Goal: Task Accomplishment & Management: Use online tool/utility

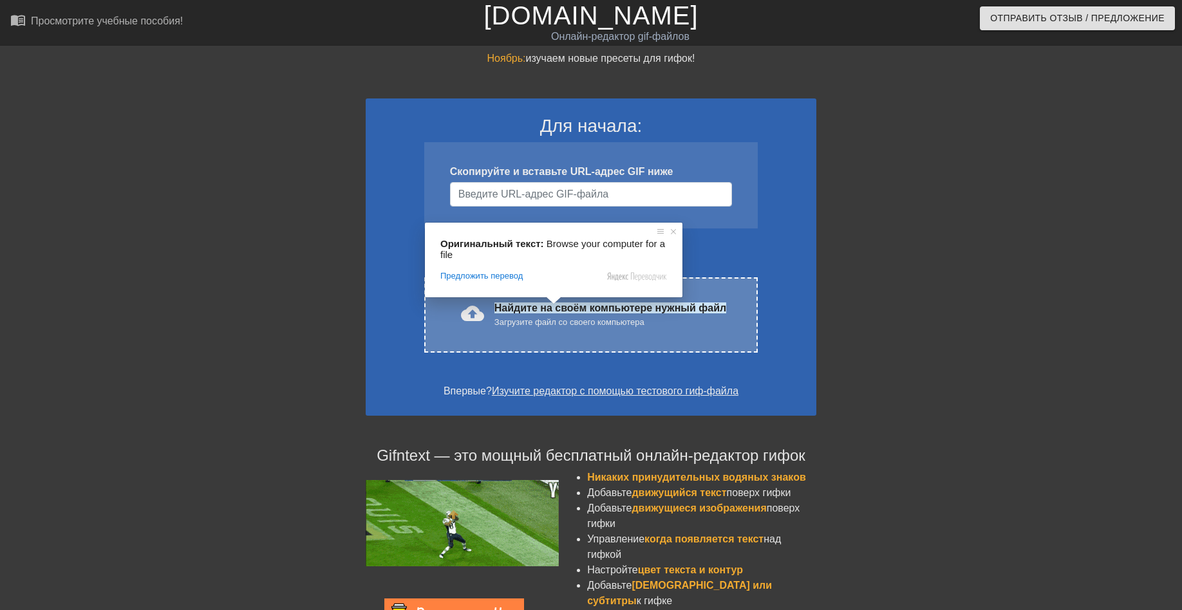
click at [541, 327] on div "Загрузите файл со своего компьютера" at bounding box center [611, 322] width 232 height 13
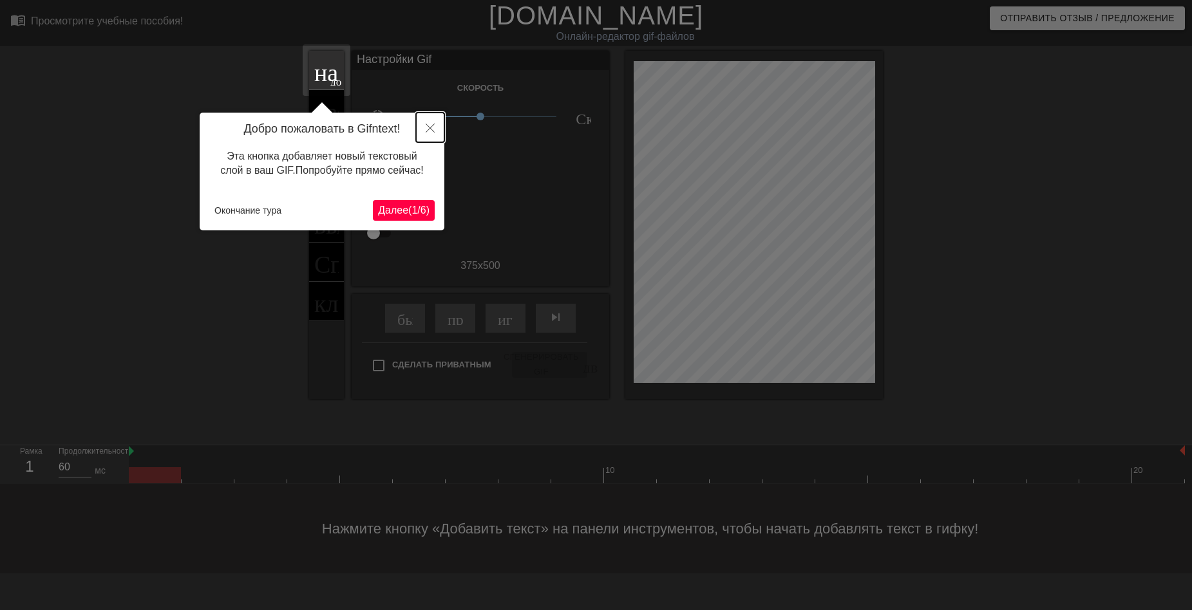
click at [430, 129] on icon "Закрыть" at bounding box center [430, 128] width 9 height 9
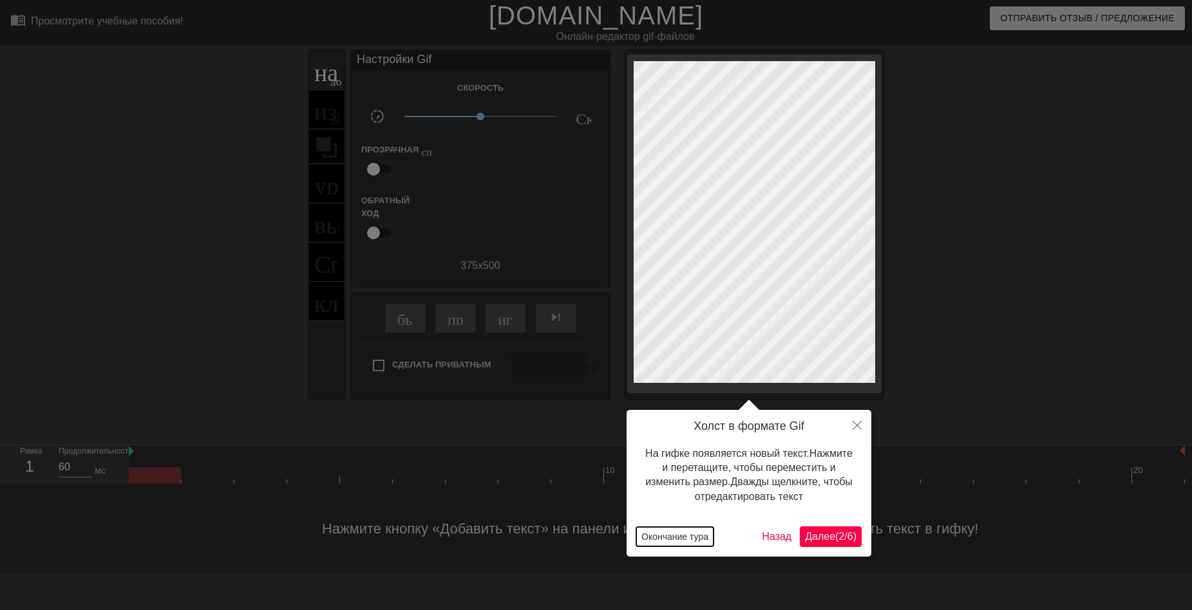
click at [676, 538] on button "Окончание тура" at bounding box center [674, 536] width 77 height 19
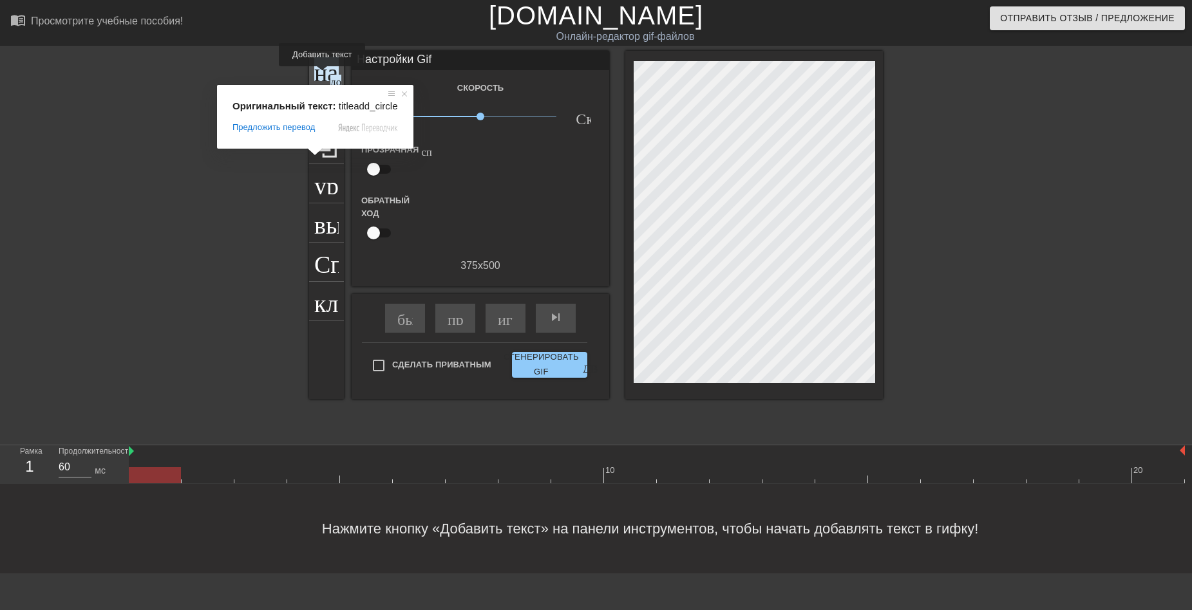
click at [325, 75] on ya-tr-span "название" at bounding box center [360, 69] width 93 height 24
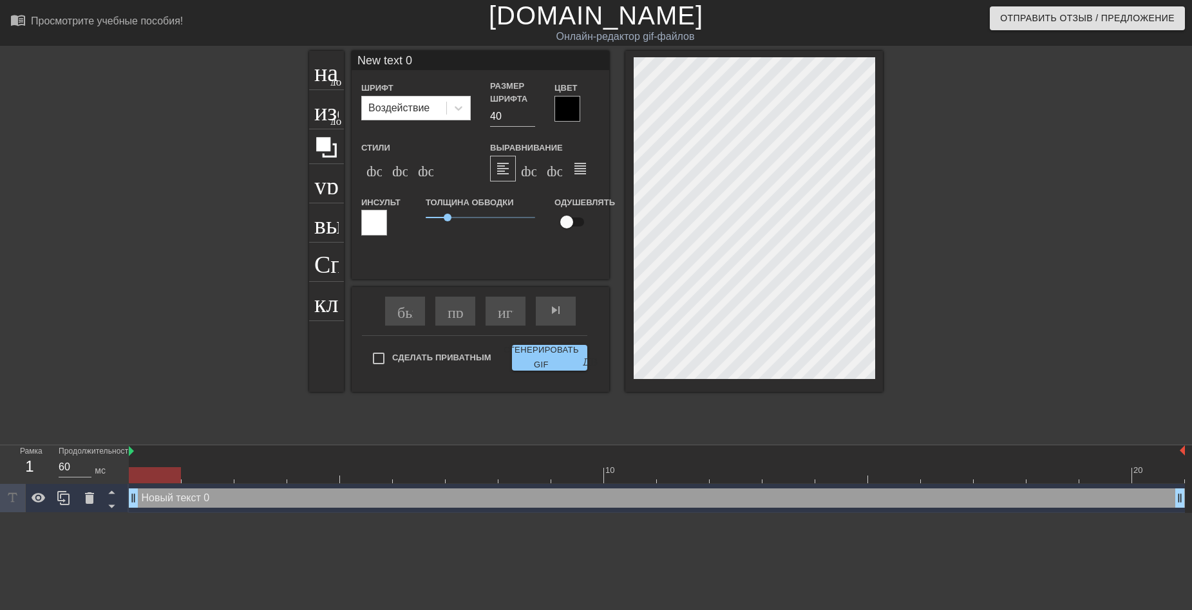
scroll to position [2, 4]
type input "New text"
type textarea "New text"
type input "New text"
type textarea "New text"
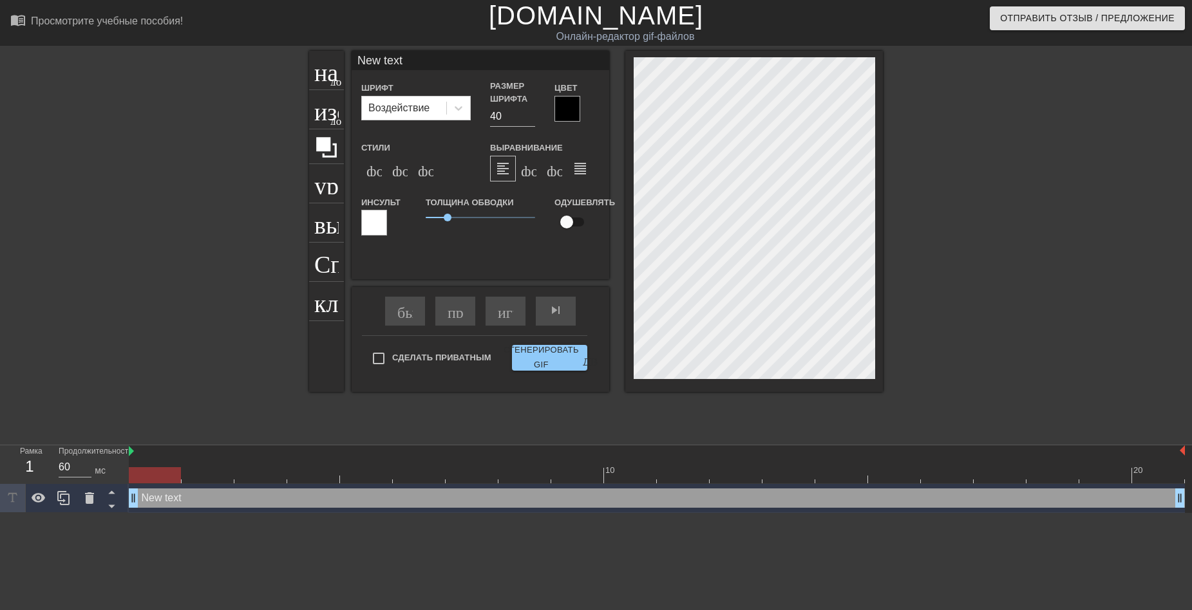
type input "New tex"
type textarea "New tex"
type input "New te"
type textarea "New te"
type input "New t"
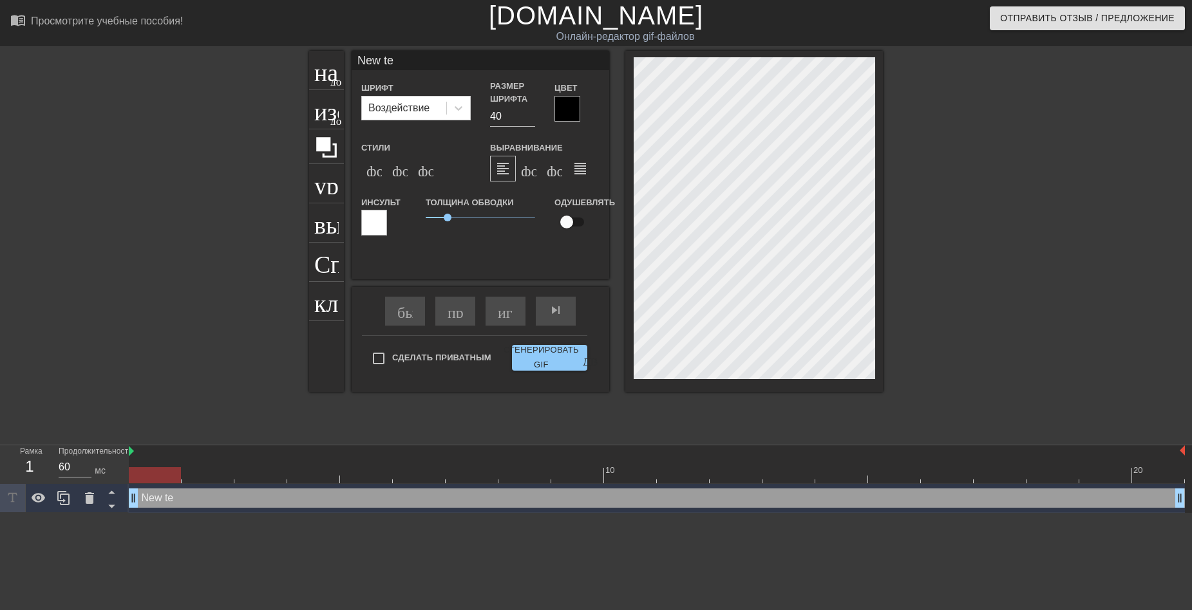
type textarea "New t"
type input "New"
type textarea "New"
type input "New"
type textarea "New"
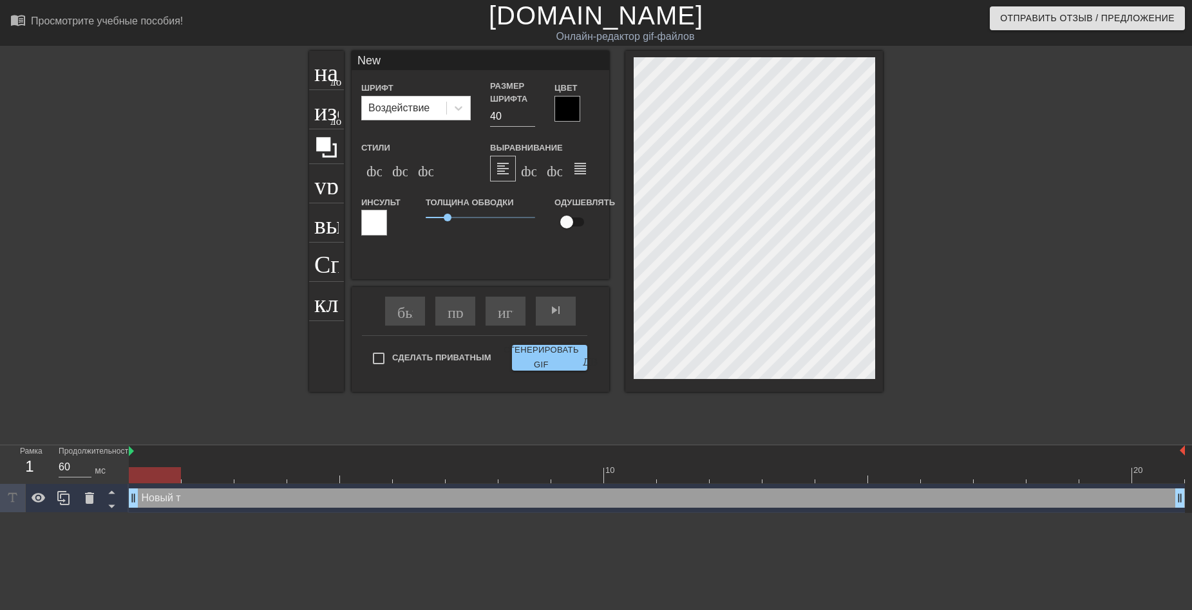
type input "Ne"
type textarea "Ne"
type input "N"
type textarea "N"
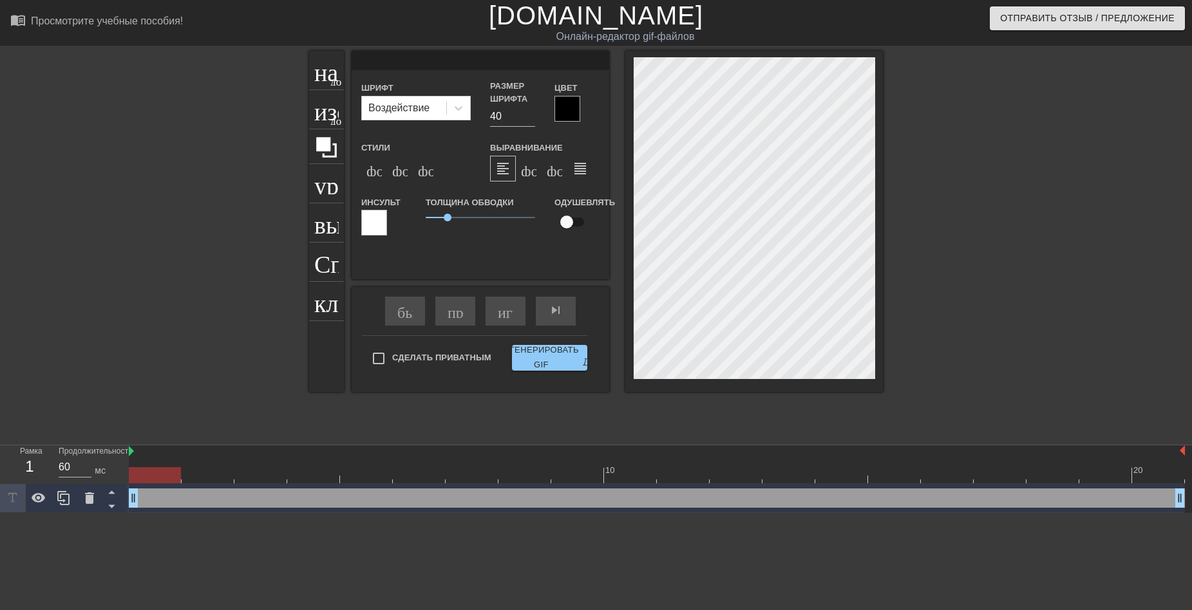
type input "Д"
type textarea "Д"
type input "До"
type textarea "До"
type input "Доб"
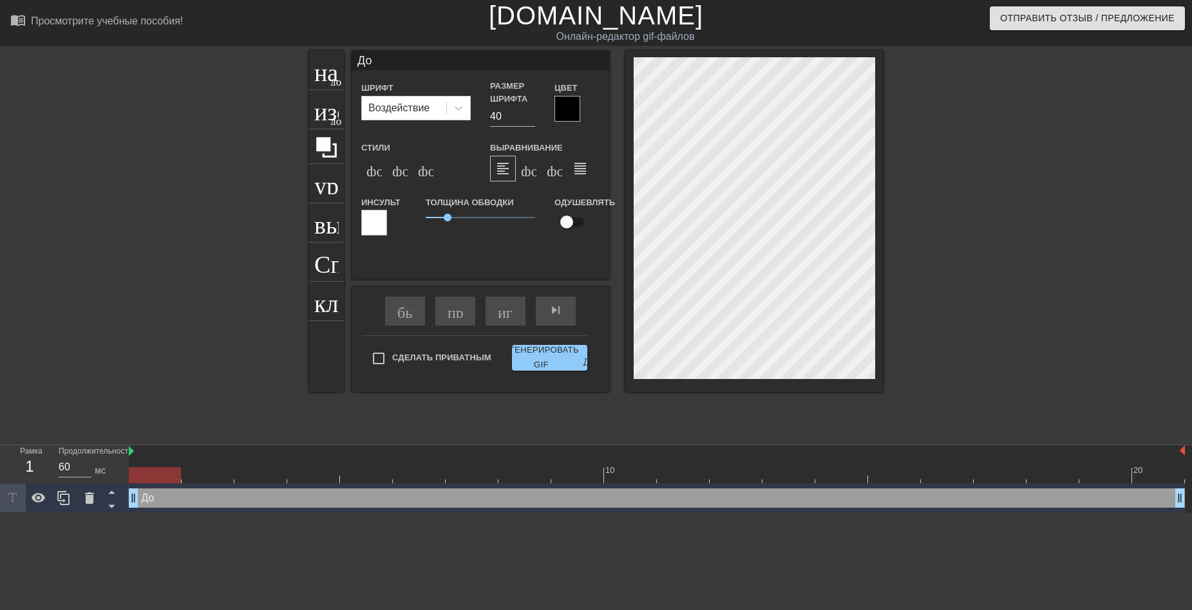
type textarea "Доб"
type input "Добр"
type textarea "Добр"
type input "Добро"
type textarea "Добро"
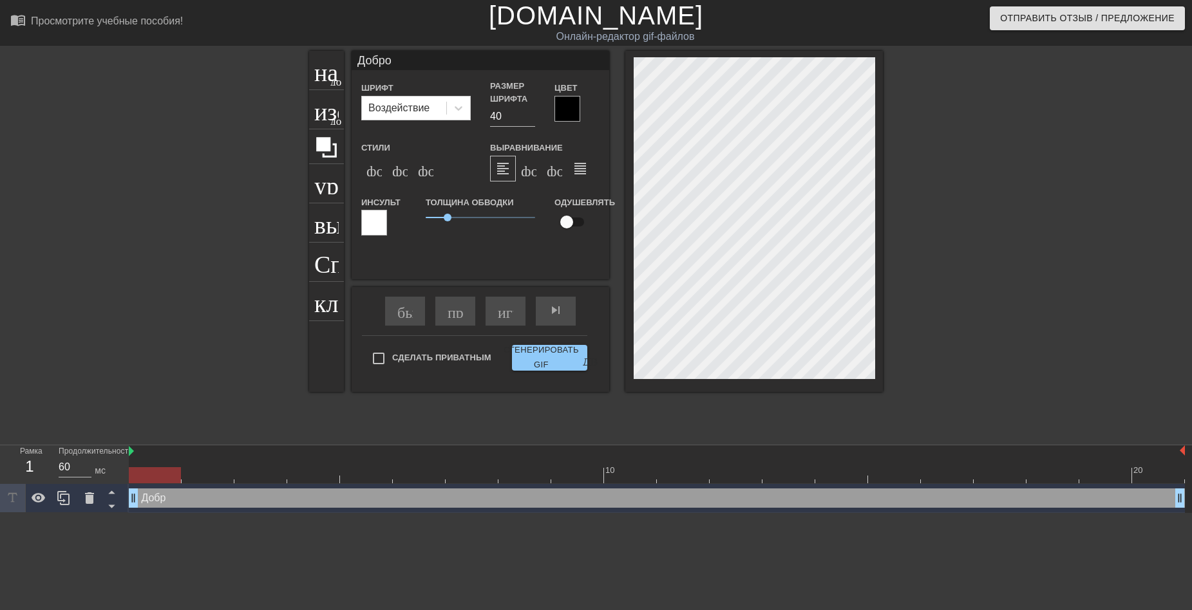
scroll to position [2, 3]
type input "Доброе"
type textarea "Доброе"
type input "Доброе"
type textarea "Доброе"
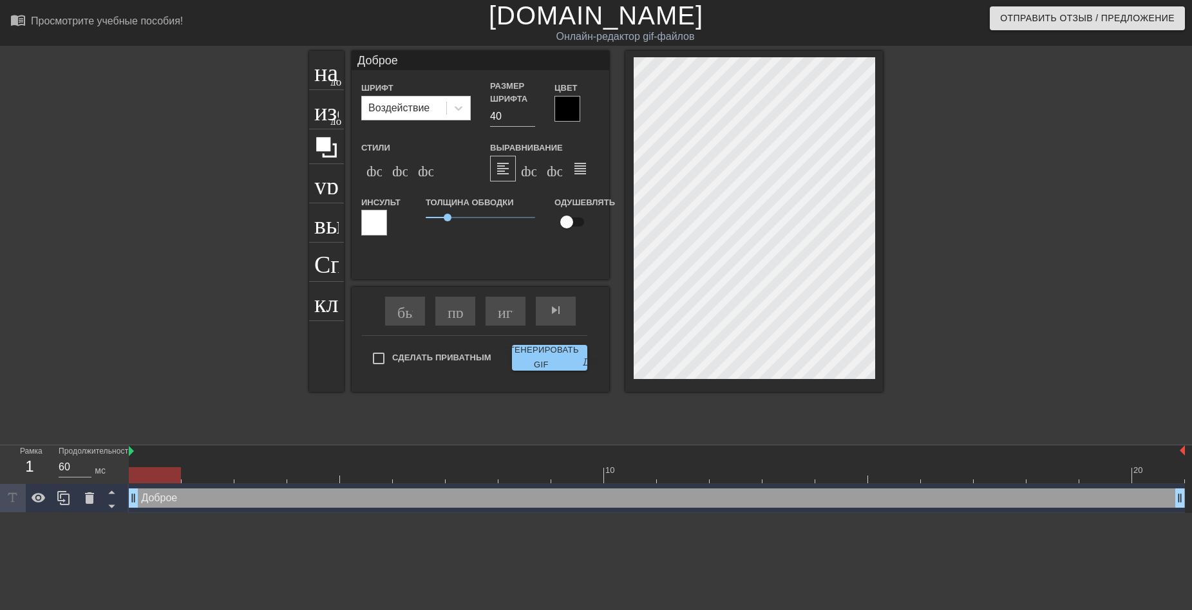
scroll to position [2, 3]
type input "Доброе у"
type textarea "Доброе у"
type input "Доброе ут"
type textarea "Доброе ут"
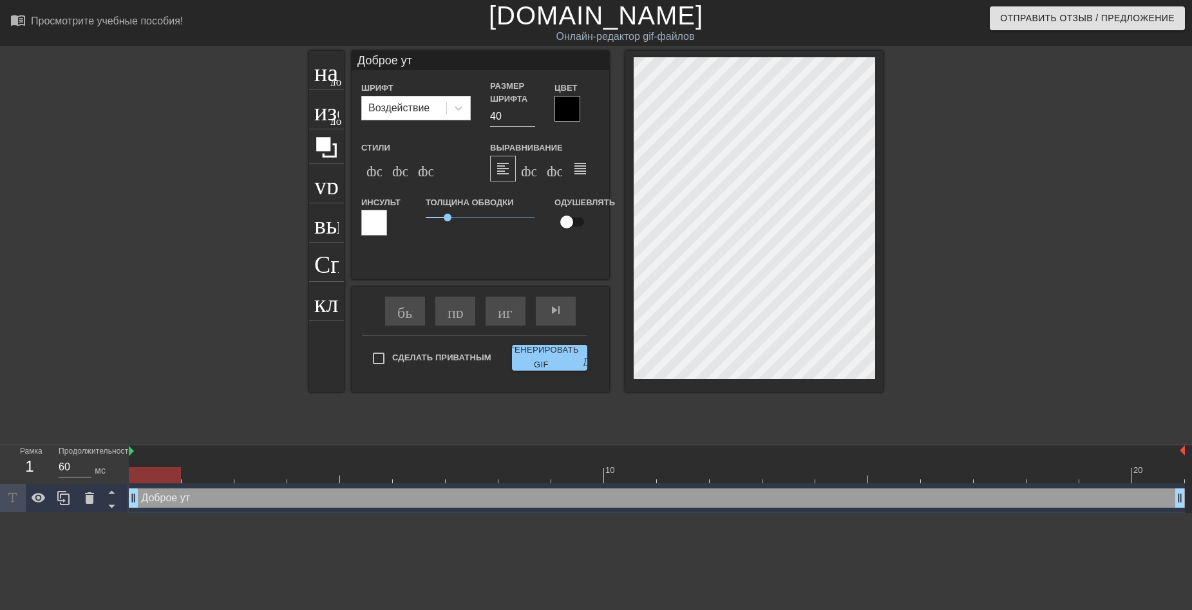
type input "Доброе утр"
type textarea "Доброе утр"
type input "Доброе утро"
type textarea "Доброе утро"
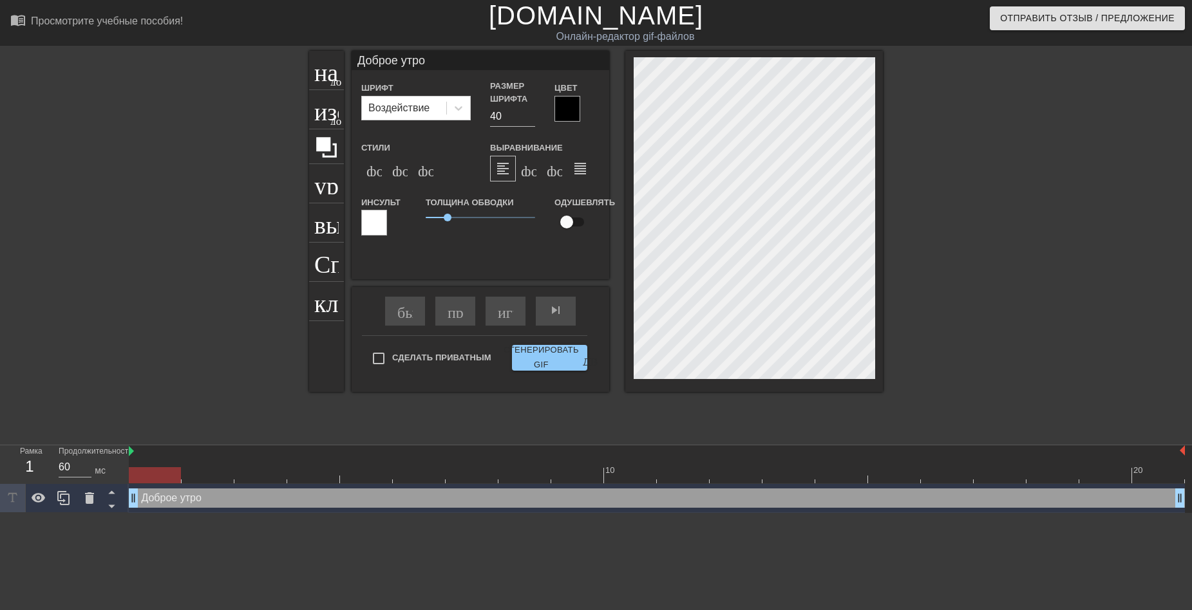
type input "Доброе утро!"
type textarea "Доброе утро!"
click at [571, 111] on div at bounding box center [567, 109] width 26 height 26
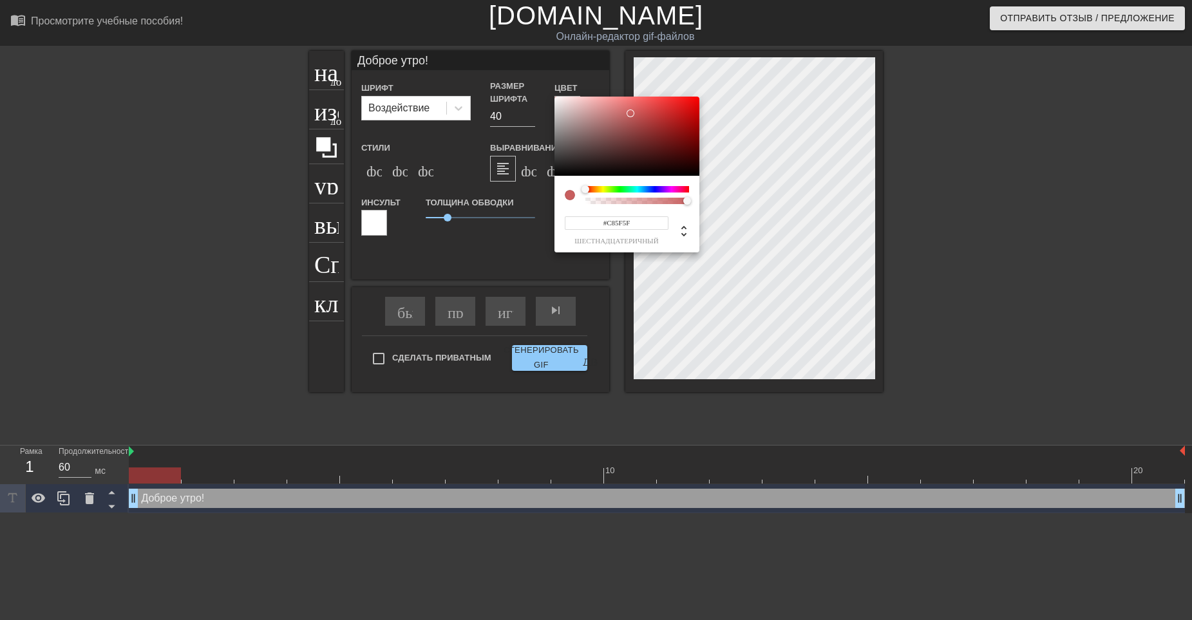
click at [630, 113] on div at bounding box center [626, 137] width 145 height 80
click at [630, 121] on div at bounding box center [626, 137] width 145 height 80
type input "#D35757"
click at [639, 110] on div at bounding box center [626, 137] width 145 height 80
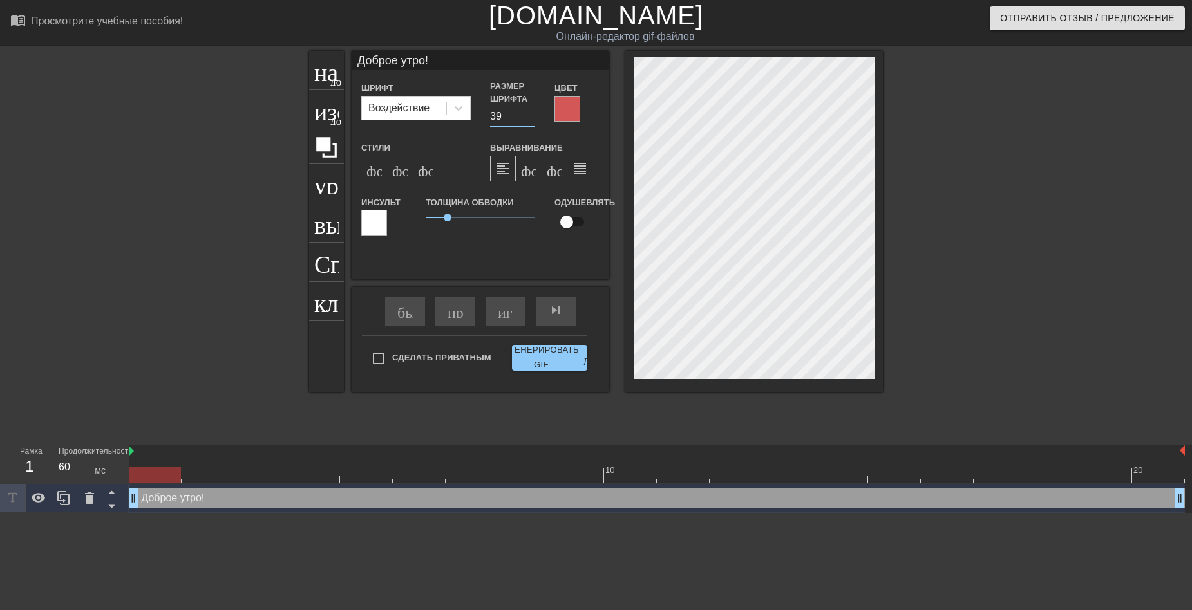
click at [527, 119] on input "39" at bounding box center [512, 116] width 45 height 21
click at [529, 113] on input "40" at bounding box center [512, 116] width 45 height 21
click at [529, 113] on input "41" at bounding box center [512, 116] width 45 height 21
click at [529, 113] on input "42" at bounding box center [512, 116] width 45 height 21
click at [529, 113] on input "43" at bounding box center [512, 116] width 45 height 21
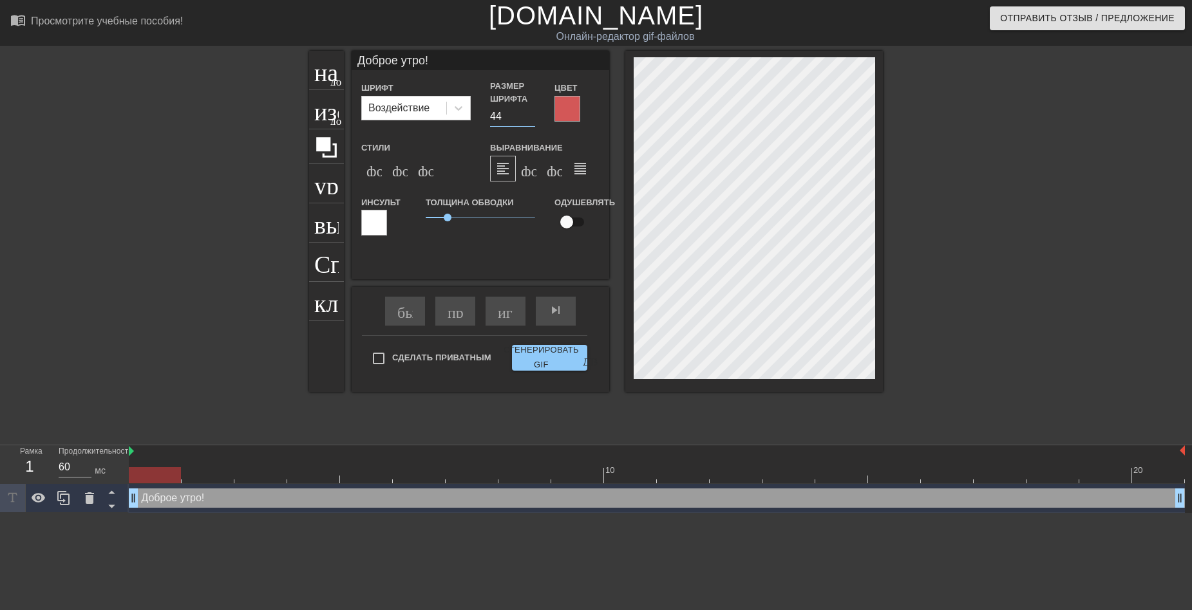
type input "44"
click at [529, 113] on input "44" at bounding box center [512, 116] width 45 height 21
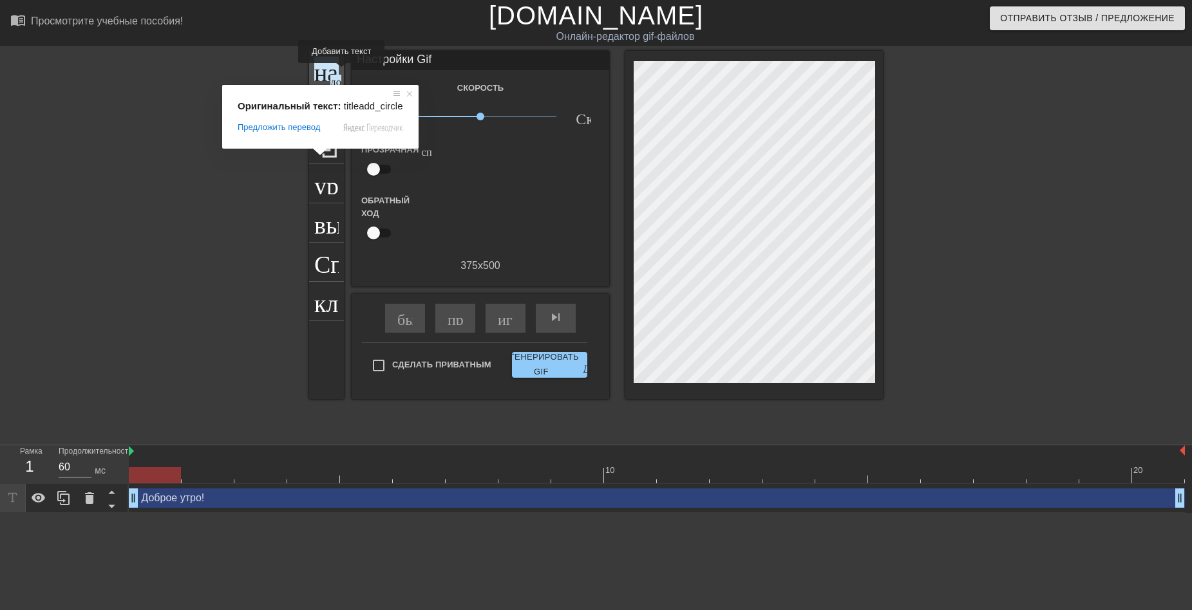
click at [328, 72] on ya-tr-span "название" at bounding box center [360, 69] width 93 height 24
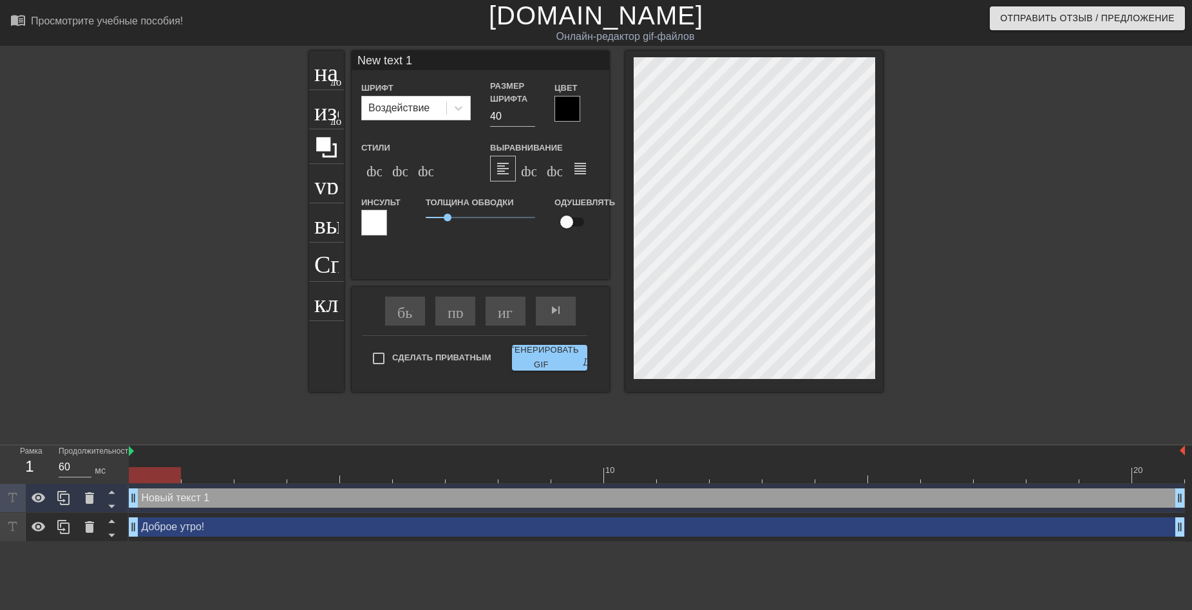
scroll to position [2, 1]
type input "New text"
type textarea "New text"
type input "New text"
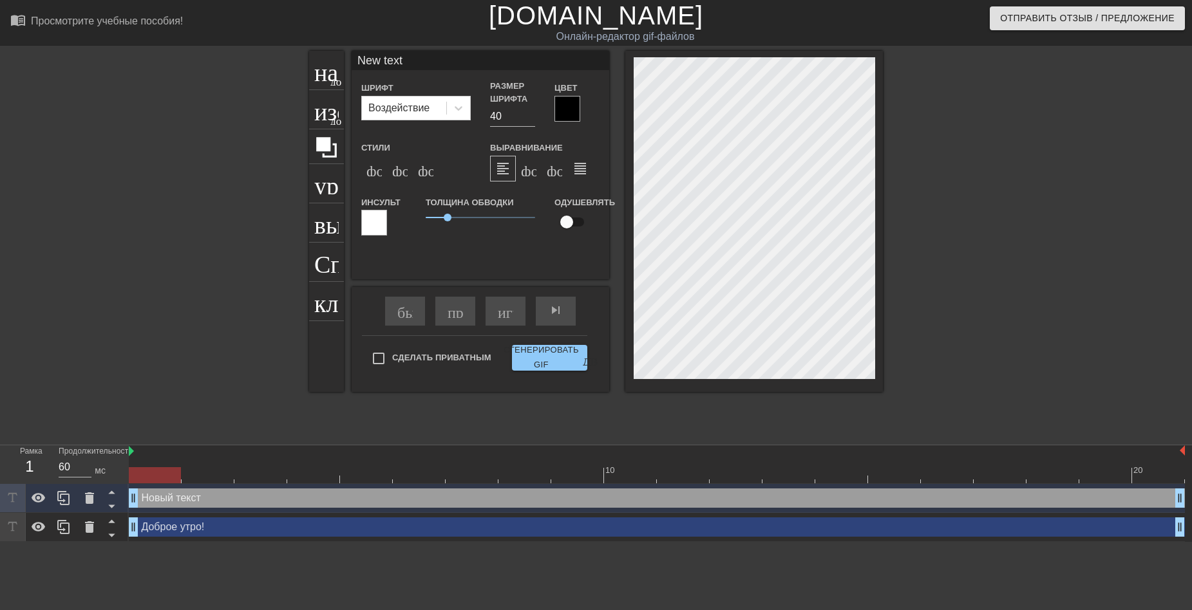
type textarea "New text"
type input "New tex"
type textarea "New tex"
type input "New te"
type textarea "New te"
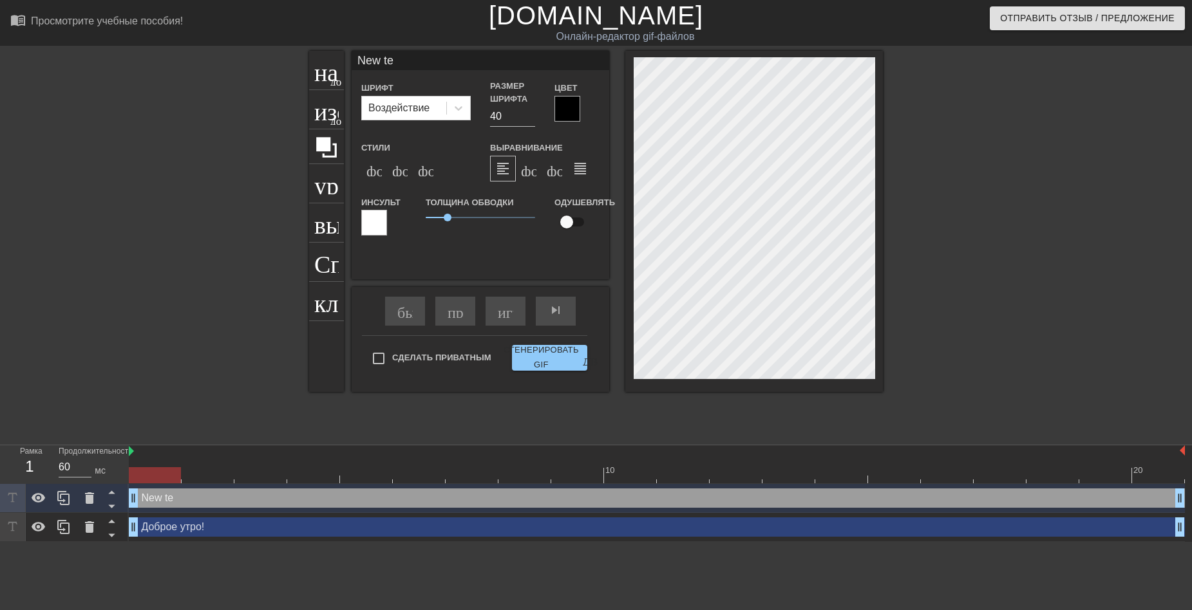
type input "New t"
type textarea "New t"
type input "New"
type textarea "New"
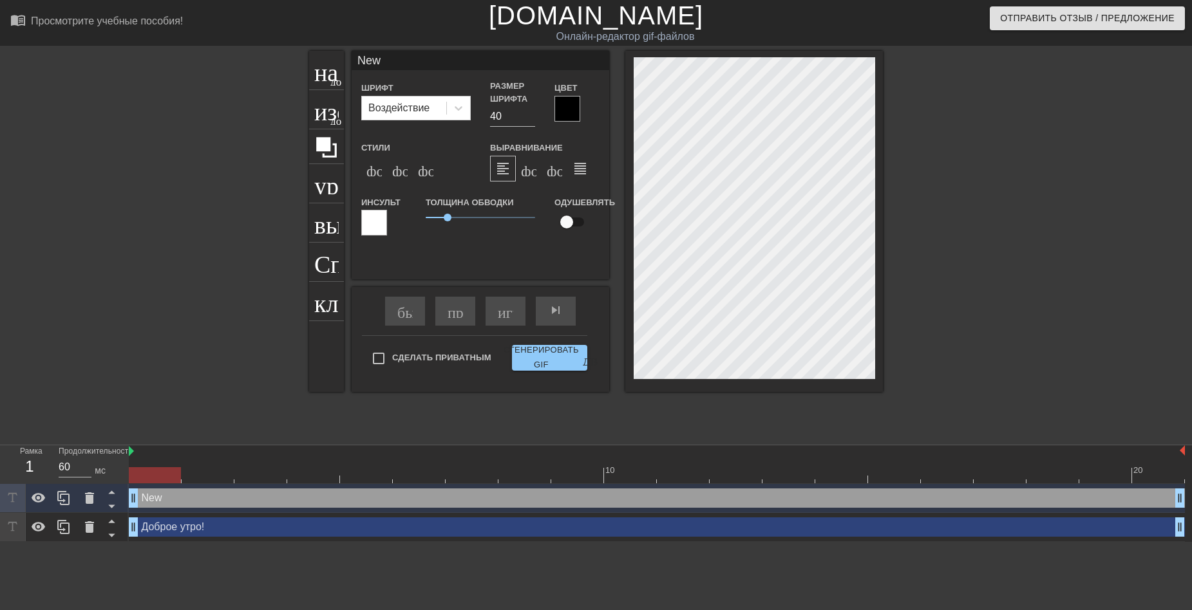
type input "New"
type textarea "New"
type input "Ne"
type textarea "Ne"
type input "N"
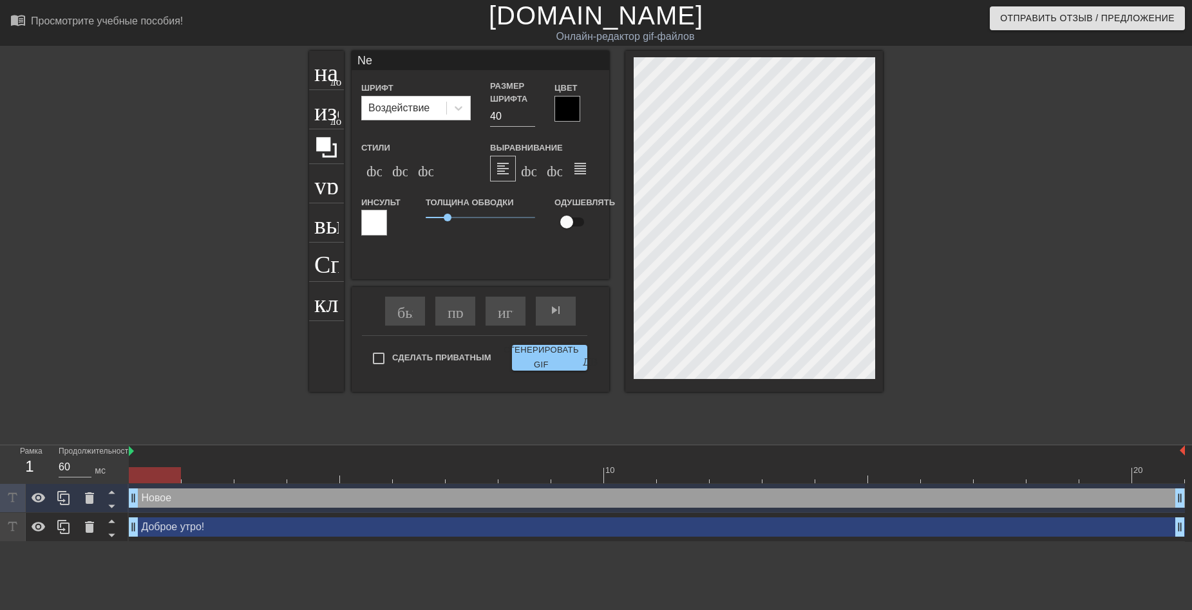
type textarea "N"
type input "С"
type textarea "С"
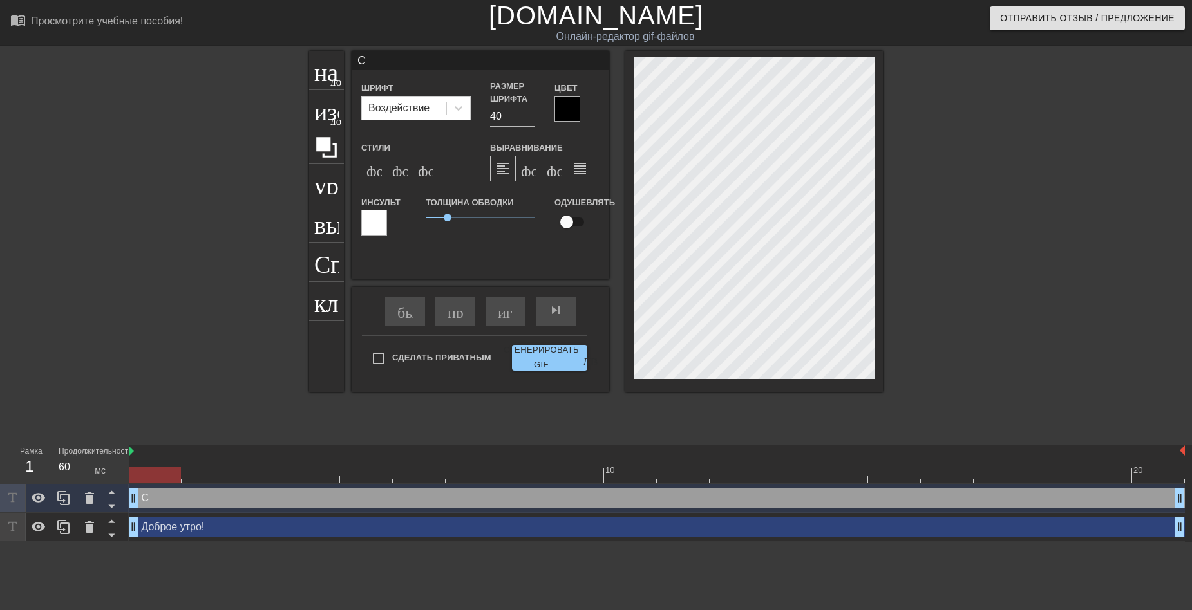
type input "Сч"
type textarea "Сч"
type input "Сча"
type textarea "Сча"
type input "Счас"
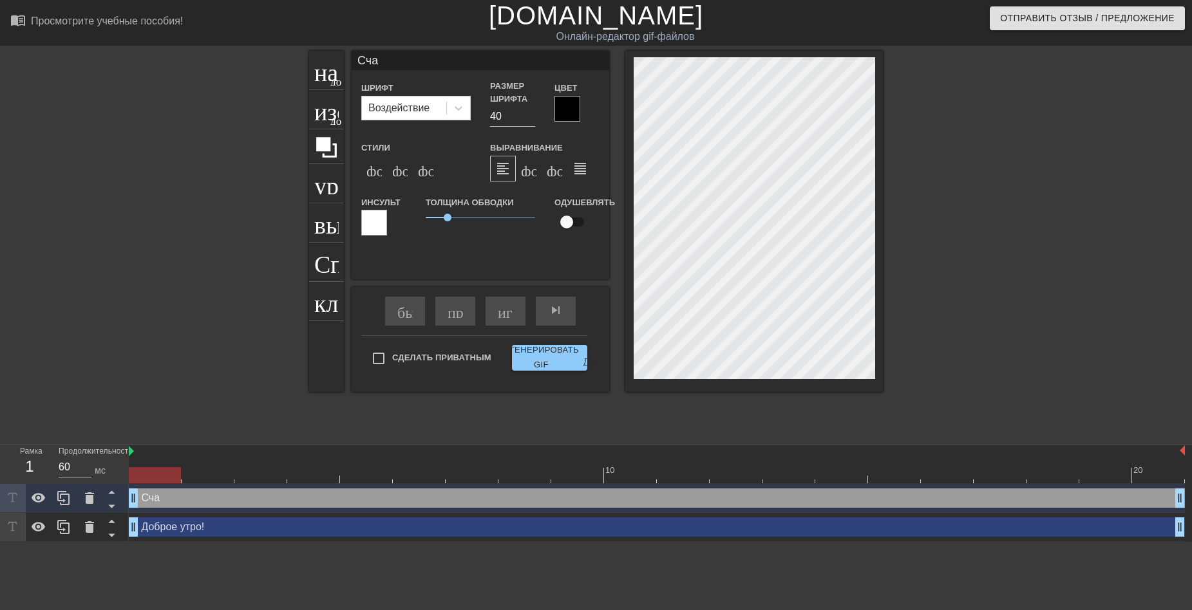
type textarea "Счас"
type input "Счаст"
type textarea "Счаст"
type input "Счастл"
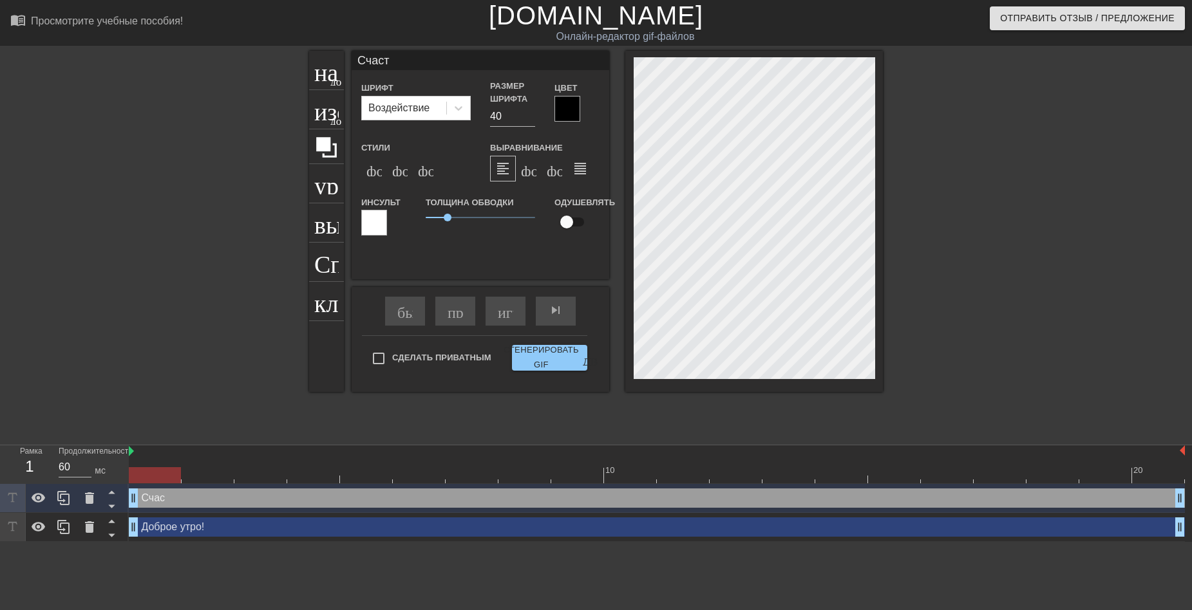
type textarea "Счастл"
type input "Счастли"
type textarea "Счастли"
type input "Счастлив"
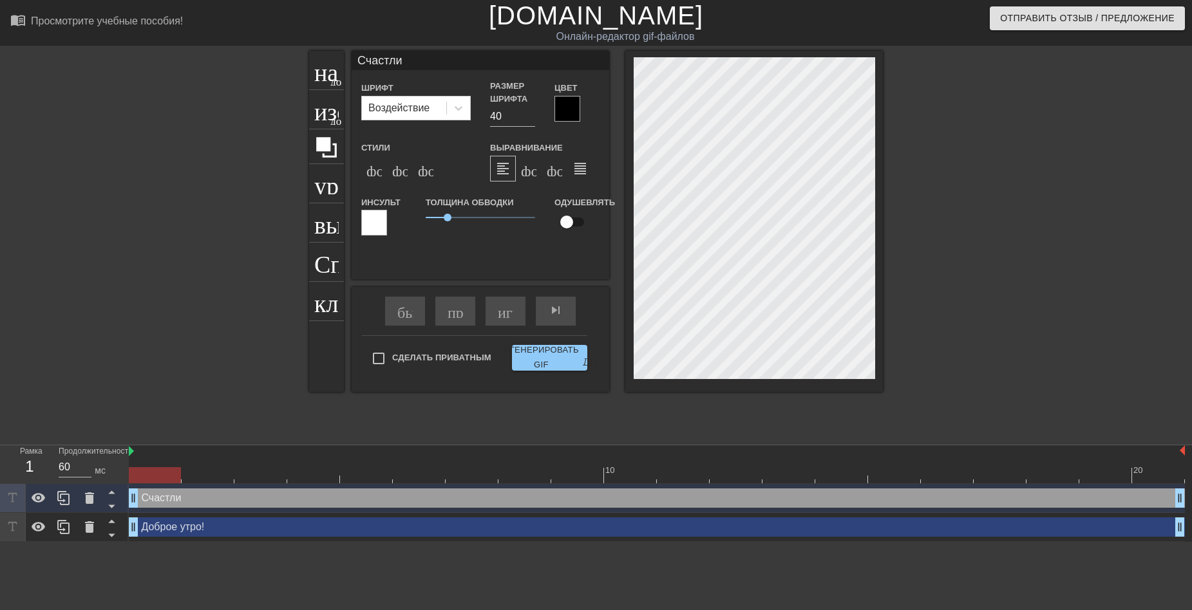
type textarea "Счастлив"
type input "Счастливо"
type textarea "Счастливо"
type input "Счастливог"
type textarea "Счастливог"
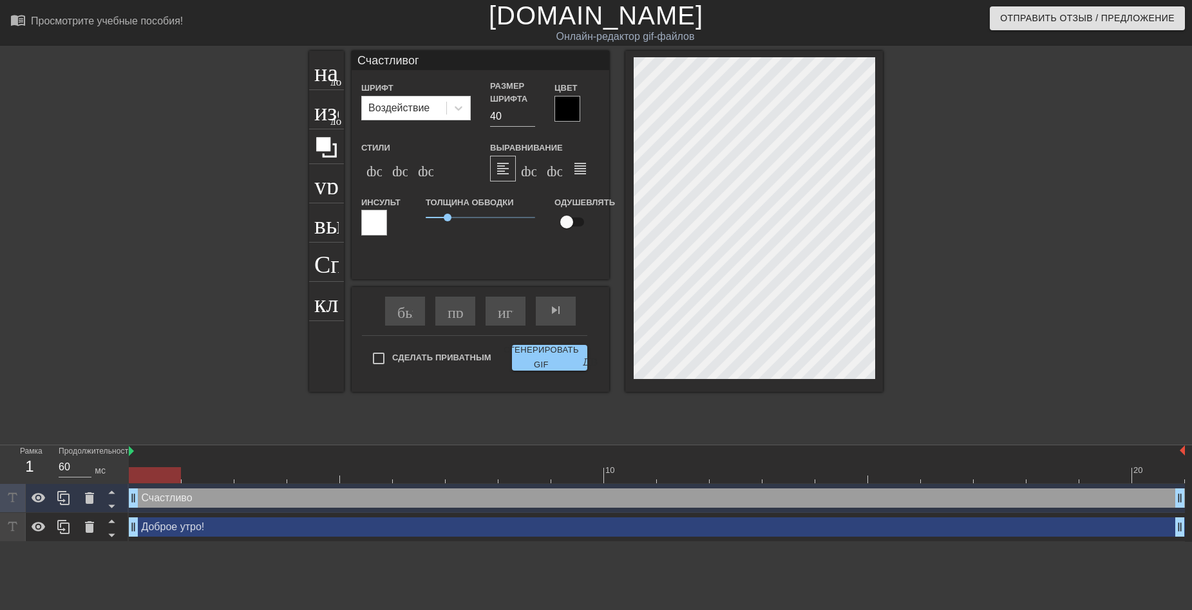
type input "Счастливого"
type textarea "Счастливого"
type input "Счастливого"
type textarea "Счастливого"
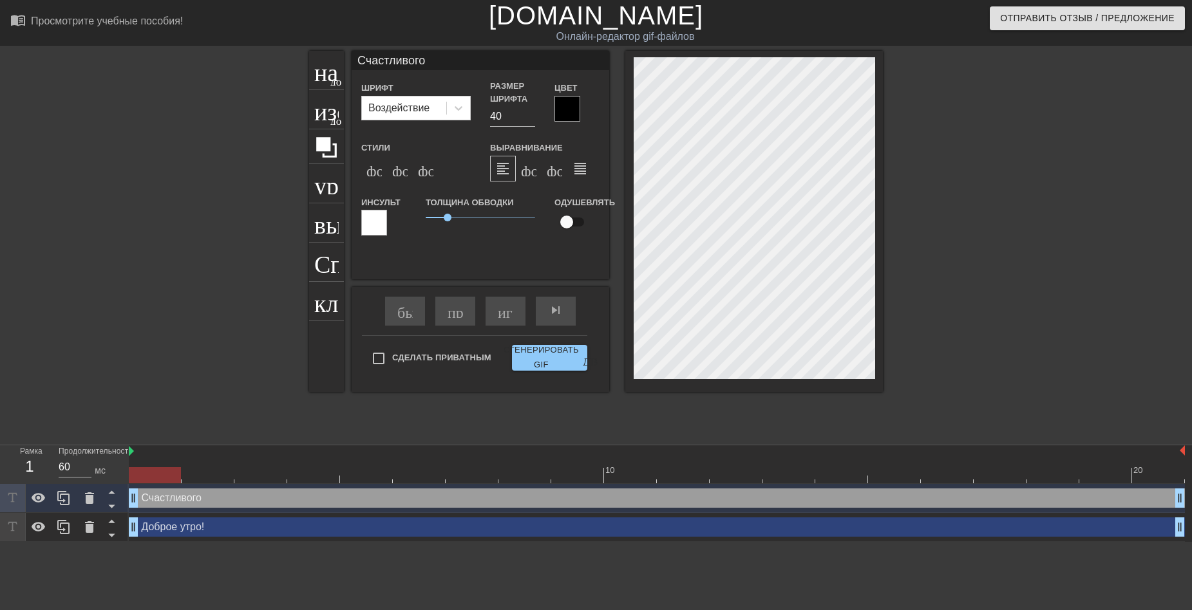
type input "Счастливого д"
type textarea "Счастливого д"
type input "Счастливого дн"
type textarea "Счастливого дн"
type input "Счастливого дня"
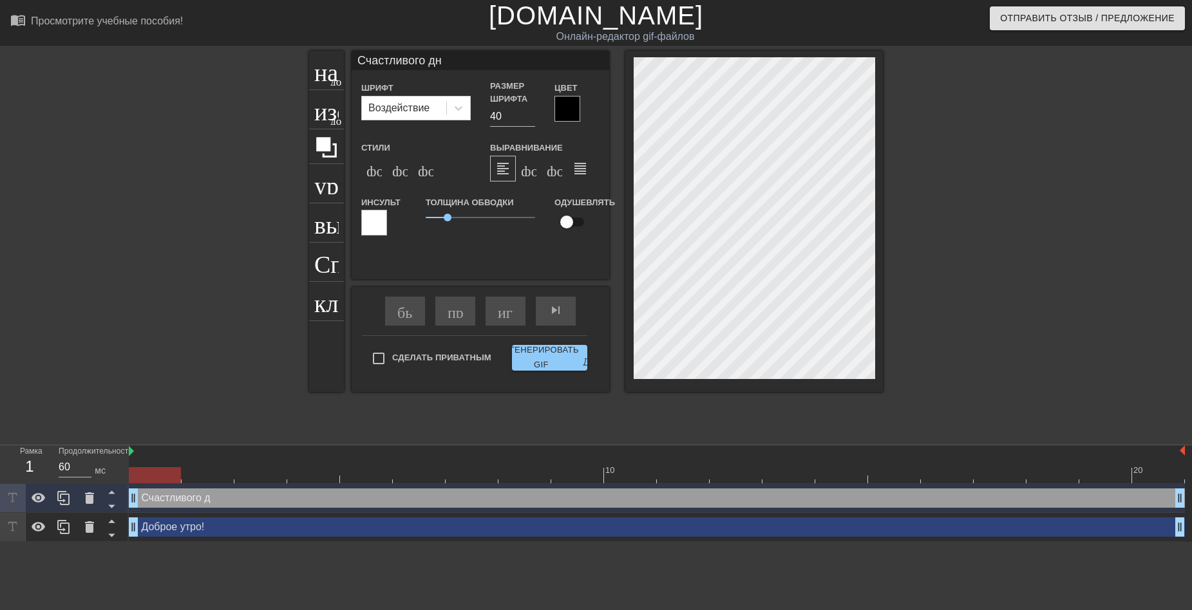
type textarea "Счастливого дня"
type input "Счастливого дня!"
type textarea "Счастливого дня!"
click at [531, 119] on input "39" at bounding box center [512, 116] width 45 height 21
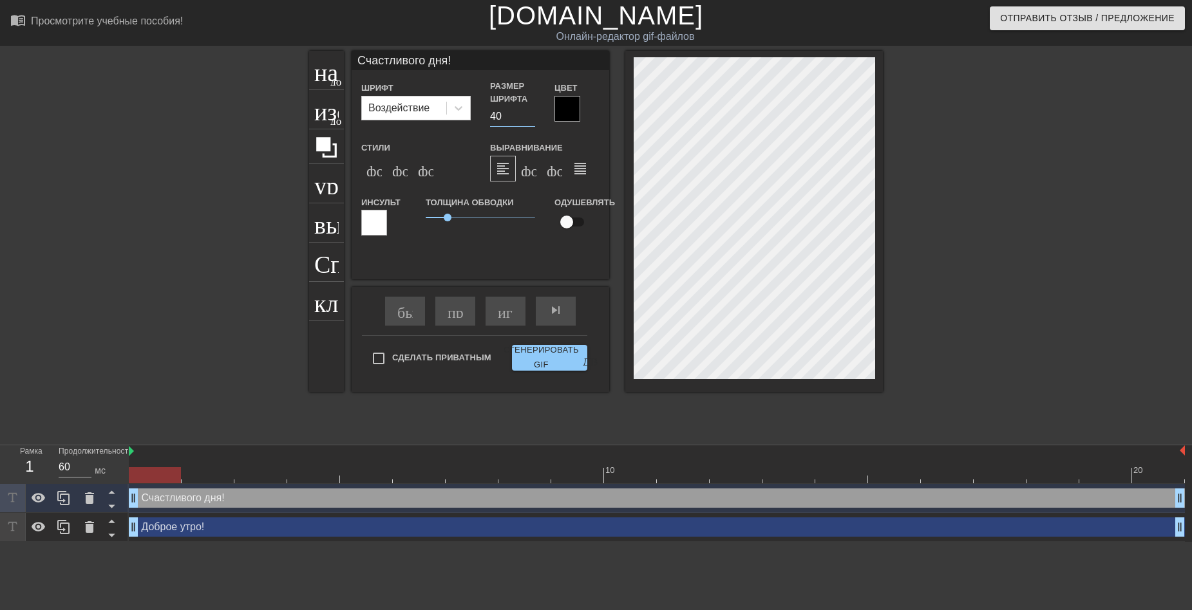
click at [529, 113] on input "40" at bounding box center [512, 116] width 45 height 21
click at [529, 113] on input "41" at bounding box center [512, 116] width 45 height 21
type input "42"
click at [529, 113] on input "42" at bounding box center [512, 116] width 45 height 21
click at [558, 109] on div at bounding box center [567, 109] width 26 height 26
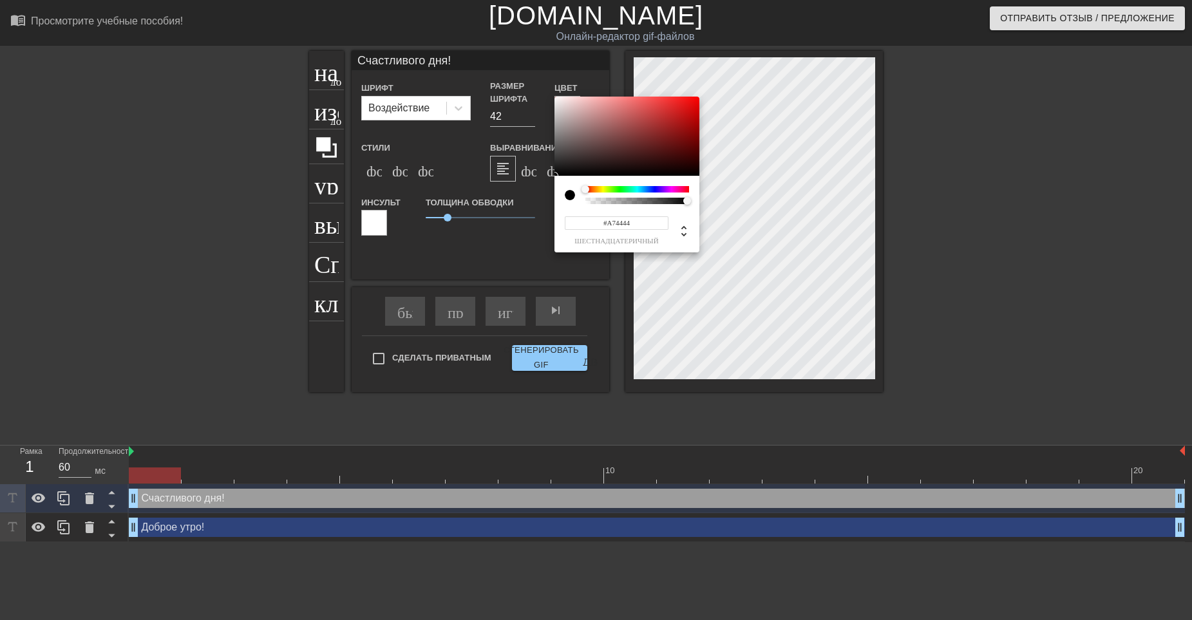
click at [641, 124] on div at bounding box center [626, 137] width 145 height 80
click at [642, 116] on div at bounding box center [626, 137] width 145 height 80
click at [636, 118] on div at bounding box center [626, 137] width 145 height 80
click at [636, 113] on div at bounding box center [636, 113] width 8 height 8
click at [636, 131] on div at bounding box center [626, 137] width 145 height 80
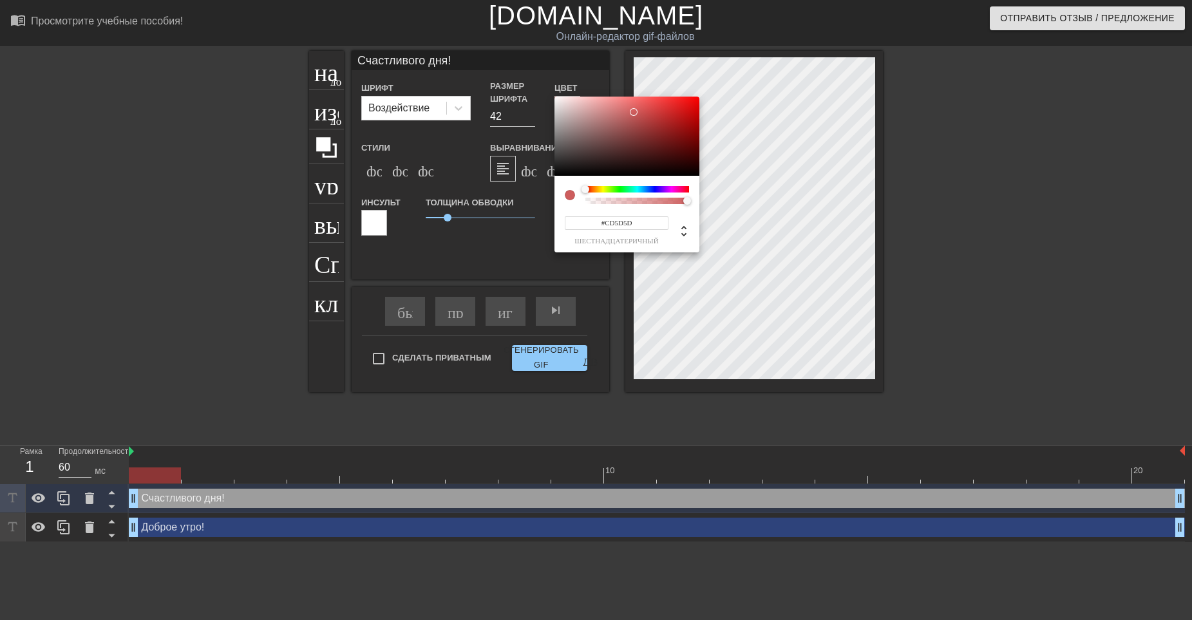
click at [634, 112] on div at bounding box center [626, 137] width 145 height 80
click at [632, 104] on div at bounding box center [626, 137] width 145 height 80
click at [639, 105] on div at bounding box center [636, 108] width 8 height 8
click at [626, 109] on div at bounding box center [626, 137] width 145 height 80
type input "#DD5454"
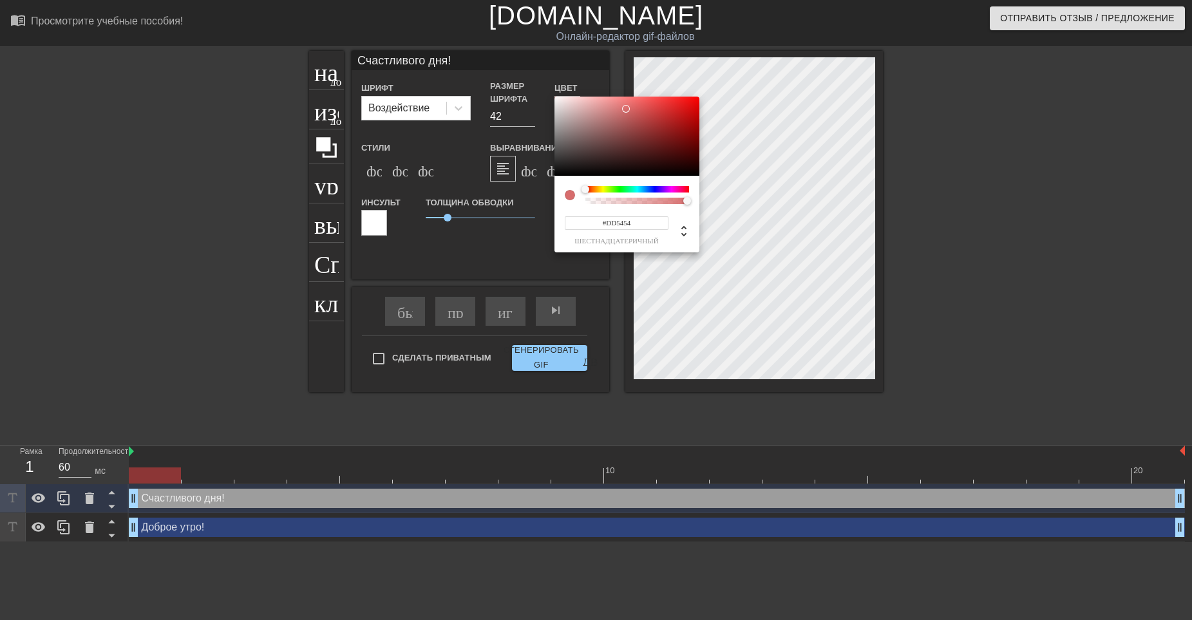
click at [644, 107] on div at bounding box center [626, 137] width 145 height 80
drag, startPoint x: 627, startPoint y: 226, endPoint x: 596, endPoint y: 227, distance: 30.3
click at [596, 227] on input "#DD5454" at bounding box center [617, 223] width 104 height 14
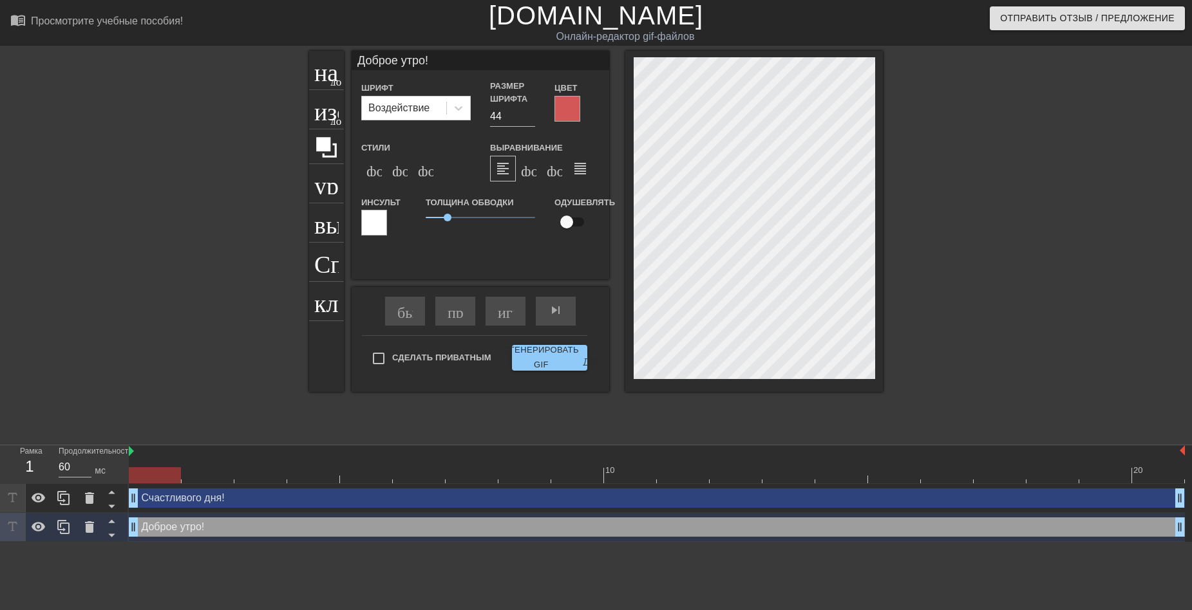
click at [569, 113] on div at bounding box center [567, 109] width 26 height 26
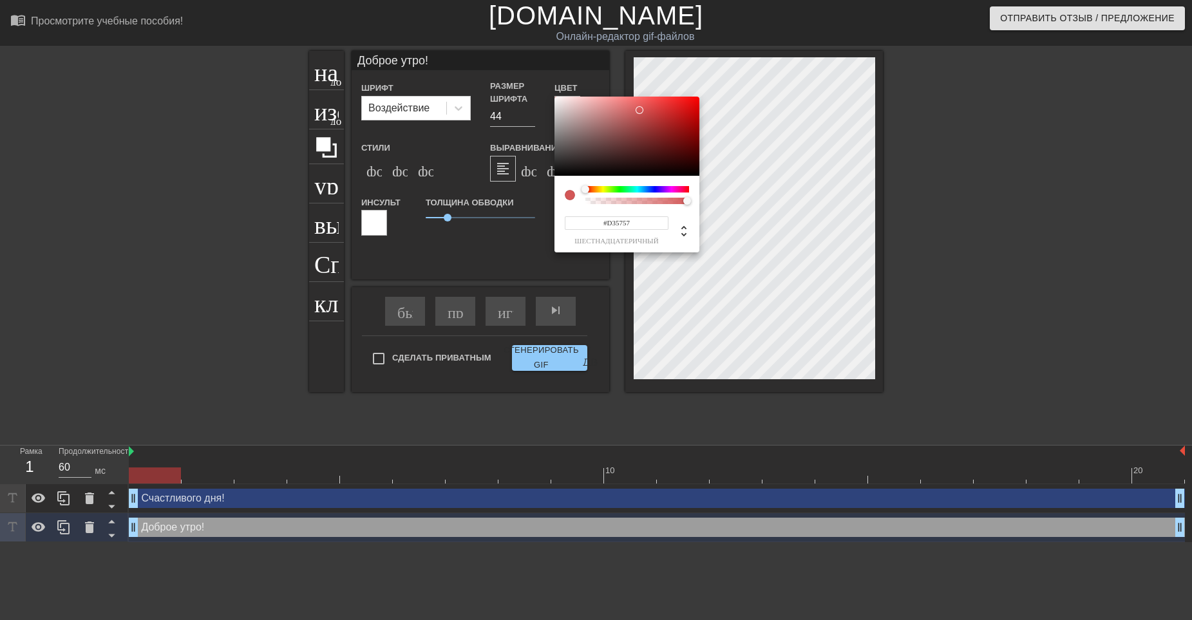
drag, startPoint x: 632, startPoint y: 218, endPoint x: 598, endPoint y: 222, distance: 34.9
click at [598, 222] on input "#D35757" at bounding box center [617, 223] width 104 height 14
drag, startPoint x: 613, startPoint y: 221, endPoint x: 635, endPoint y: 220, distance: 21.9
click at [634, 220] on input "#D35757" at bounding box center [617, 223] width 104 height 14
paste input "D5454"
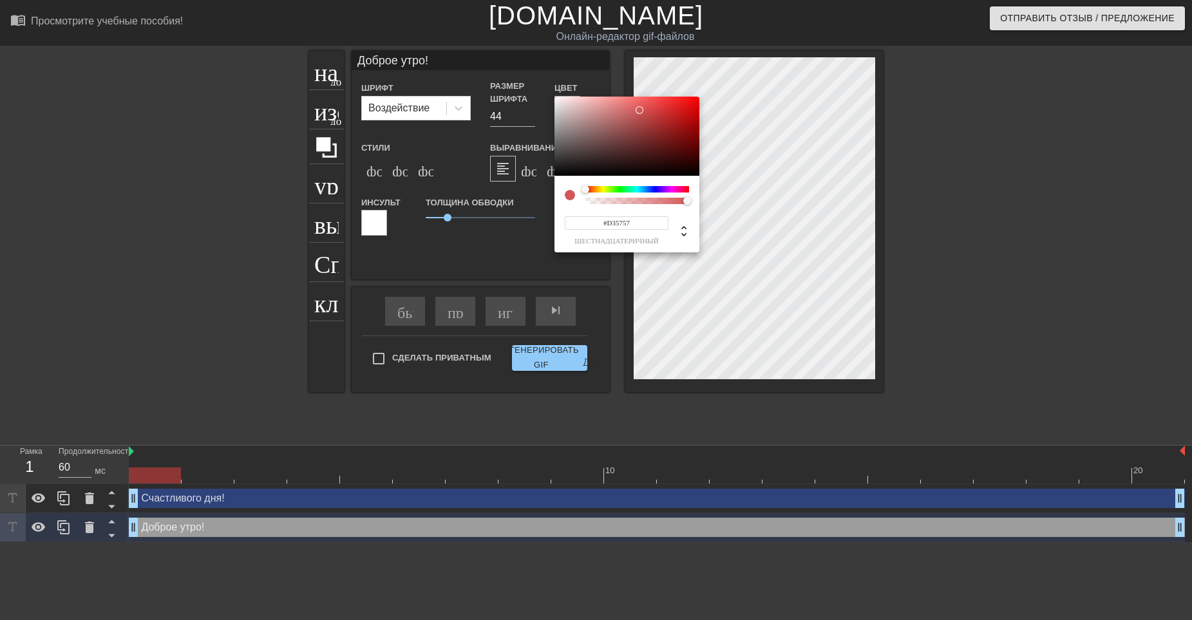
type input "#DD5454"
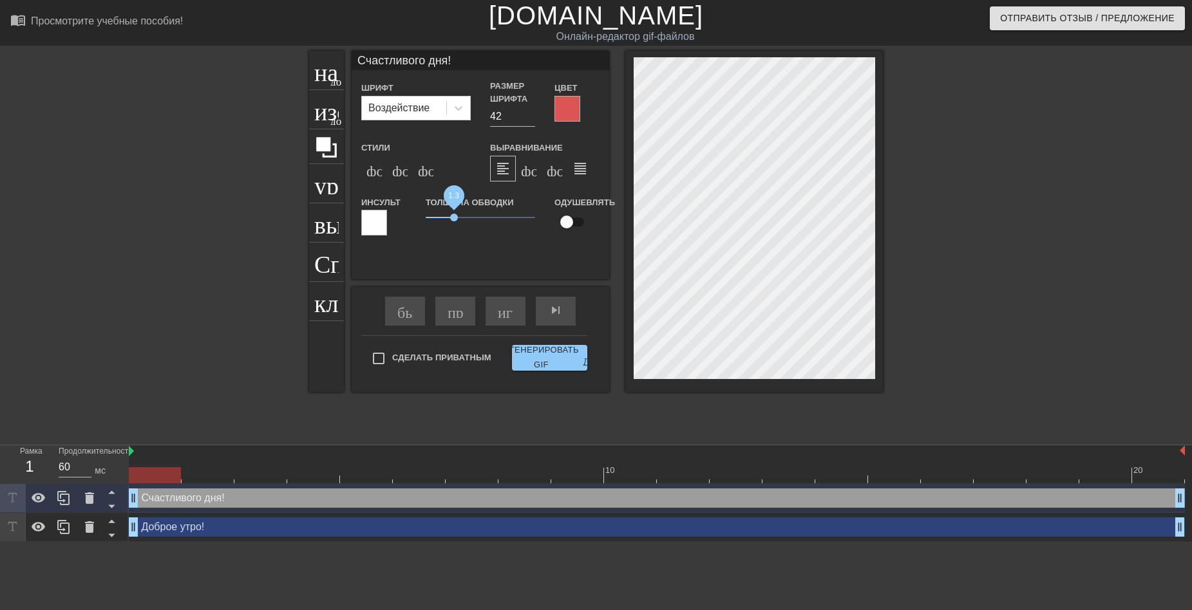
drag, startPoint x: 445, startPoint y: 218, endPoint x: 455, endPoint y: 219, distance: 9.7
click at [455, 219] on span "1.3" at bounding box center [454, 218] width 8 height 8
type input "Доброе утро!"
type input "44"
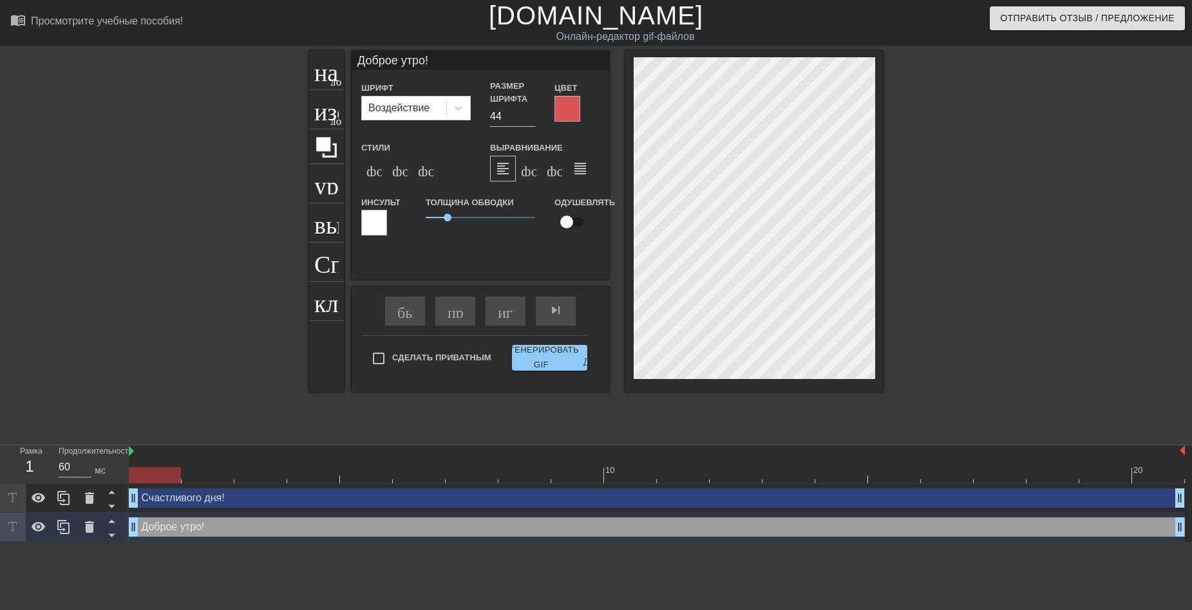
scroll to position [2, 2]
drag, startPoint x: 447, startPoint y: 217, endPoint x: 457, endPoint y: 218, distance: 10.4
click at [457, 218] on span "1.45" at bounding box center [457, 218] width 8 height 8
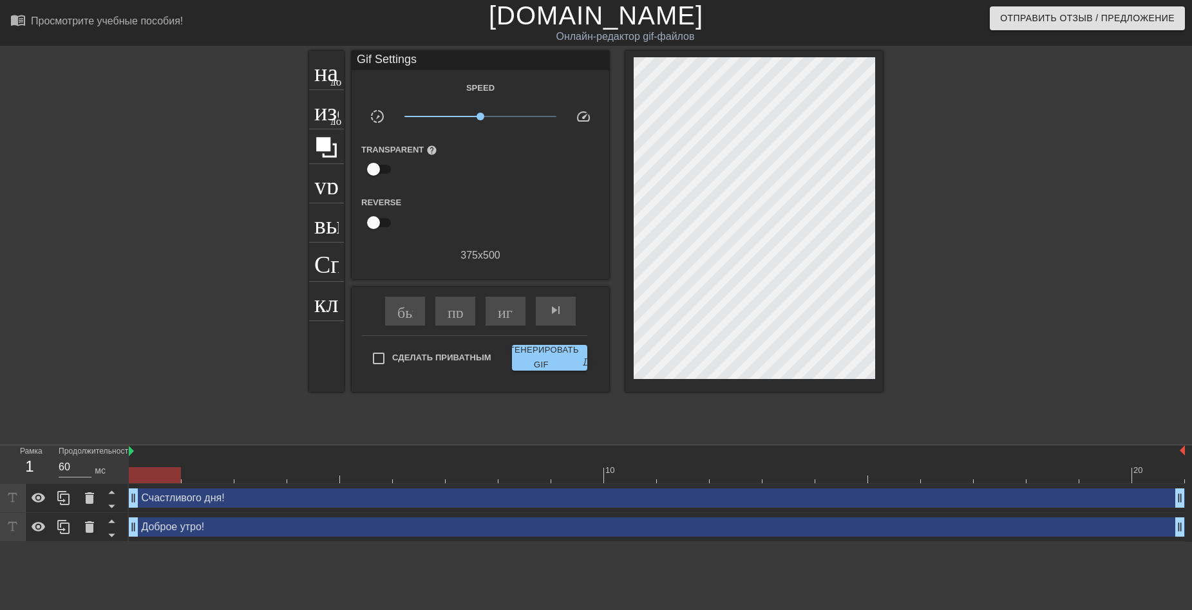
click at [963, 189] on div at bounding box center [994, 244] width 193 height 386
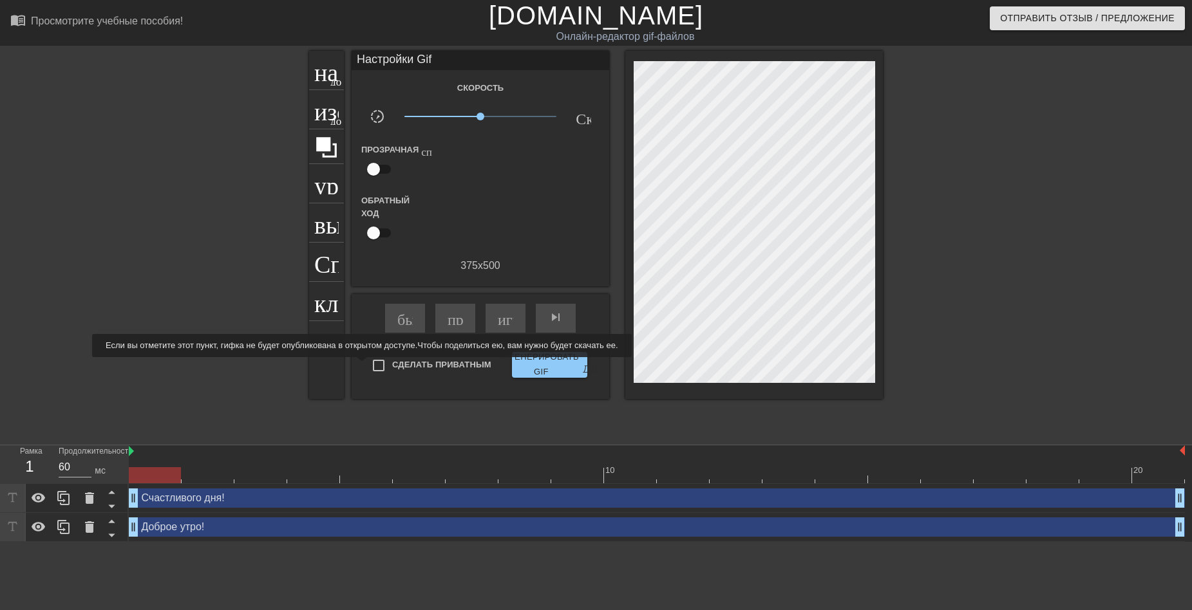
click at [377, 366] on input "Сделать Приватным" at bounding box center [378, 365] width 27 height 27
checkbox input "true"
click at [502, 324] on ya-tr-span "играй_арроу" at bounding box center [543, 317] width 90 height 15
click at [502, 318] on ya-tr-span "пауза" at bounding box center [515, 317] width 35 height 15
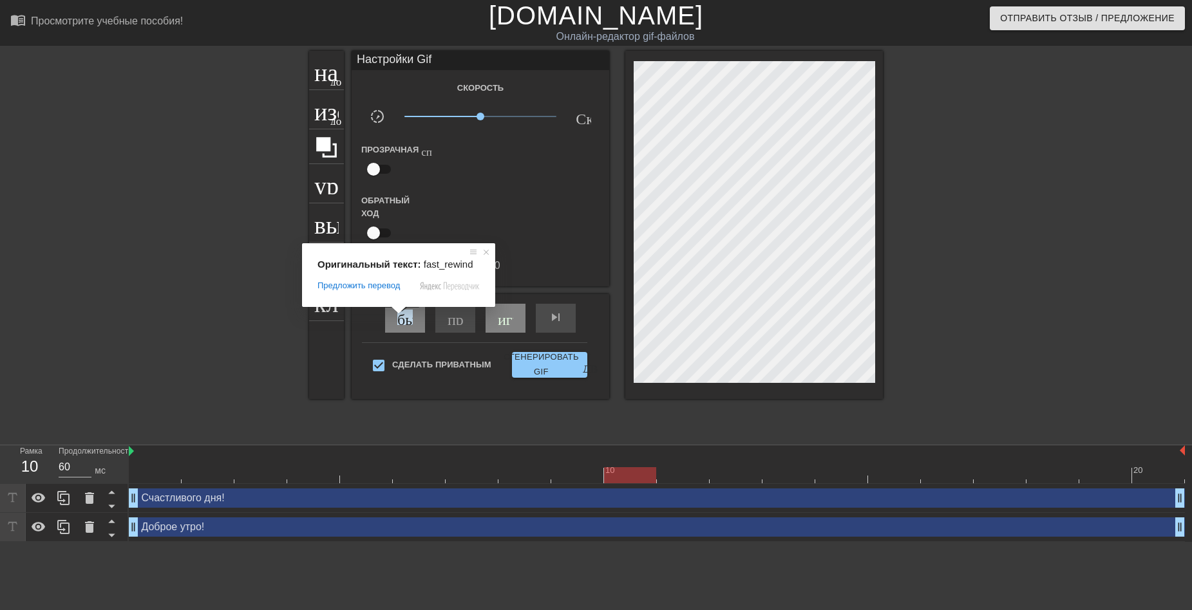
click at [403, 317] on ya-tr-span "быстрый поворот" at bounding box center [454, 317] width 115 height 15
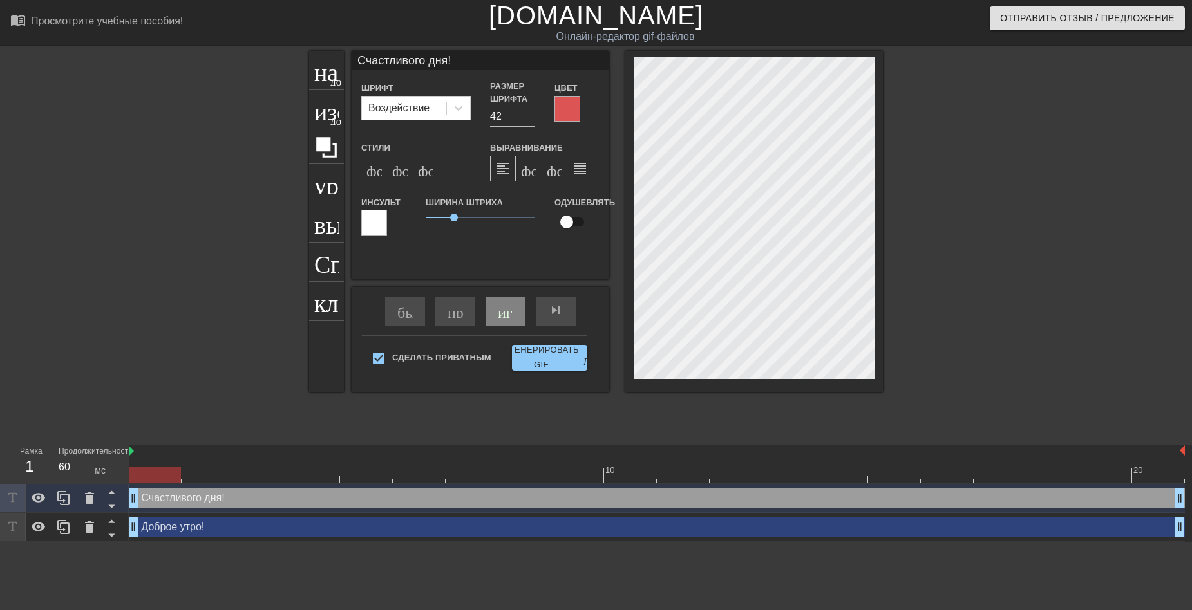
type input "Доброе утро!"
type input "44"
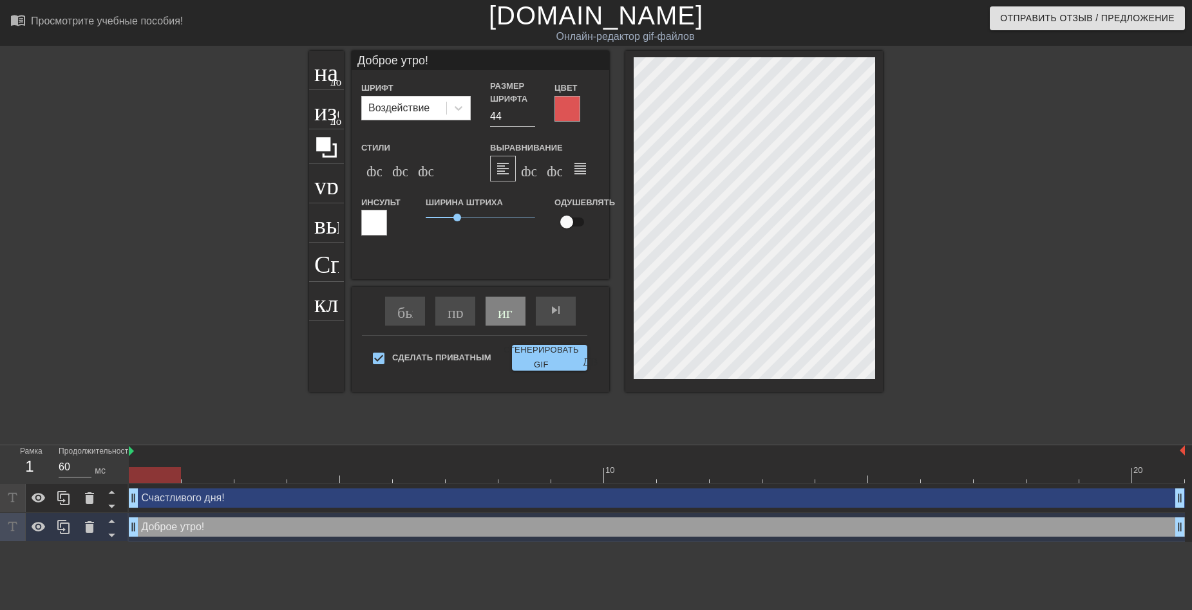
click at [696, 434] on div "название добавить_круг изображение добавить_круг урожай выбор_размера_фото_боль…" at bounding box center [596, 244] width 574 height 386
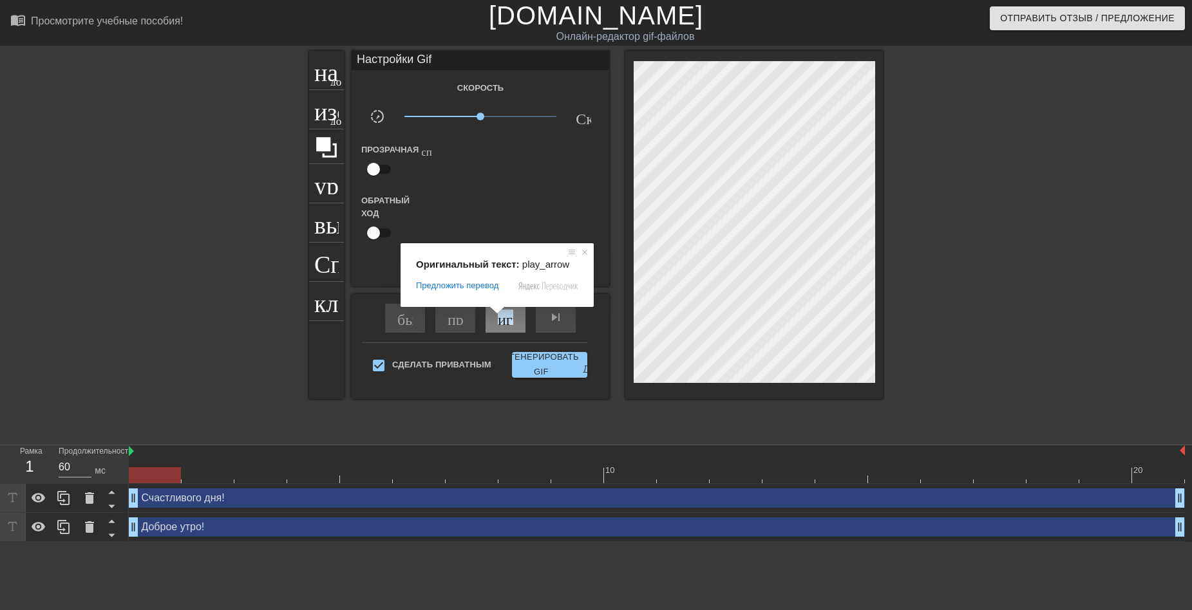
click at [499, 314] on span at bounding box center [497, 311] width 17 height 8
click at [502, 314] on span at bounding box center [497, 311] width 17 height 8
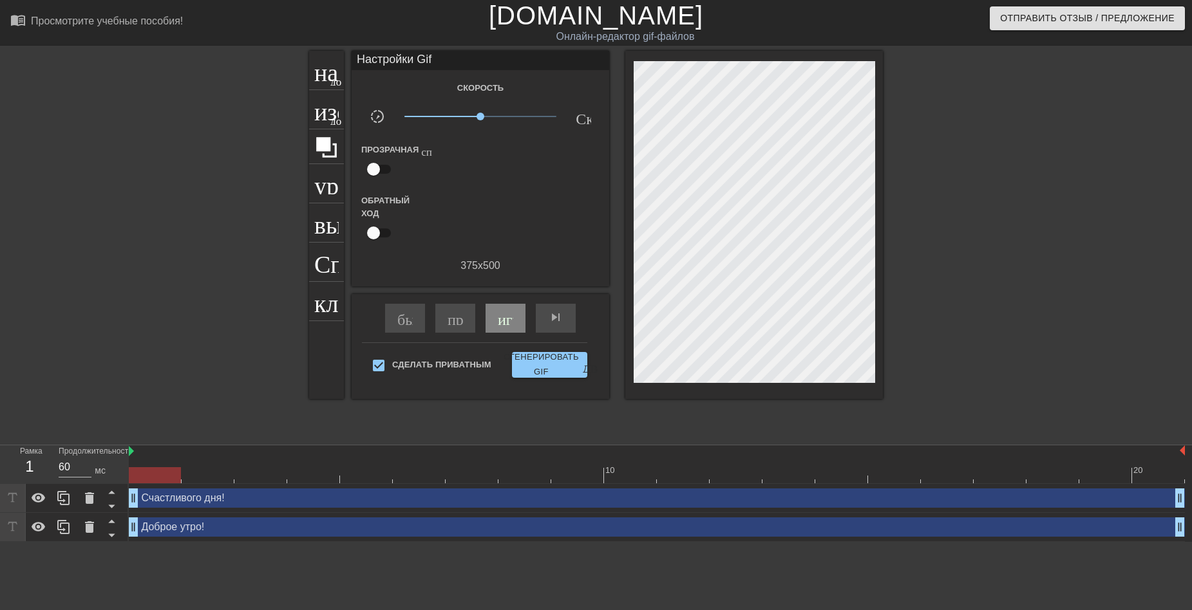
click at [603, 330] on div "быстрый поворот пропускать ранее играй_арроу skip_next - пропустить следующий С…" at bounding box center [481, 346] width 258 height 105
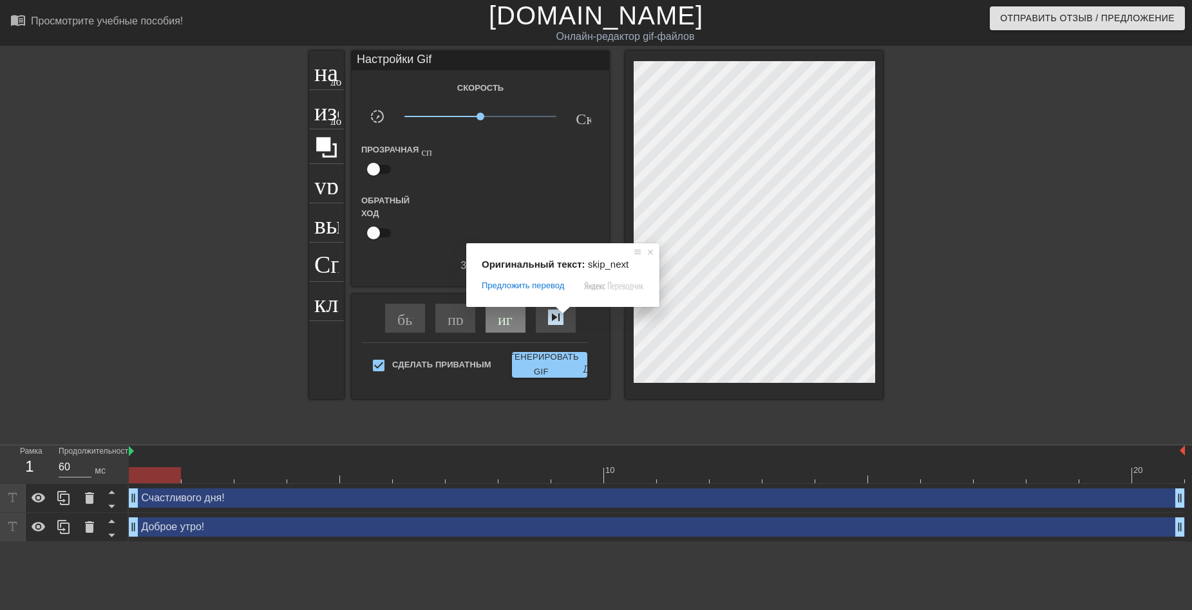
click at [556, 314] on span at bounding box center [562, 311] width 17 height 8
click at [556, 317] on ya-tr-span "skip_next - пропустить следующий" at bounding box center [640, 317] width 184 height 15
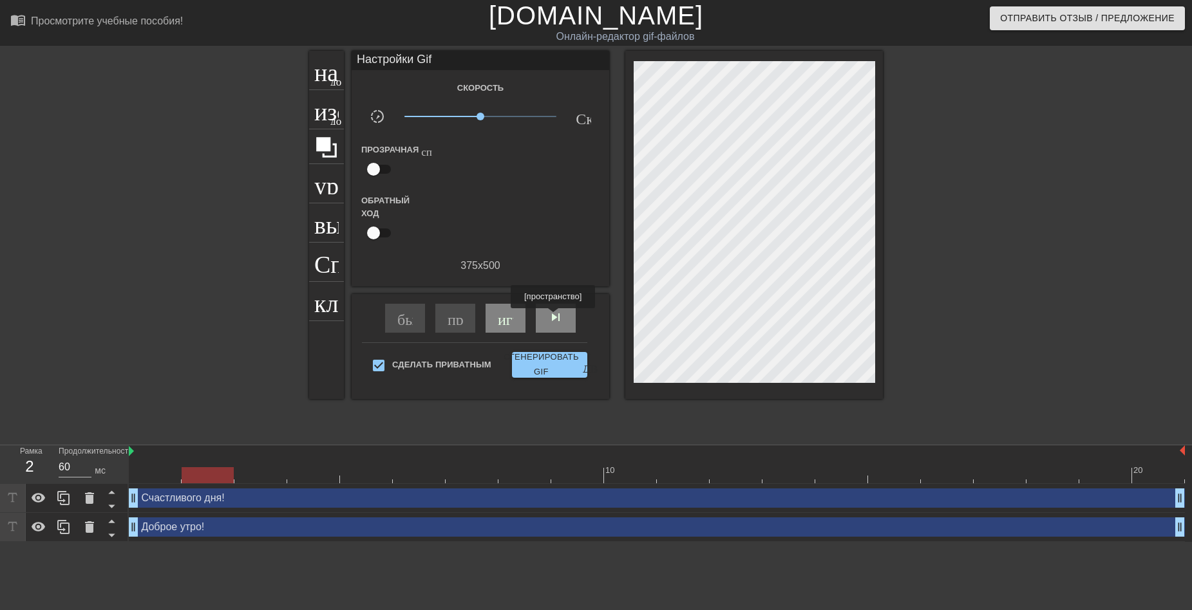
click at [556, 317] on ya-tr-span "skip_next - пропустить следующий" at bounding box center [640, 317] width 184 height 15
click at [406, 326] on div "быстрый поворот" at bounding box center [405, 318] width 40 height 29
click at [1139, 502] on div "Счастливого дня! drag_handle - ручка перетаскивания drag_handle - ручка перетас…" at bounding box center [657, 498] width 1056 height 19
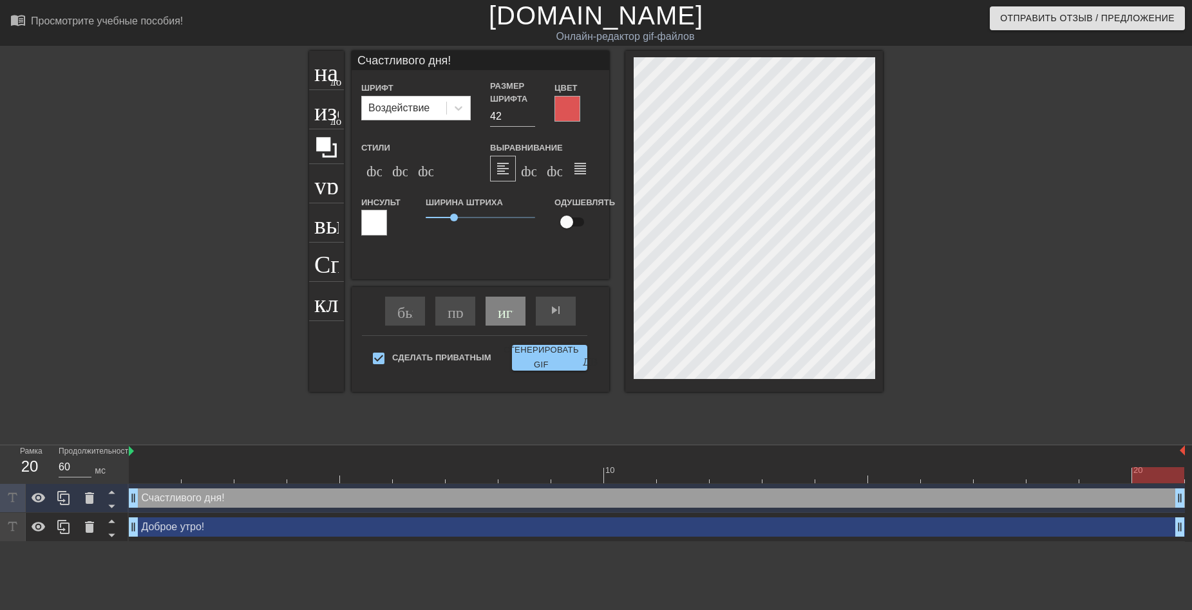
drag, startPoint x: 1180, startPoint y: 496, endPoint x: 1162, endPoint y: 498, distance: 18.8
drag, startPoint x: 1184, startPoint y: 496, endPoint x: 1092, endPoint y: 500, distance: 92.2
click at [1092, 500] on div "Счастливого дня! drag_handle - ручка перетаскивания drag_handle - ручка перетас…" at bounding box center [657, 498] width 1056 height 19
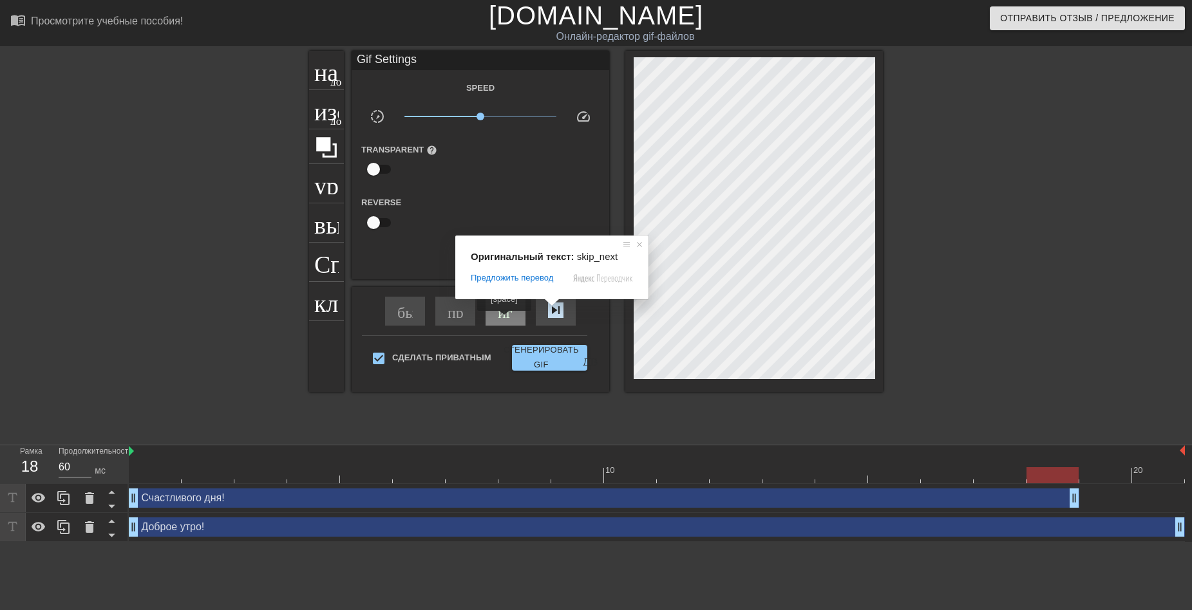
click at [506, 320] on div "играй_арроу" at bounding box center [506, 311] width 40 height 29
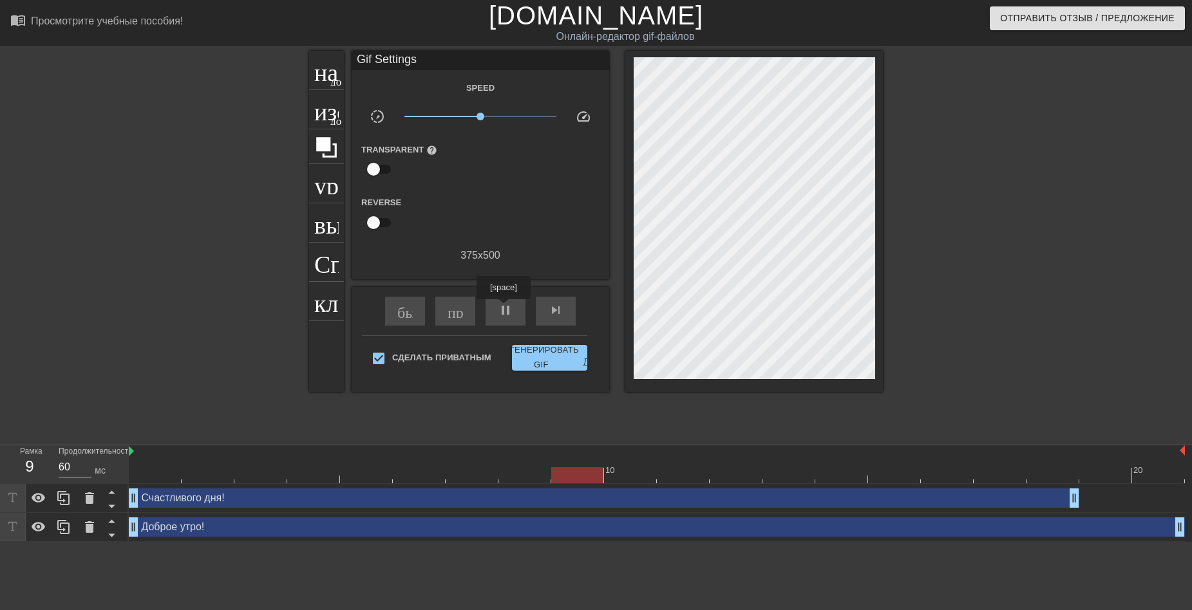
click at [505, 308] on span "pause" at bounding box center [505, 310] width 15 height 15
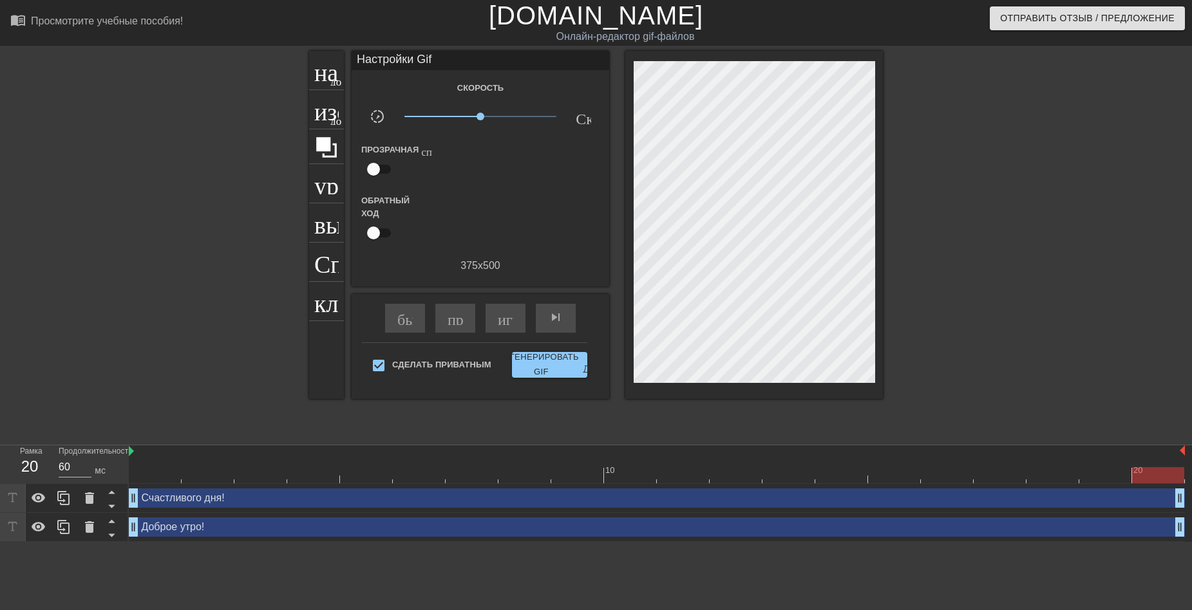
drag, startPoint x: 1072, startPoint y: 498, endPoint x: 1155, endPoint y: 492, distance: 83.3
drag, startPoint x: 513, startPoint y: 392, endPoint x: 496, endPoint y: 397, distance: 17.1
click at [513, 392] on div "Сделать Приватным Сгенерировать GIF двойная стрелка" at bounding box center [474, 368] width 225 height 51
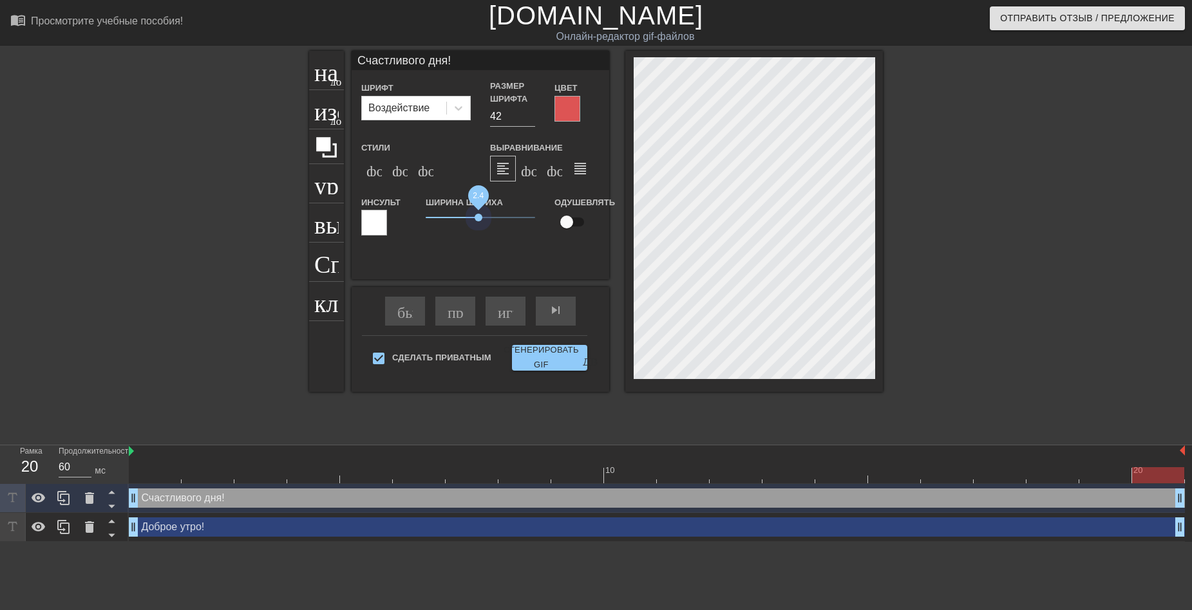
drag, startPoint x: 454, startPoint y: 218, endPoint x: 478, endPoint y: 225, distance: 25.5
click at [478, 225] on span "2.4" at bounding box center [480, 217] width 109 height 15
type input "Доброе утро!"
type input "44"
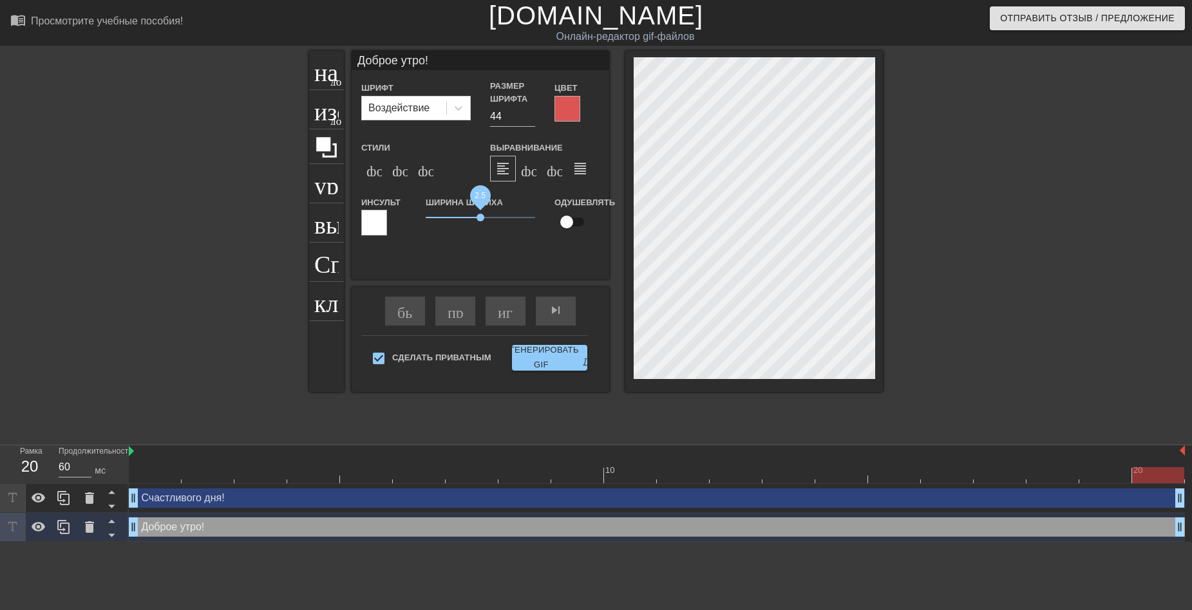
drag, startPoint x: 460, startPoint y: 217, endPoint x: 480, endPoint y: 222, distance: 21.1
click at [480, 222] on span "2.5" at bounding box center [481, 218] width 8 height 8
type input "Счастливого дня!"
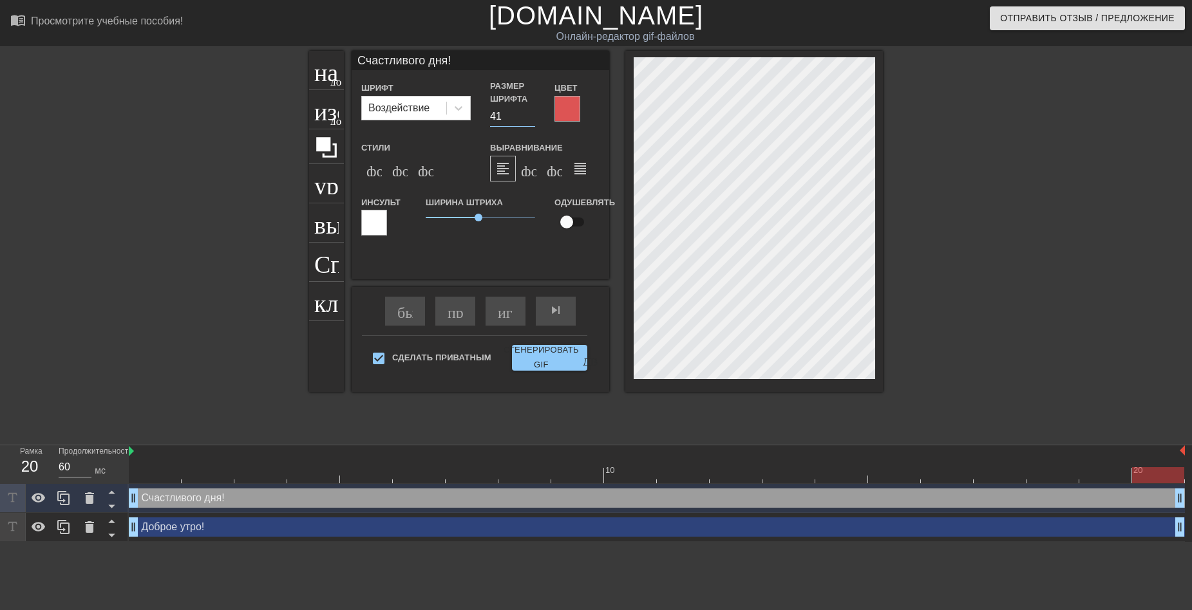
click at [528, 120] on input "41" at bounding box center [512, 116] width 45 height 21
click at [528, 120] on input "40" at bounding box center [512, 116] width 45 height 21
click at [526, 114] on input "41" at bounding box center [512, 116] width 45 height 21
click at [526, 114] on input "42" at bounding box center [512, 116] width 45 height 21
click at [526, 114] on input "43" at bounding box center [512, 116] width 45 height 21
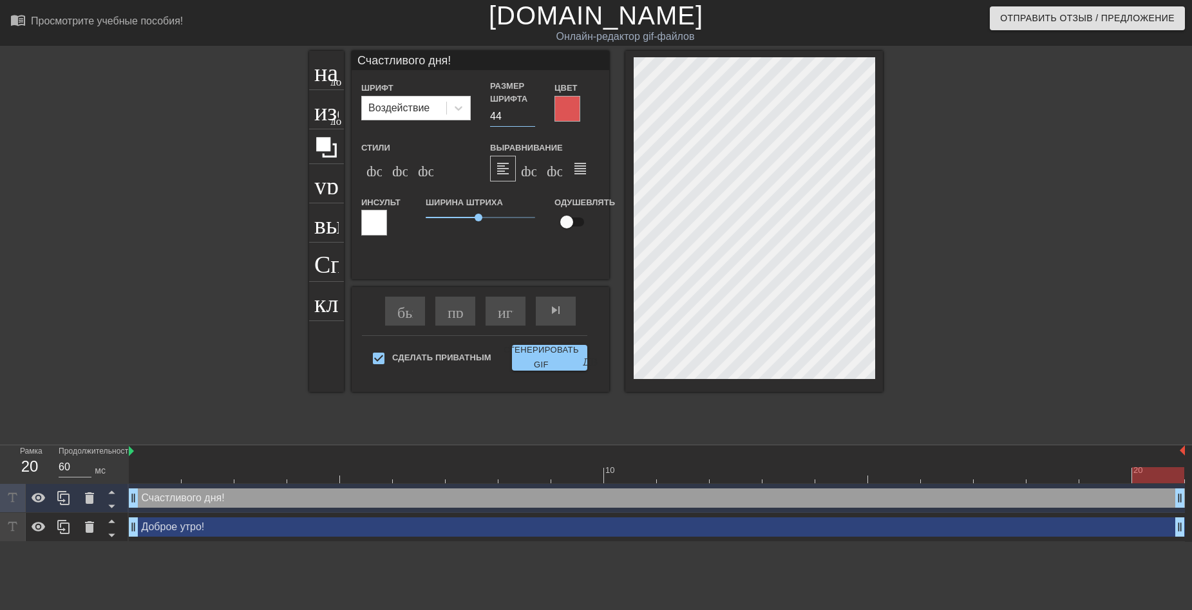
type input "44"
click at [526, 114] on input "44" at bounding box center [512, 116] width 45 height 21
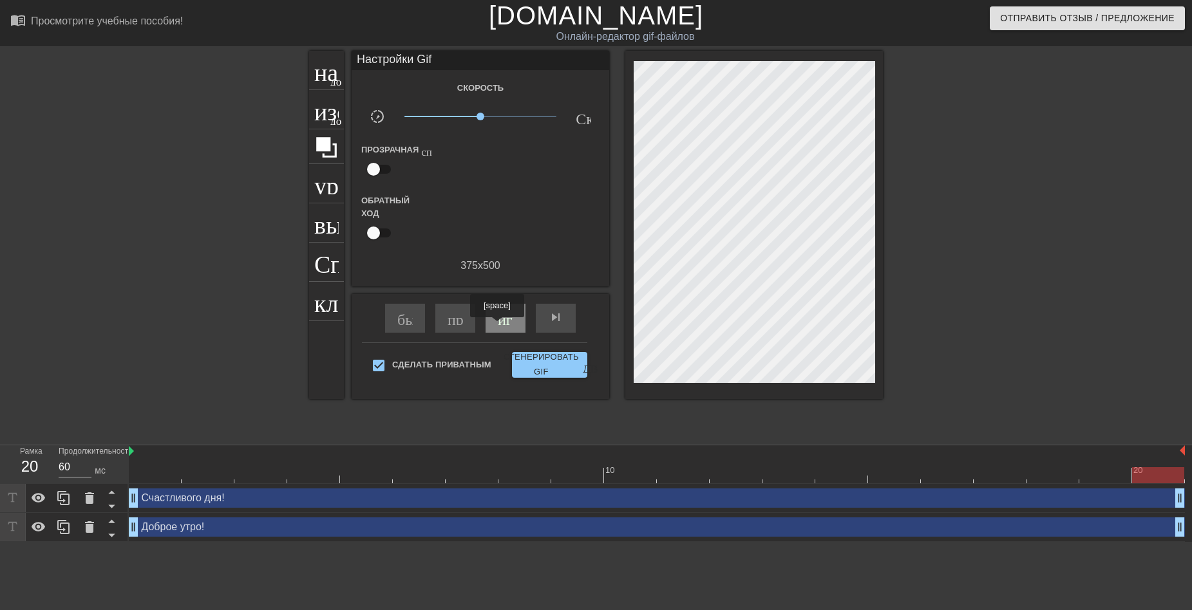
click at [498, 326] on div "играй_арроу" at bounding box center [506, 318] width 40 height 29
click at [500, 320] on ya-tr-span "пауза" at bounding box center [515, 317] width 35 height 15
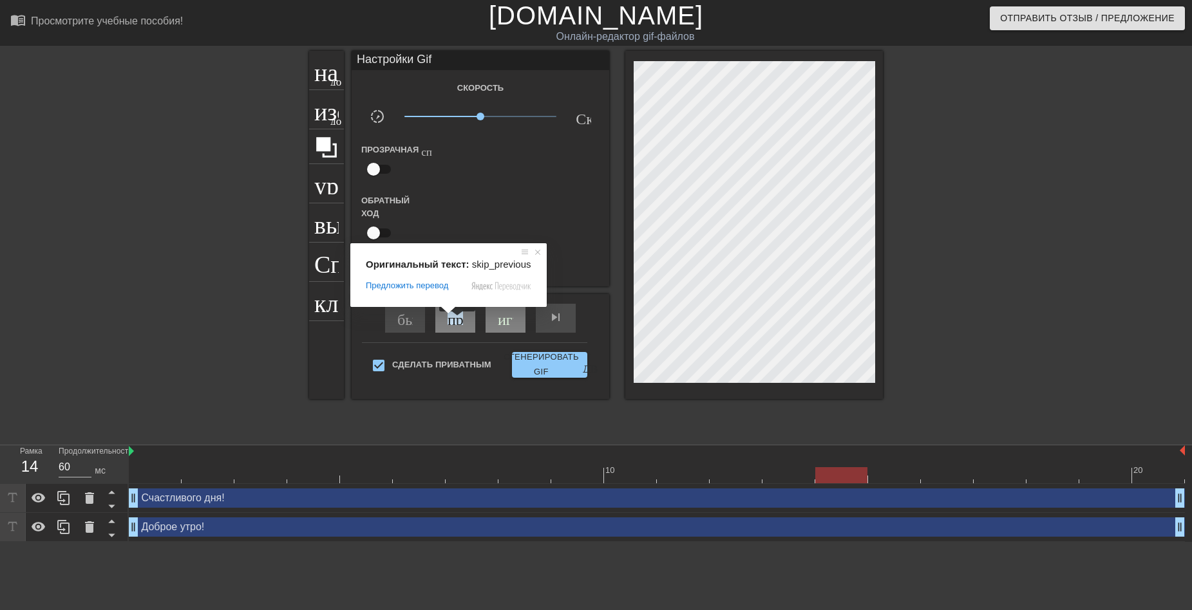
click at [458, 321] on ya-tr-span "пропускать ранее" at bounding box center [505, 317] width 115 height 15
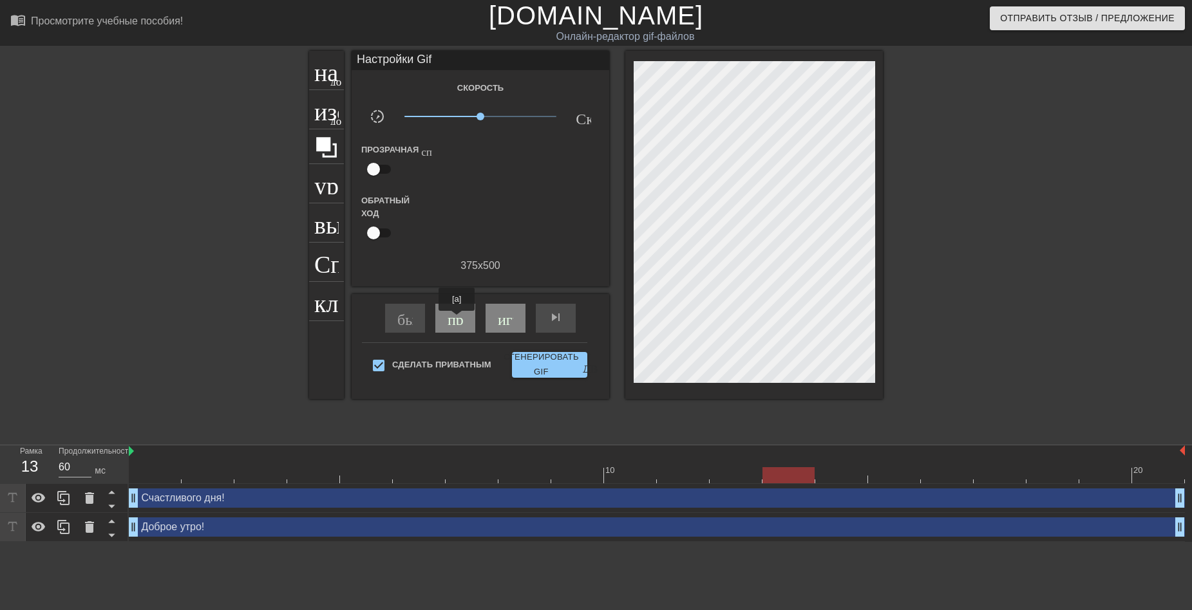
click at [458, 320] on ya-tr-span "пропускать ранее" at bounding box center [505, 317] width 115 height 15
click at [457, 320] on ya-tr-span "пропускать ранее" at bounding box center [505, 317] width 115 height 15
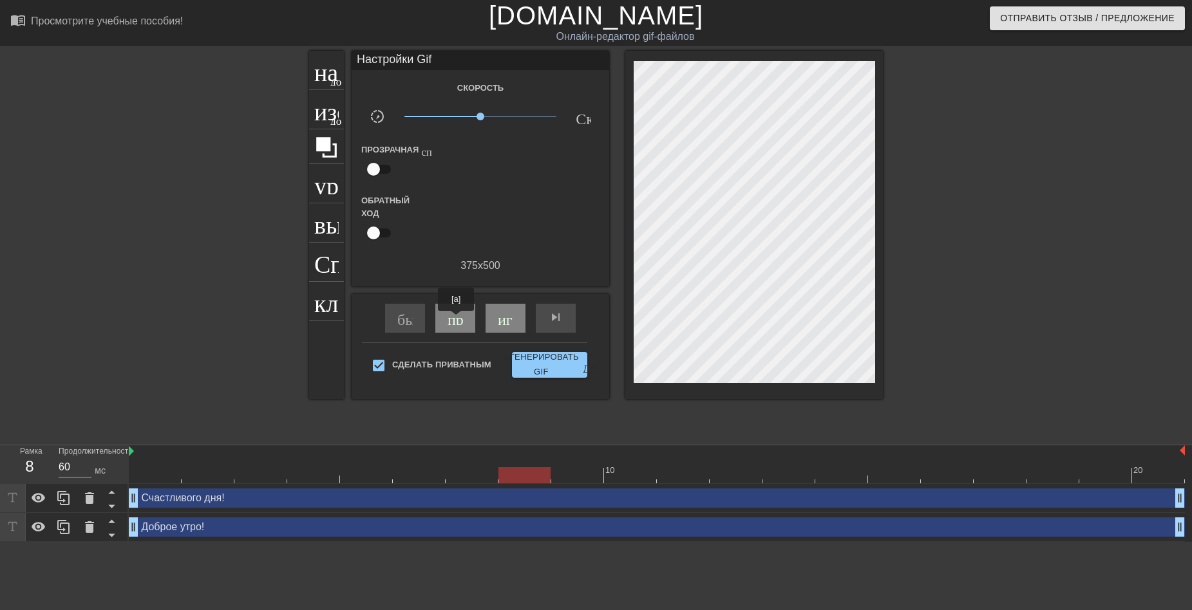
click at [457, 320] on ya-tr-span "пропускать ранее" at bounding box center [505, 317] width 115 height 15
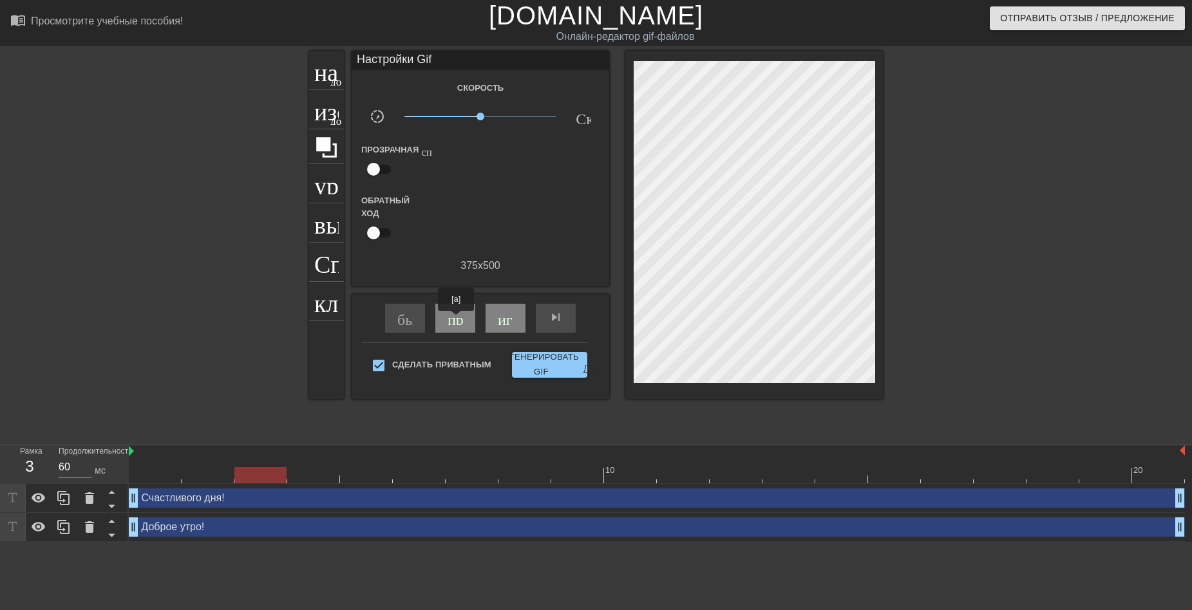
click at [457, 320] on ya-tr-span "пропускать ранее" at bounding box center [505, 317] width 115 height 15
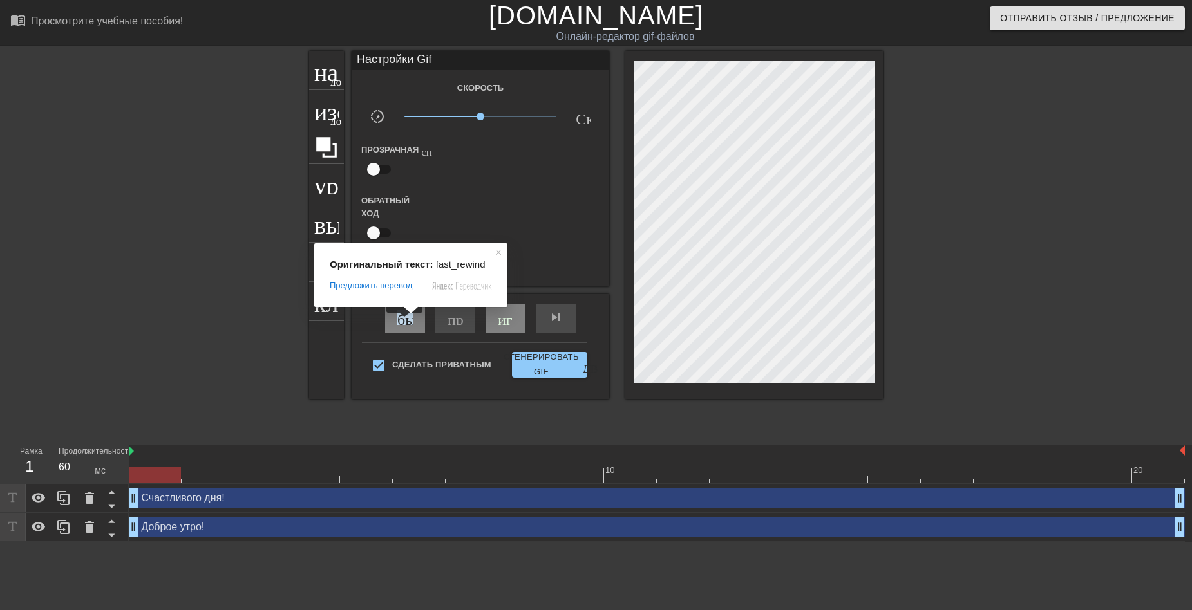
click at [406, 322] on ya-tr-span "быстрый поворот" at bounding box center [454, 317] width 115 height 15
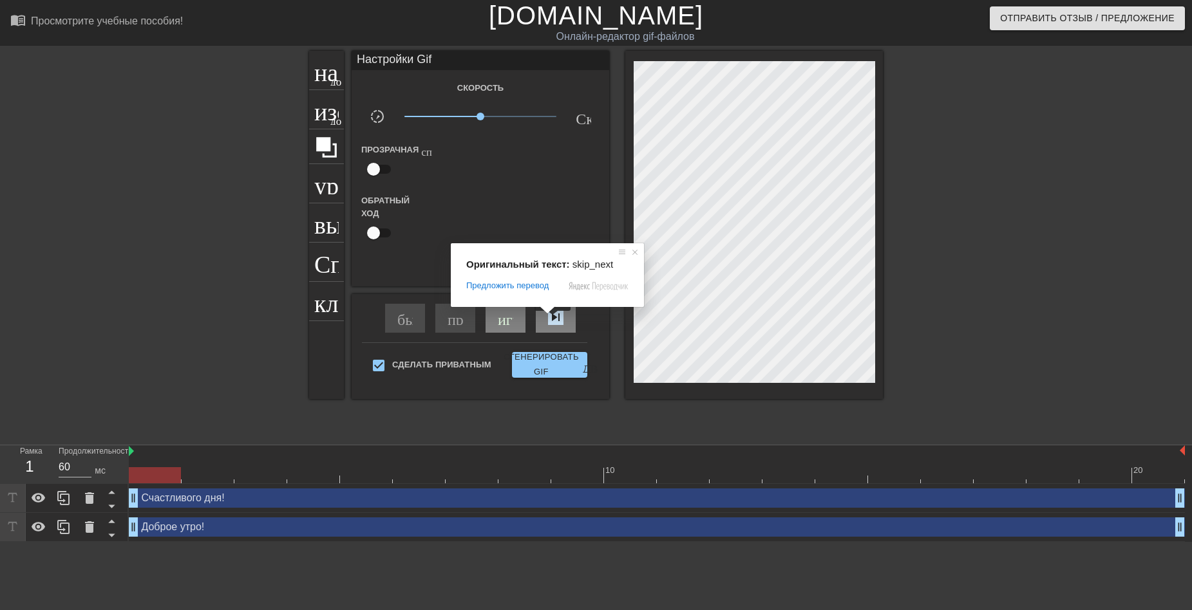
click at [554, 320] on ya-tr-span "skip_next - пропустить следующий" at bounding box center [640, 317] width 184 height 15
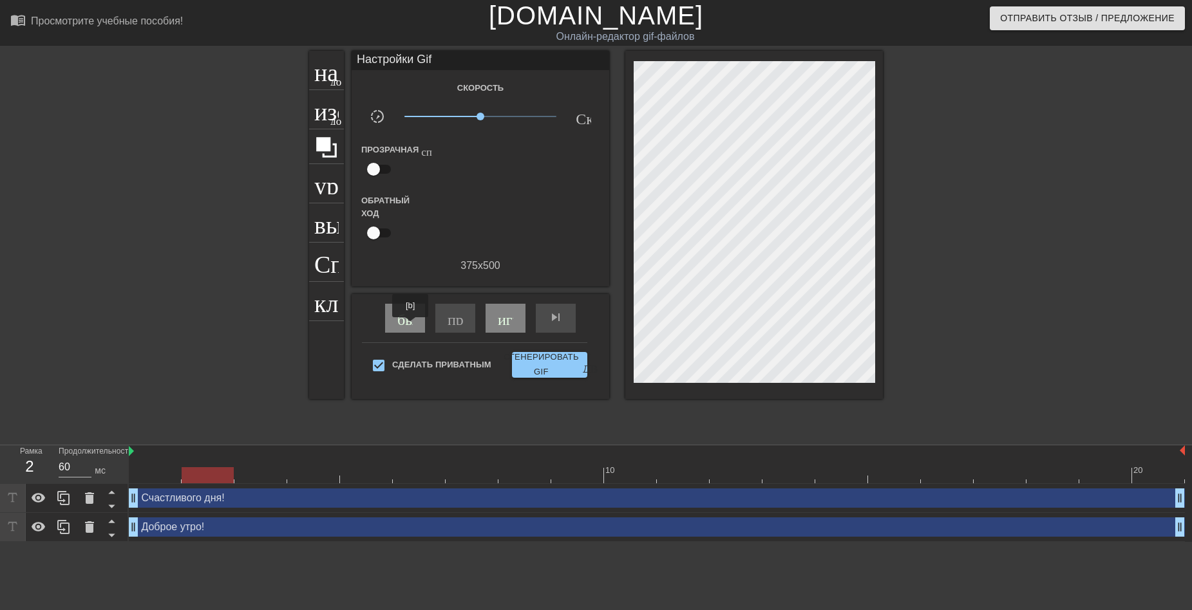
click at [411, 326] on div "быстрый поворот" at bounding box center [405, 318] width 40 height 29
click at [37, 498] on icon at bounding box center [39, 498] width 14 height 10
click at [38, 498] on icon at bounding box center [38, 498] width 15 height 15
click at [38, 498] on icon at bounding box center [39, 498] width 14 height 10
click at [38, 498] on icon at bounding box center [38, 498] width 15 height 15
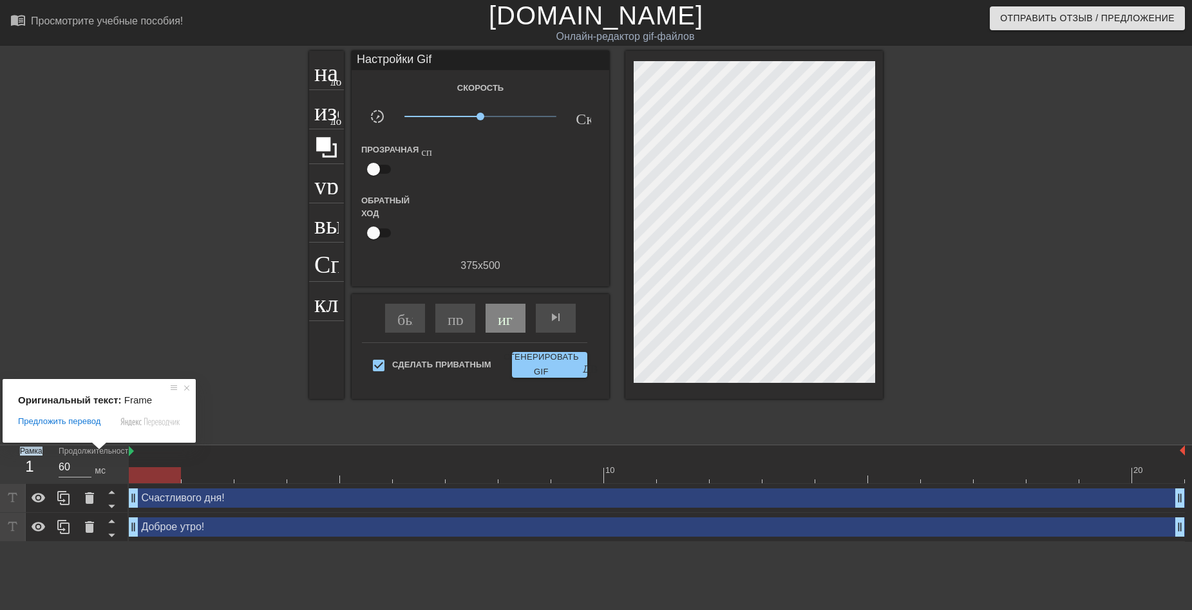
click at [31, 453] on ya-tr-span "Рамка" at bounding box center [31, 451] width 23 height 9
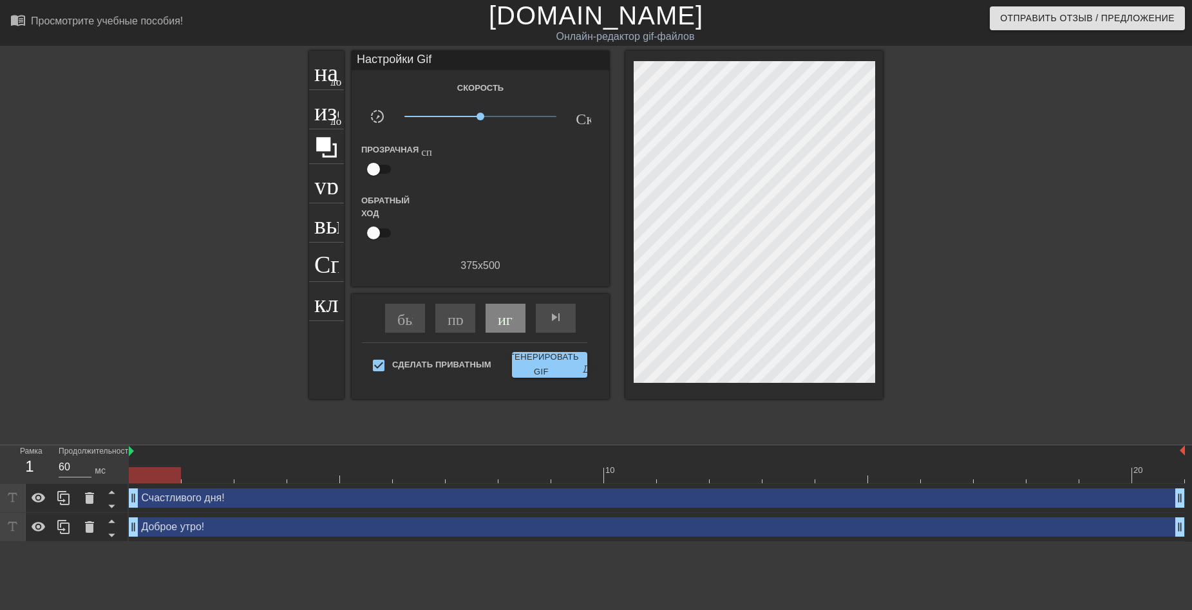
click at [31, 469] on div "1" at bounding box center [29, 466] width 19 height 23
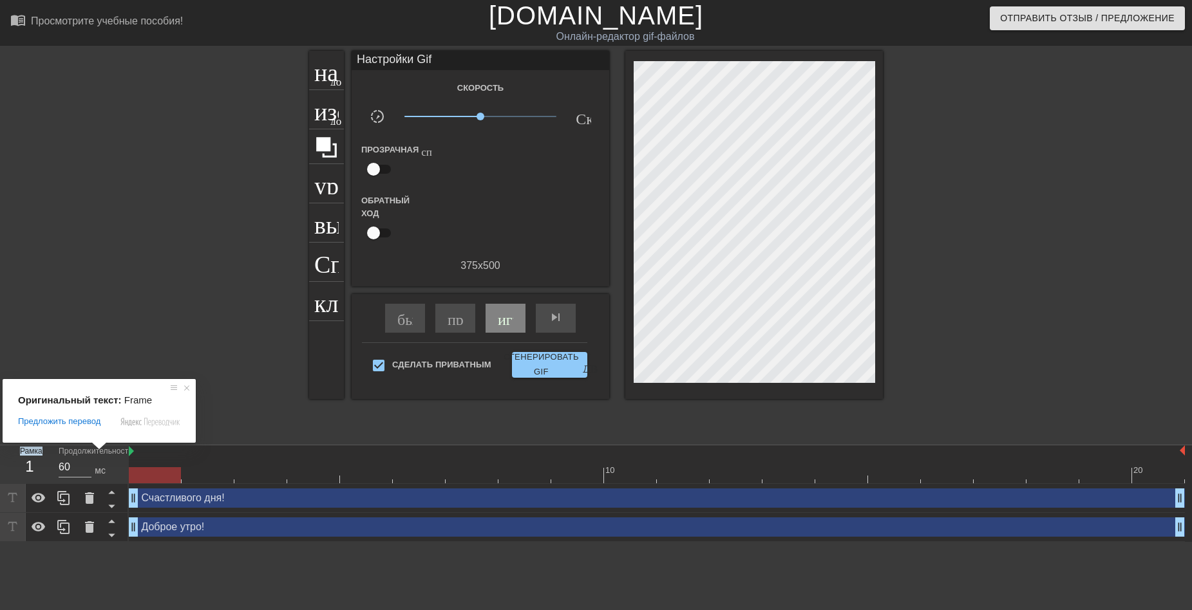
click at [32, 453] on ya-tr-span "Рамка" at bounding box center [31, 451] width 23 height 9
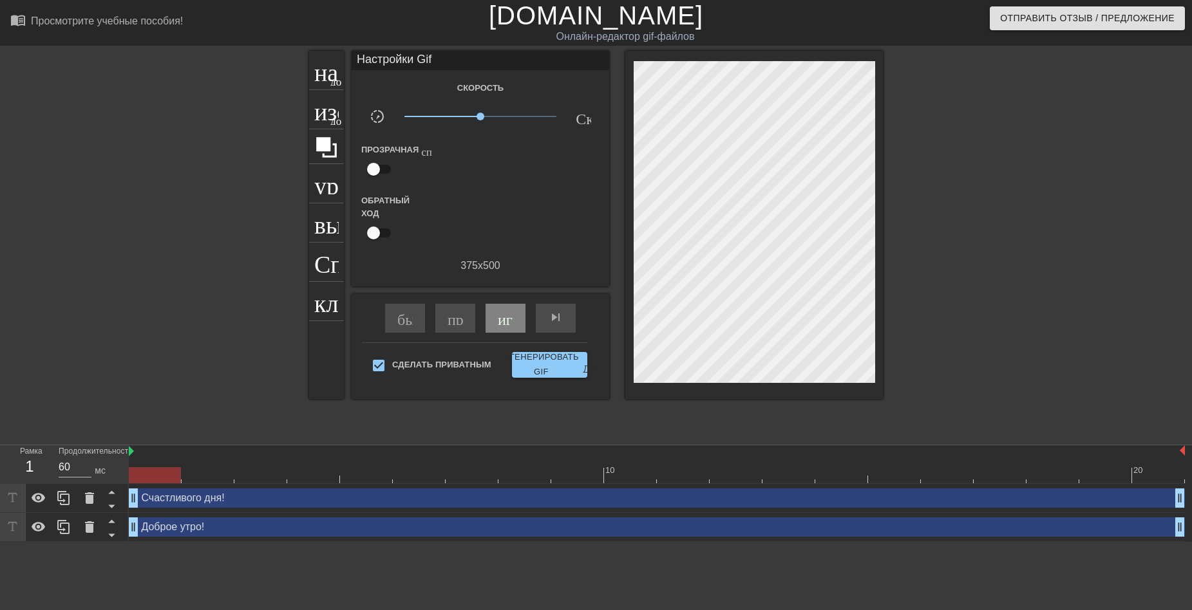
click at [32, 453] on ya-tr-span "Рамка" at bounding box center [31, 451] width 23 height 9
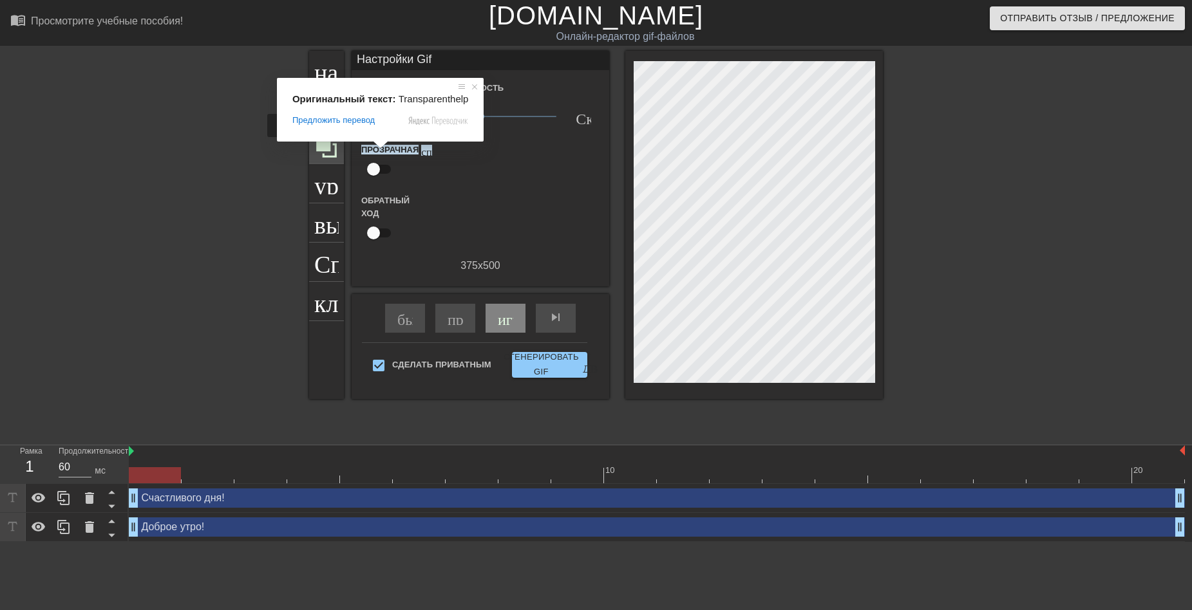
click at [328, 146] on icon at bounding box center [326, 147] width 21 height 21
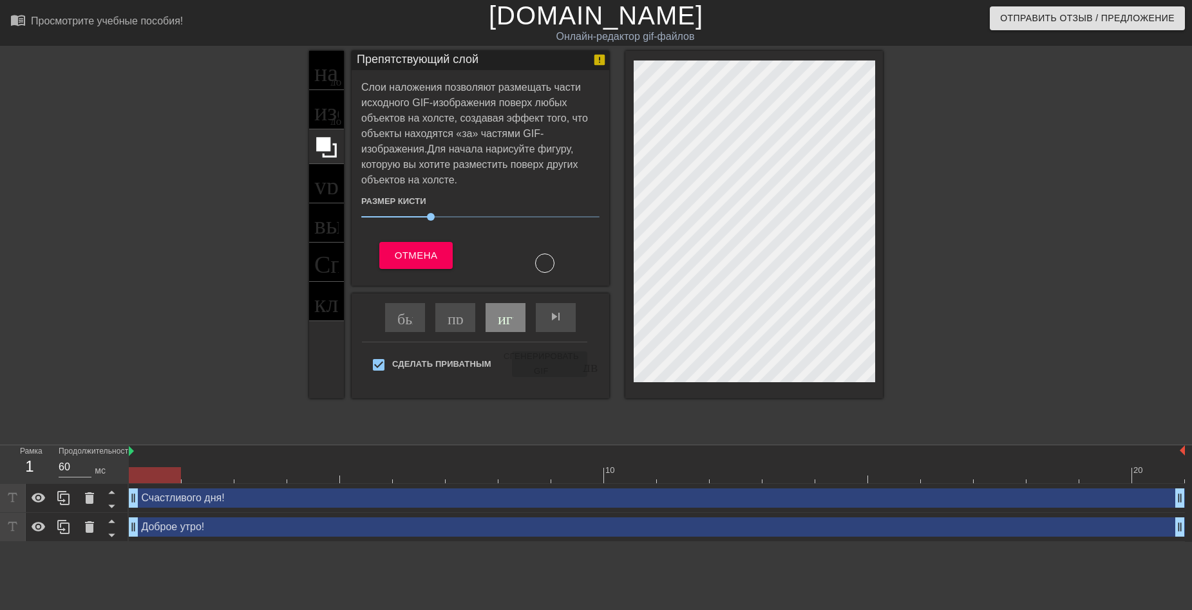
click at [549, 262] on div at bounding box center [544, 263] width 19 height 19
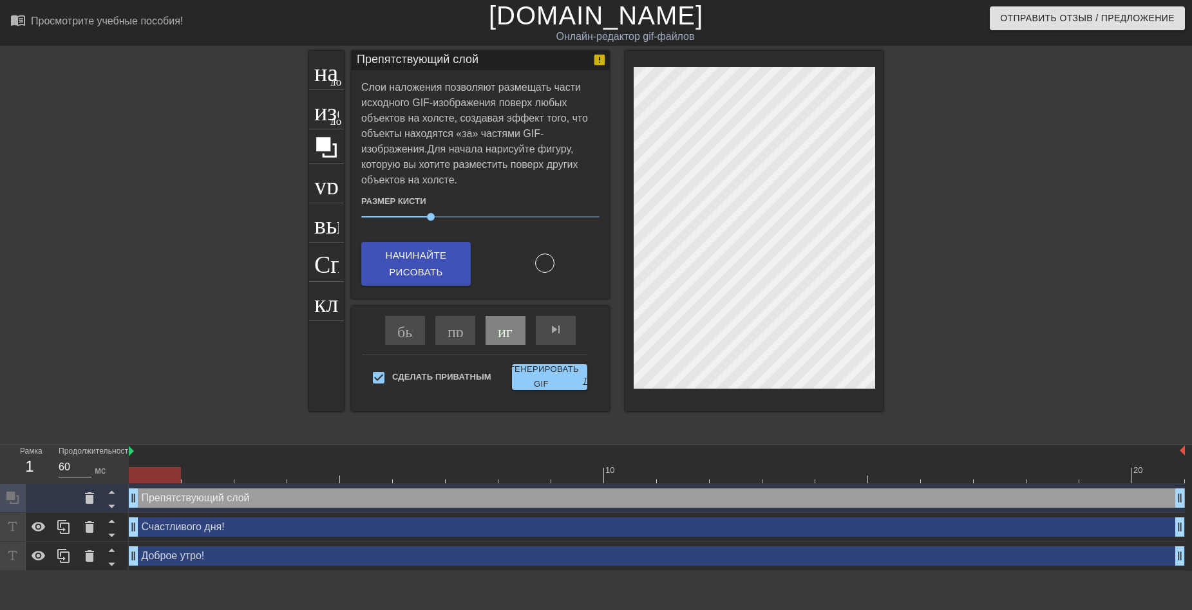
click at [319, 496] on div "Препятствующий слой drag_handle - ручка перетаскивания drag_handle - ручка пере…" at bounding box center [657, 498] width 1056 height 19
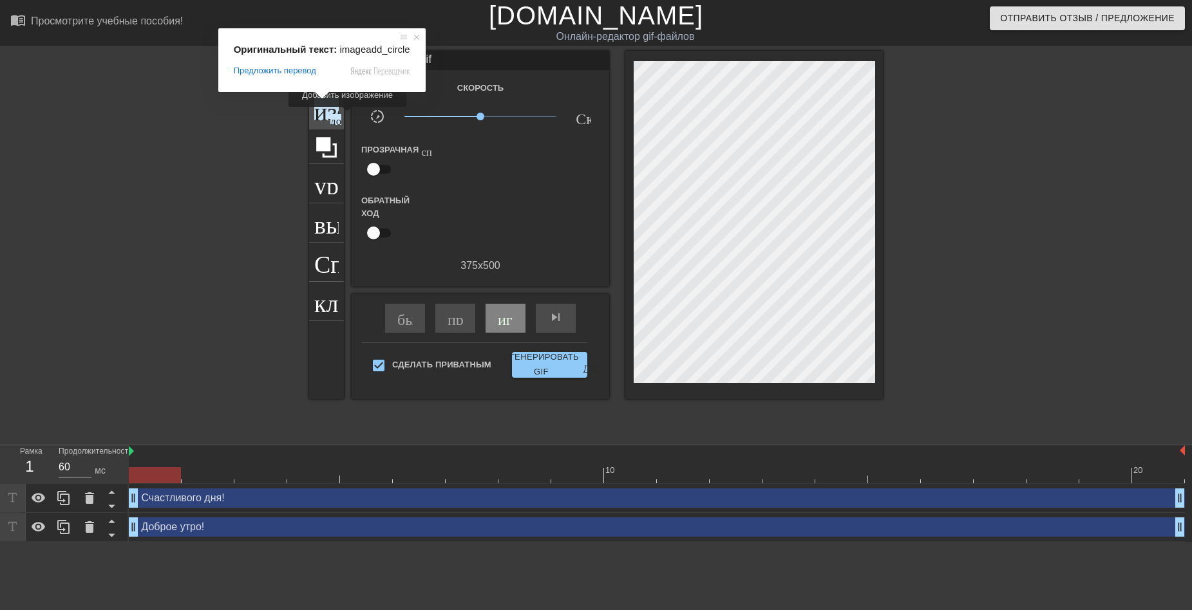
click at [323, 116] on ya-tr-span "изображение" at bounding box center [381, 108] width 135 height 24
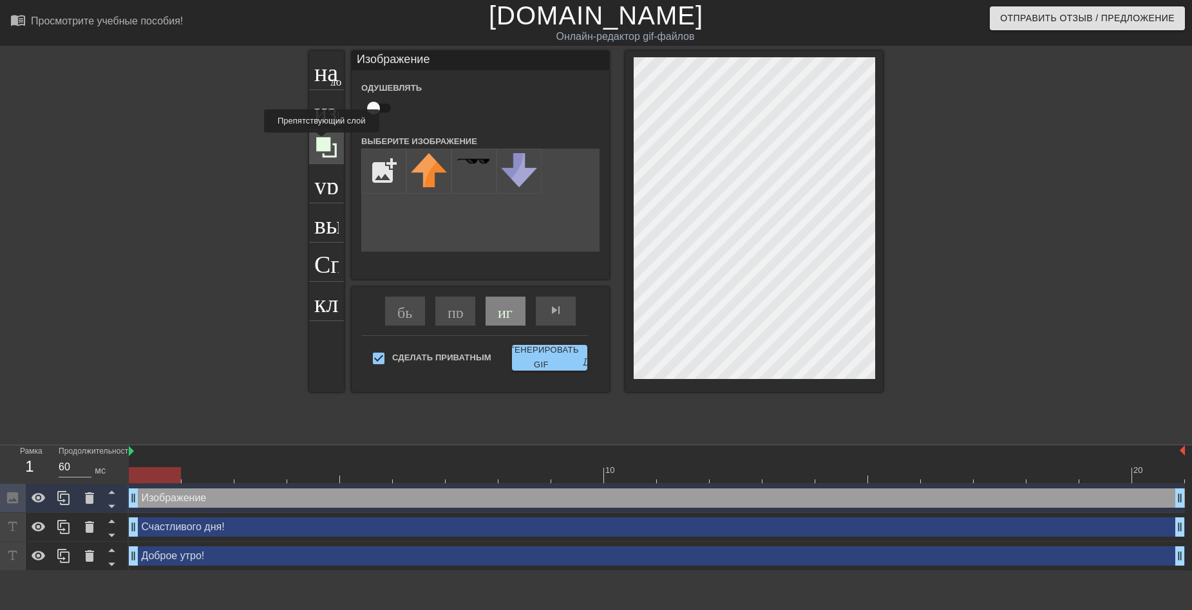
click at [324, 142] on icon at bounding box center [326, 147] width 21 height 21
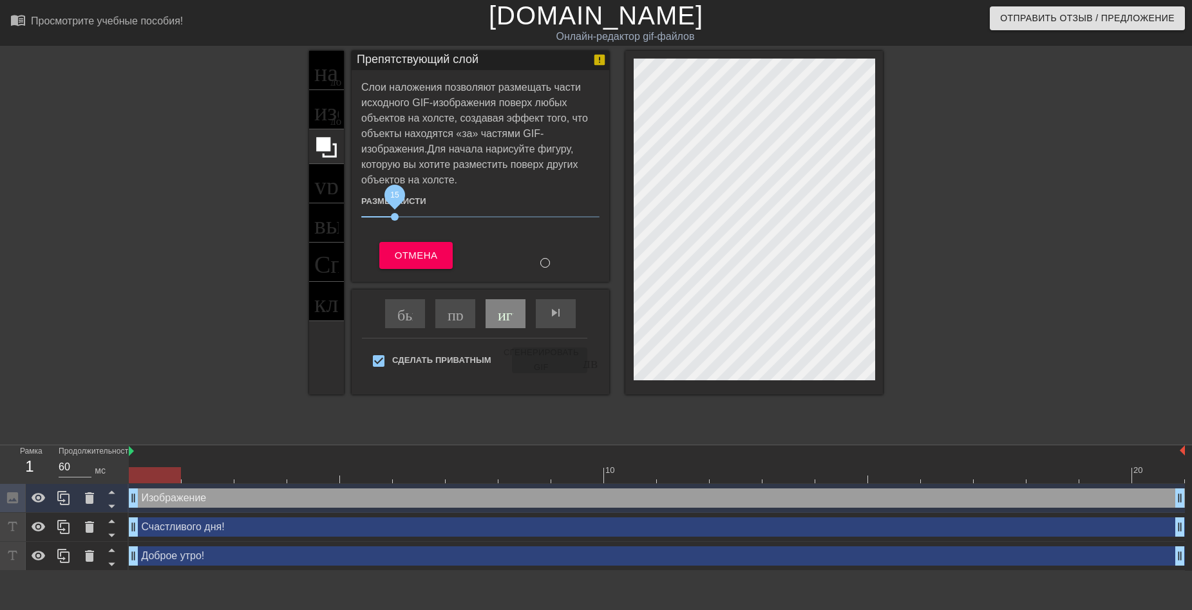
drag, startPoint x: 431, startPoint y: 216, endPoint x: 395, endPoint y: 218, distance: 36.8
click at [395, 218] on span "15" at bounding box center [395, 217] width 8 height 8
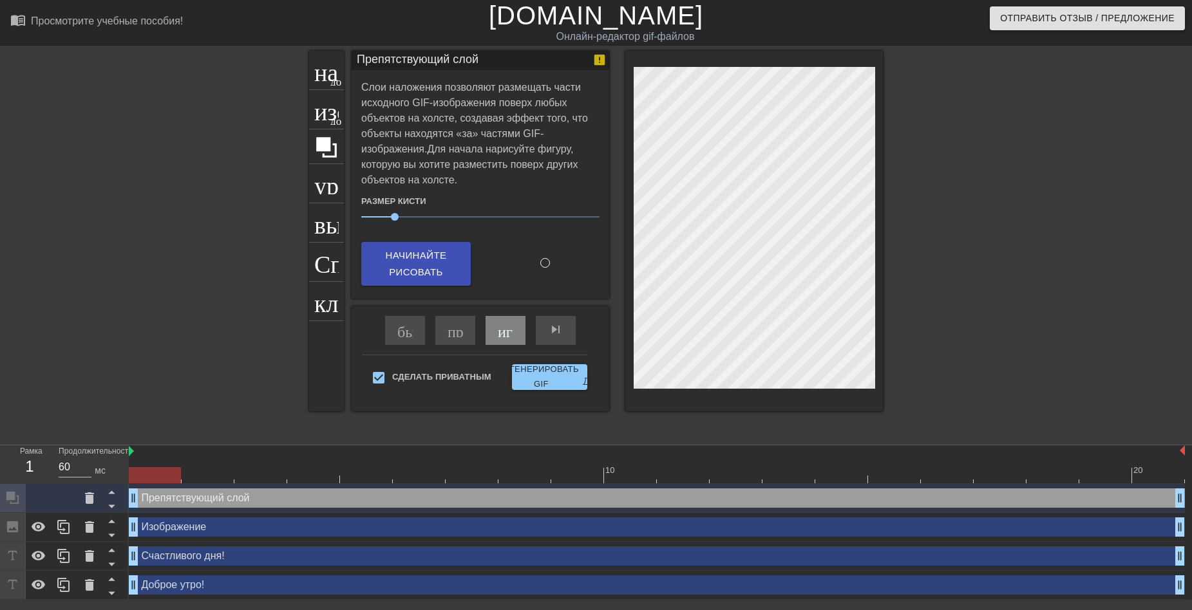
click at [475, 501] on div "Препятствующий слой drag_handle - ручка перетаскивания drag_handle - ручка пере…" at bounding box center [657, 498] width 1056 height 19
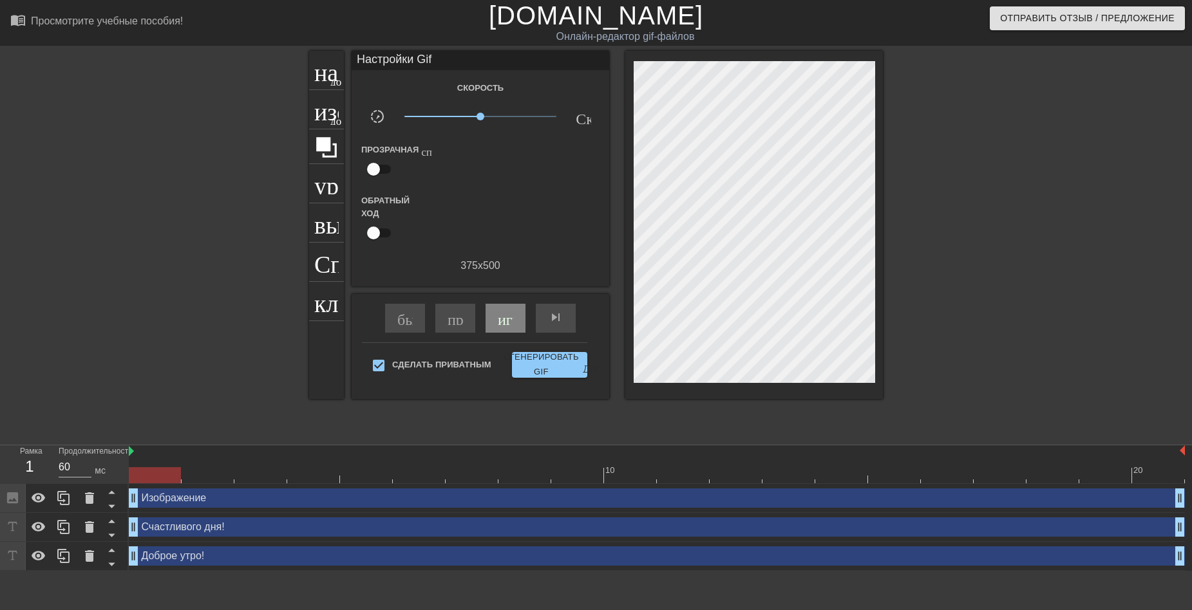
click at [370, 505] on div "Изображение drag_handle - ручка перетаскивания drag_handle - ручка перетаскиван…" at bounding box center [657, 498] width 1056 height 19
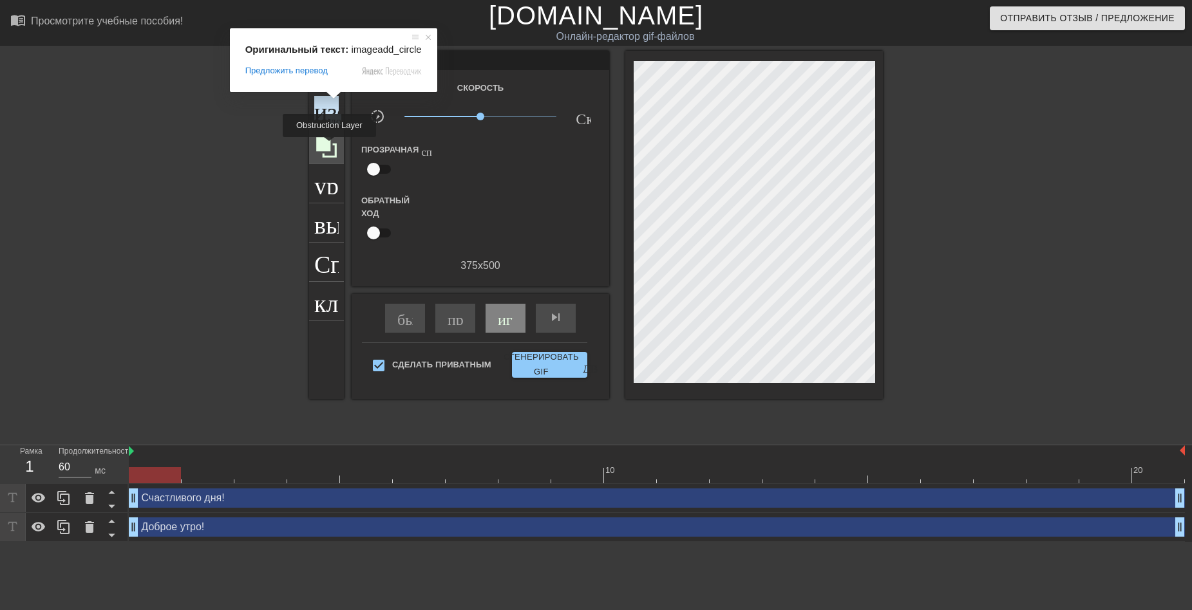
click at [331, 146] on icon at bounding box center [326, 147] width 24 height 24
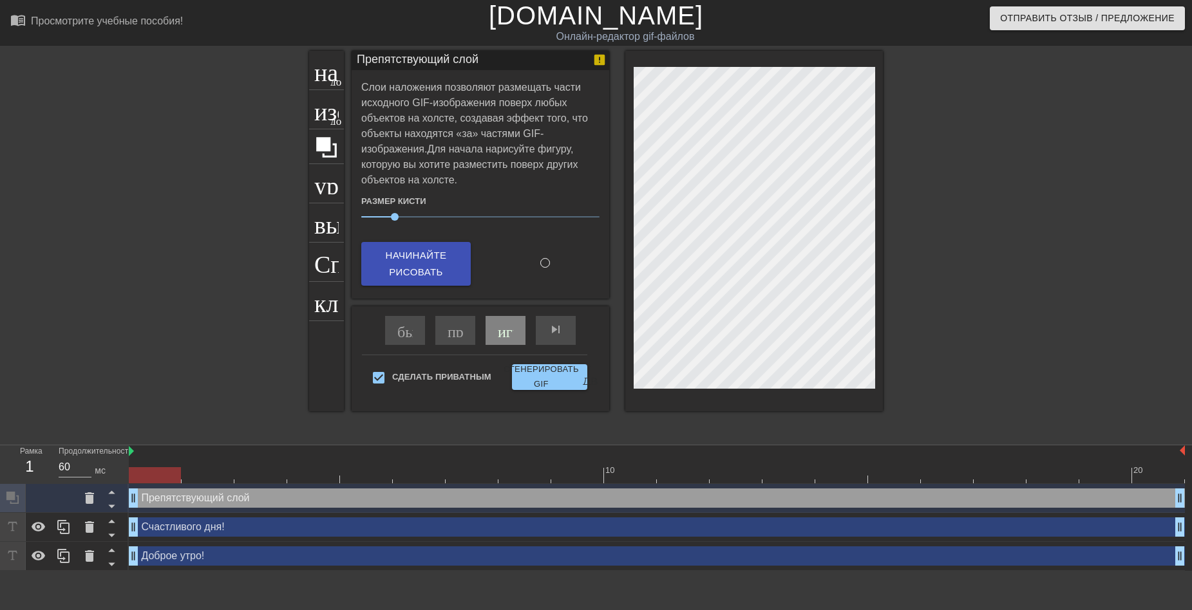
click at [402, 496] on div "Препятствующий слой drag_handle - ручка перетаскивания drag_handle - ручка пере…" at bounding box center [657, 498] width 1056 height 19
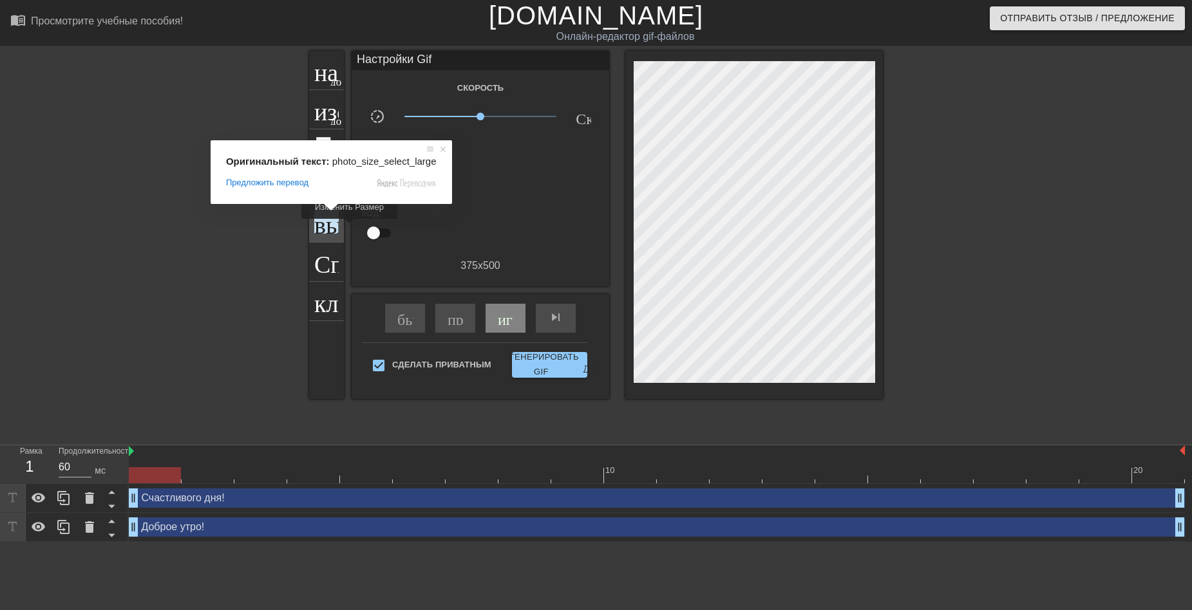
click at [328, 228] on ya-tr-span "выбор_размера_фото_большой" at bounding box center [495, 221] width 363 height 24
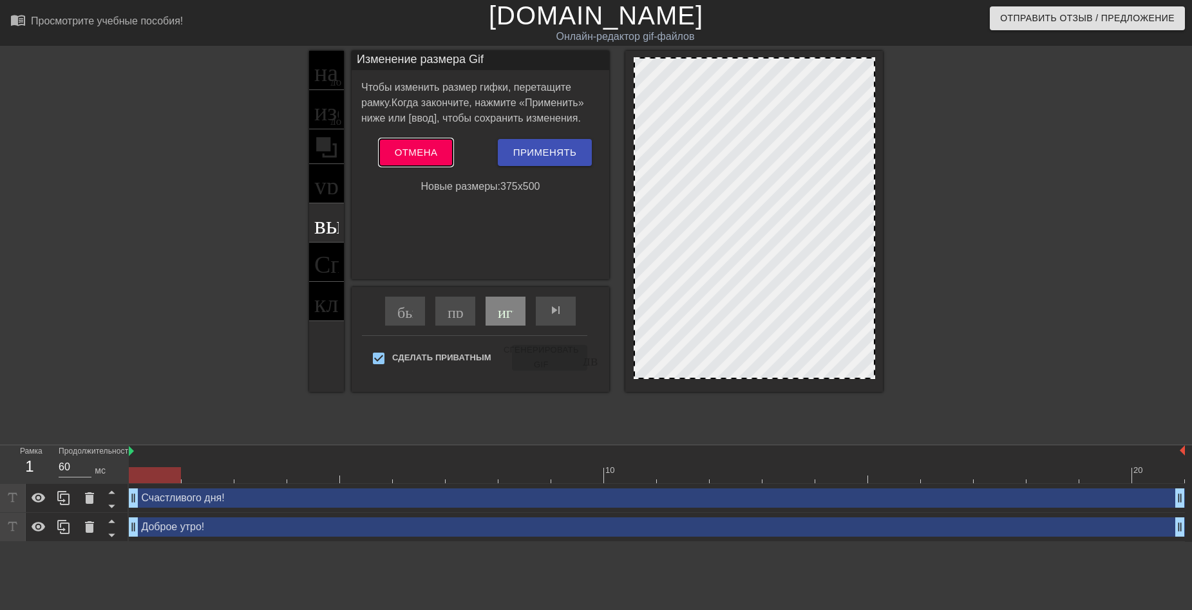
click at [408, 155] on ya-tr-span "Отмена" at bounding box center [416, 152] width 43 height 17
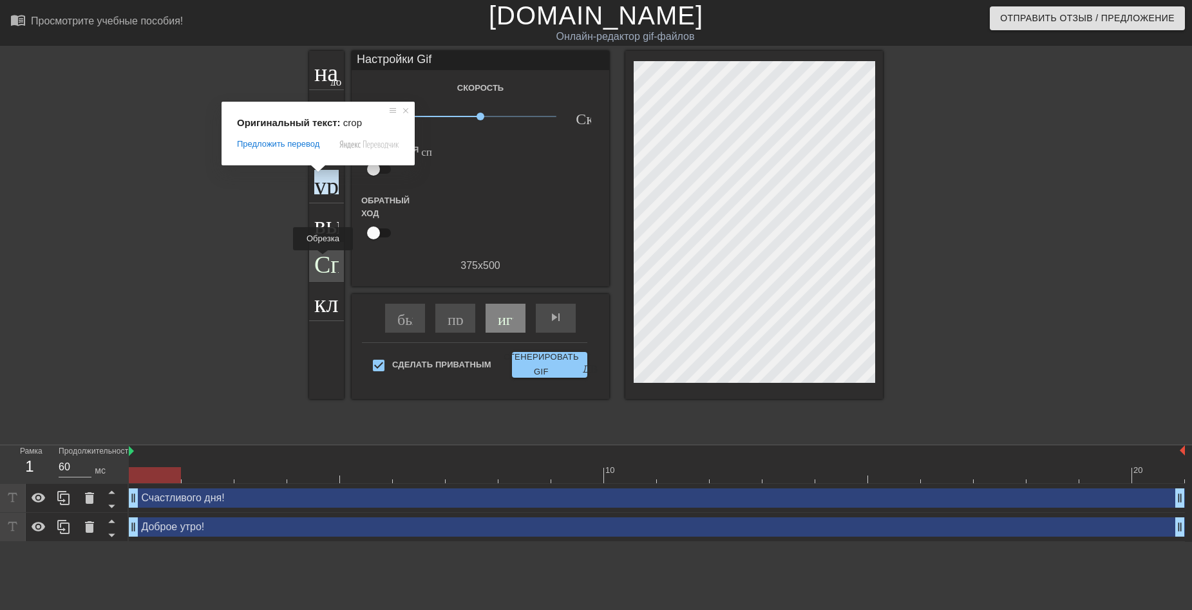
click at [324, 260] on ya-tr-span "Справка" at bounding box center [357, 261] width 86 height 24
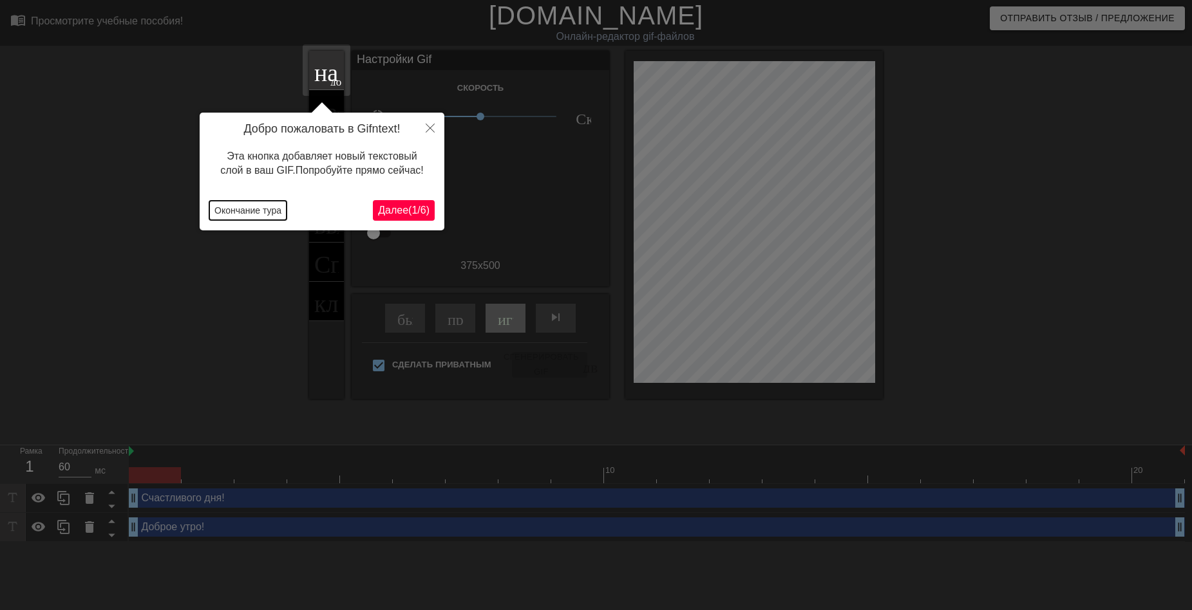
click at [269, 210] on button "Окончание тура" at bounding box center [247, 210] width 77 height 19
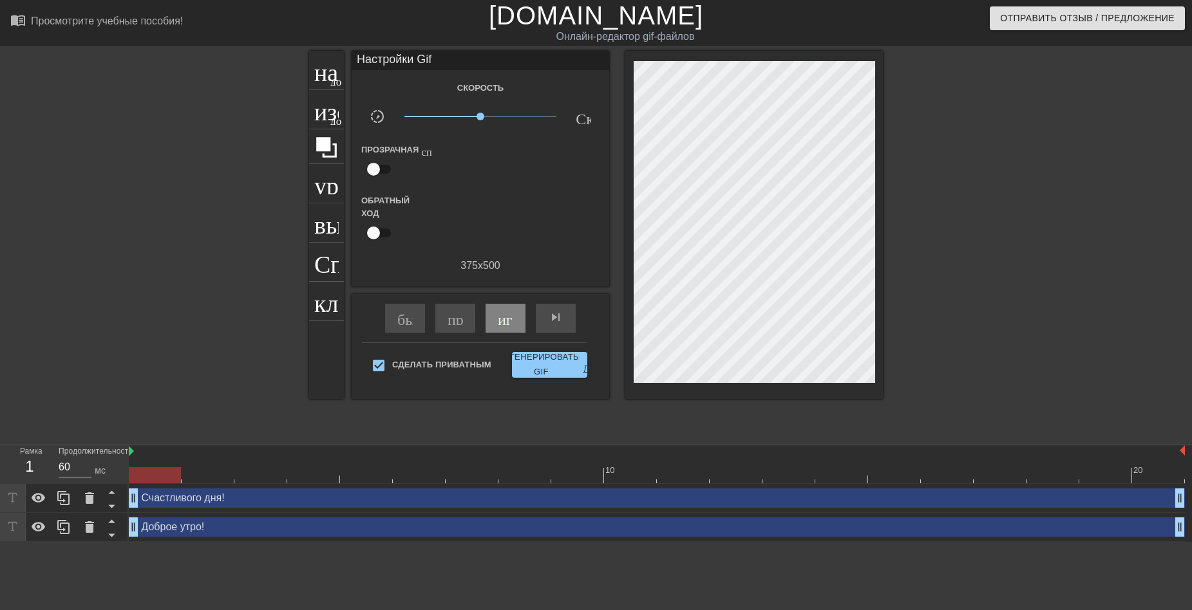
click at [377, 234] on input "checkbox" at bounding box center [373, 233] width 73 height 24
click at [508, 319] on ya-tr-span "играй_арроу" at bounding box center [543, 317] width 90 height 15
click at [509, 321] on span "pause" at bounding box center [505, 317] width 15 height 15
click at [379, 234] on input "checkbox" at bounding box center [385, 233] width 73 height 24
checkbox input "false"
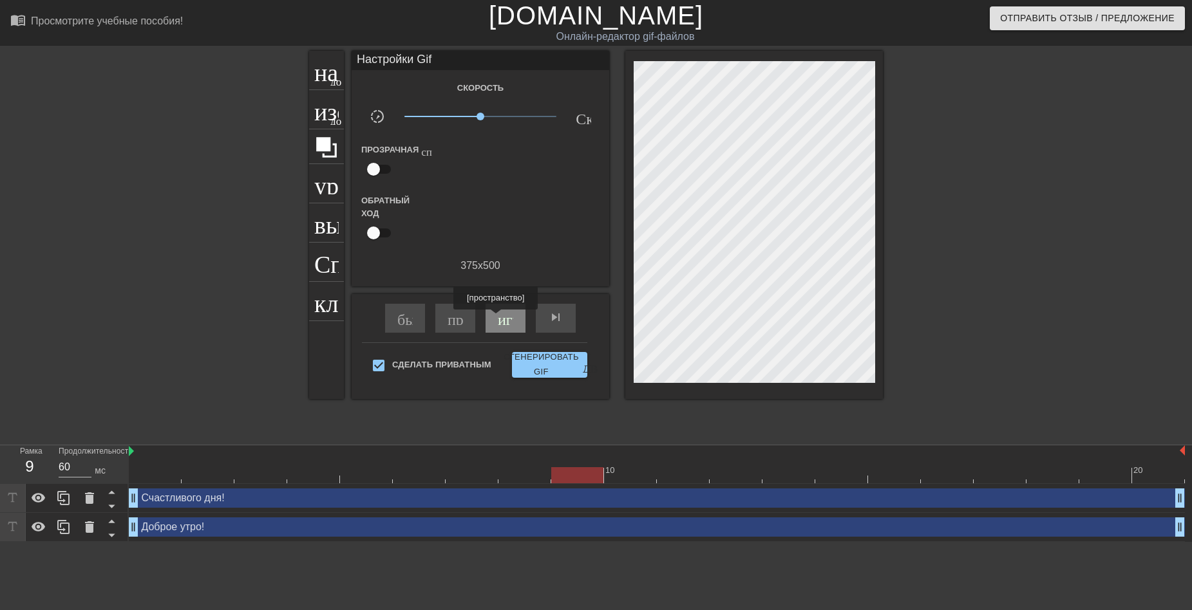
click at [499, 319] on ya-tr-span "играй_арроу" at bounding box center [543, 317] width 90 height 15
click at [502, 316] on span "pause" at bounding box center [505, 317] width 15 height 15
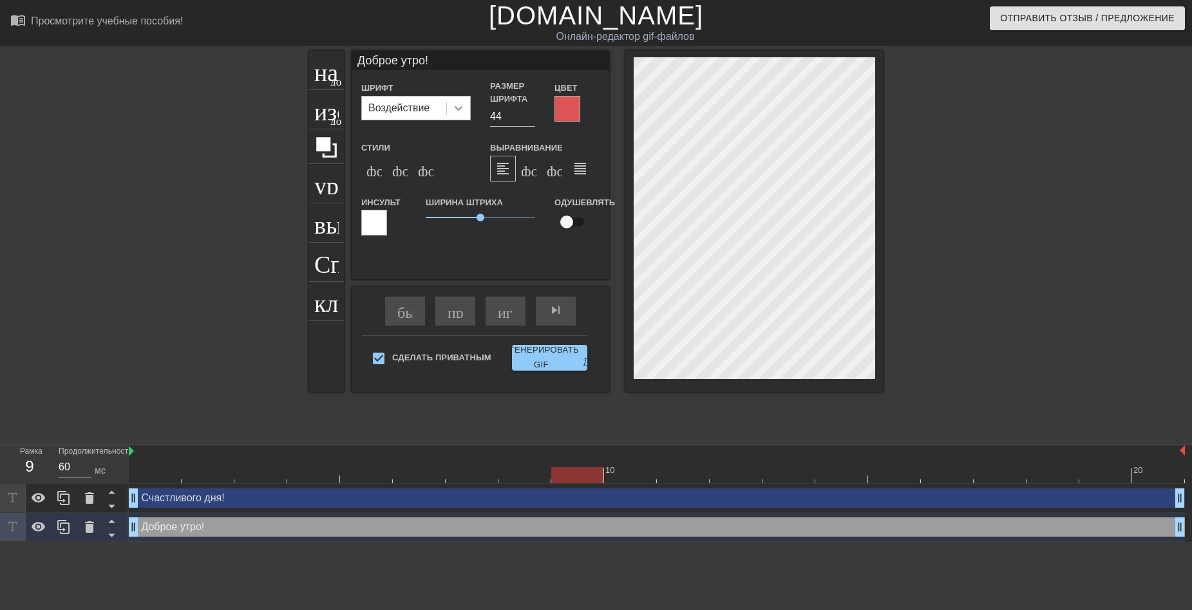
click at [455, 109] on icon at bounding box center [458, 108] width 13 height 13
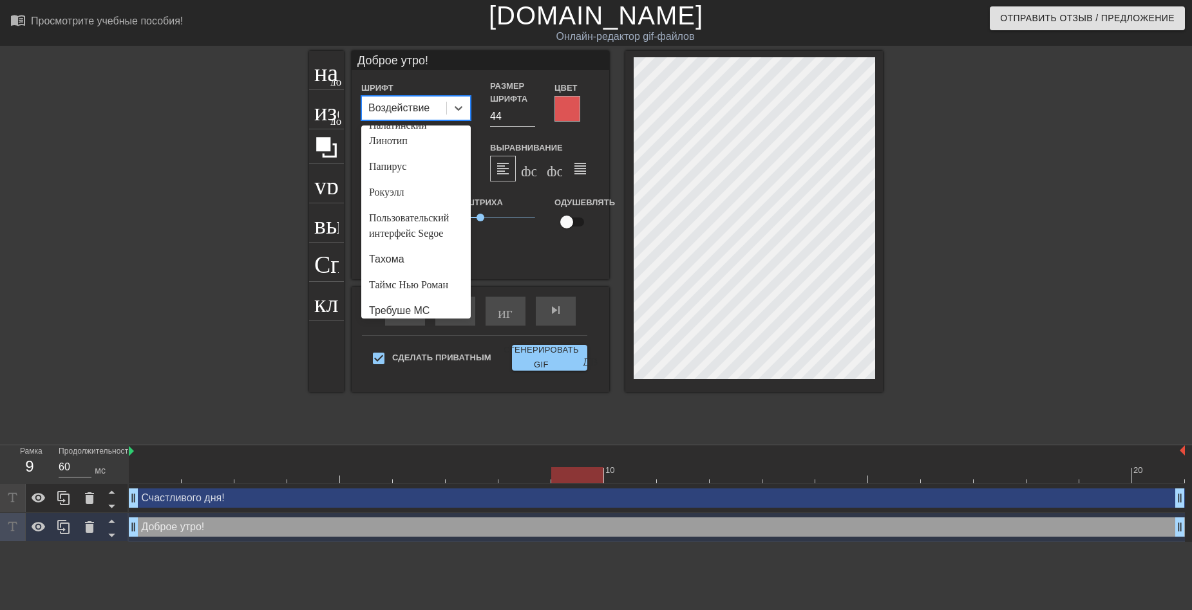
scroll to position [507, 0]
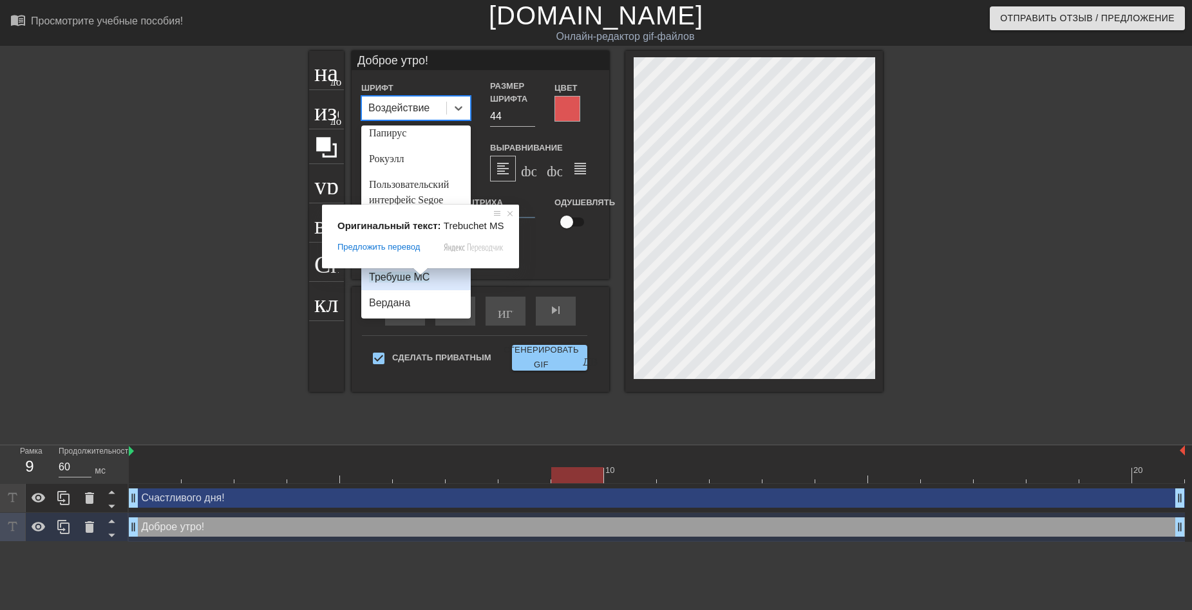
click at [404, 282] on ya-tr-span "Требуше МС" at bounding box center [399, 277] width 61 height 11
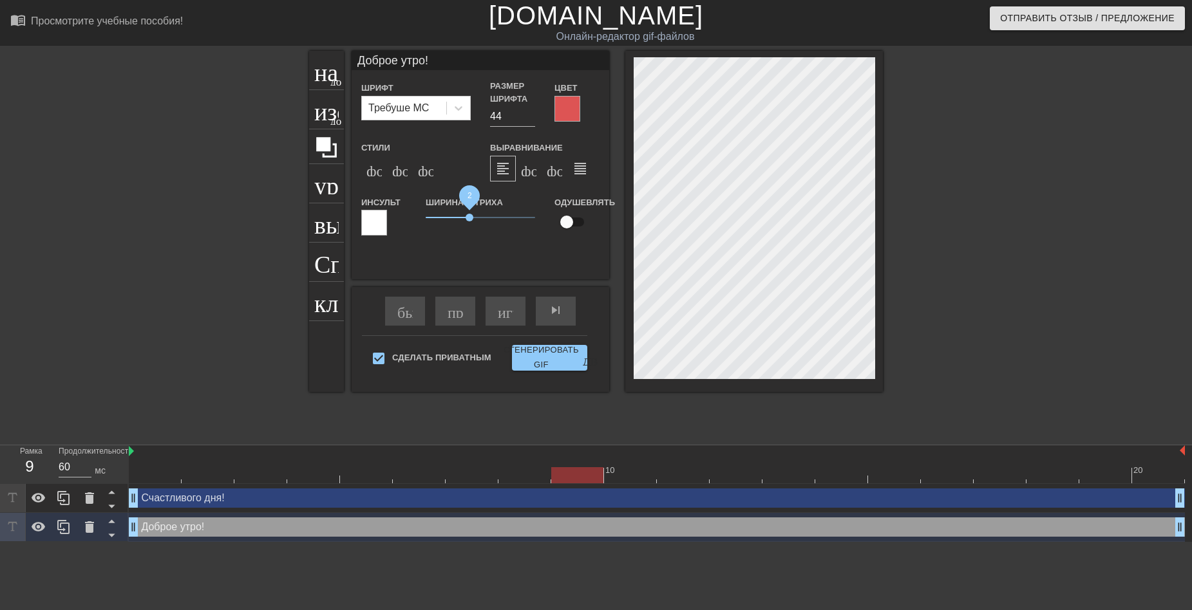
drag, startPoint x: 480, startPoint y: 219, endPoint x: 469, endPoint y: 220, distance: 10.4
click at [469, 220] on span "2" at bounding box center [470, 218] width 8 height 8
type input "Счастливого дня!"
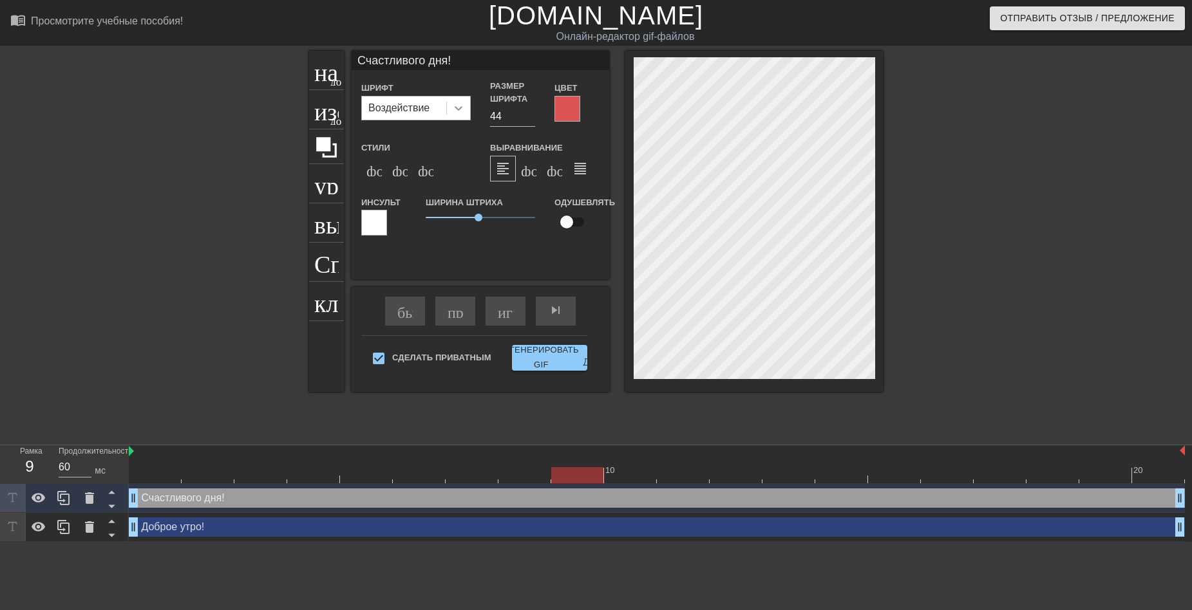
click at [457, 109] on icon at bounding box center [459, 108] width 8 height 5
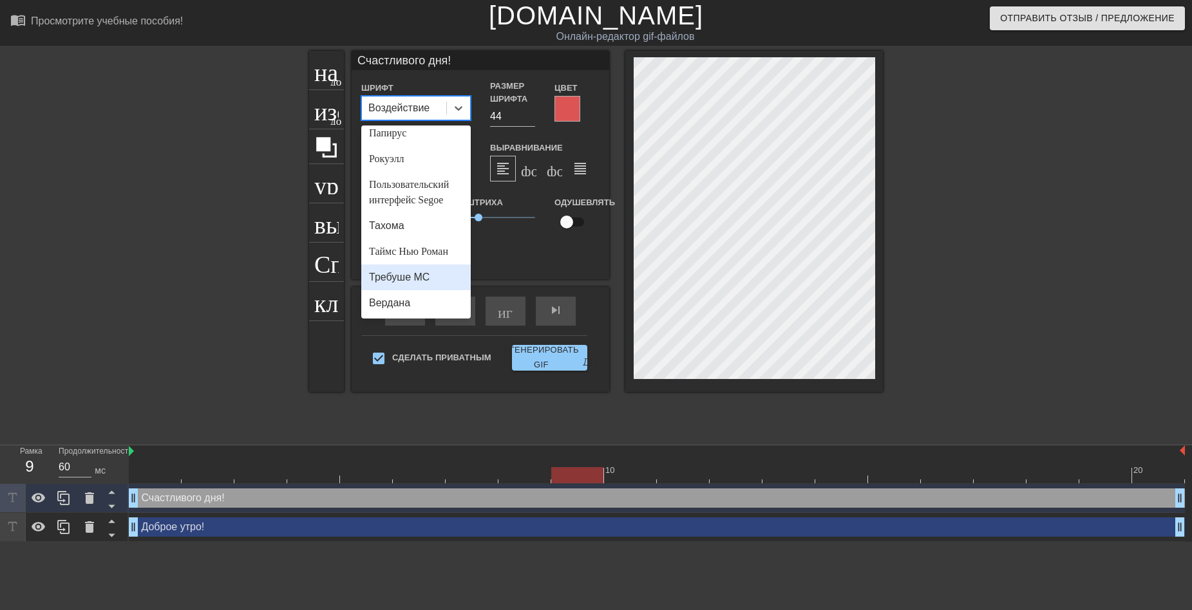
click at [388, 276] on ya-tr-span "Требуше МС" at bounding box center [399, 277] width 61 height 11
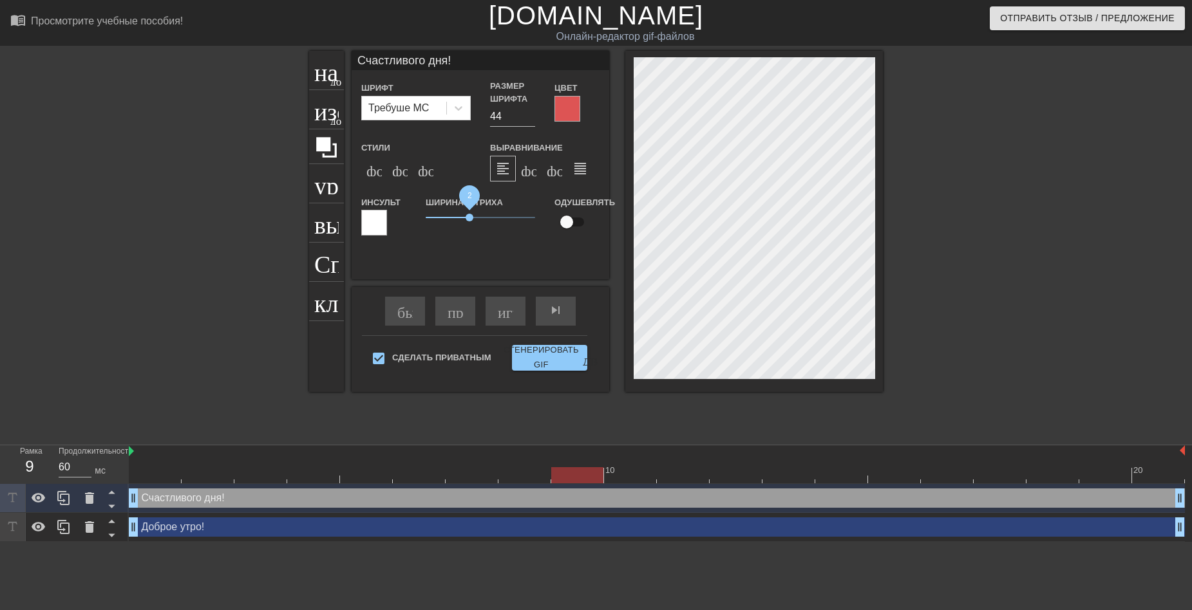
drag, startPoint x: 478, startPoint y: 218, endPoint x: 469, endPoint y: 221, distance: 9.6
click at [469, 221] on span "2" at bounding box center [470, 218] width 8 height 8
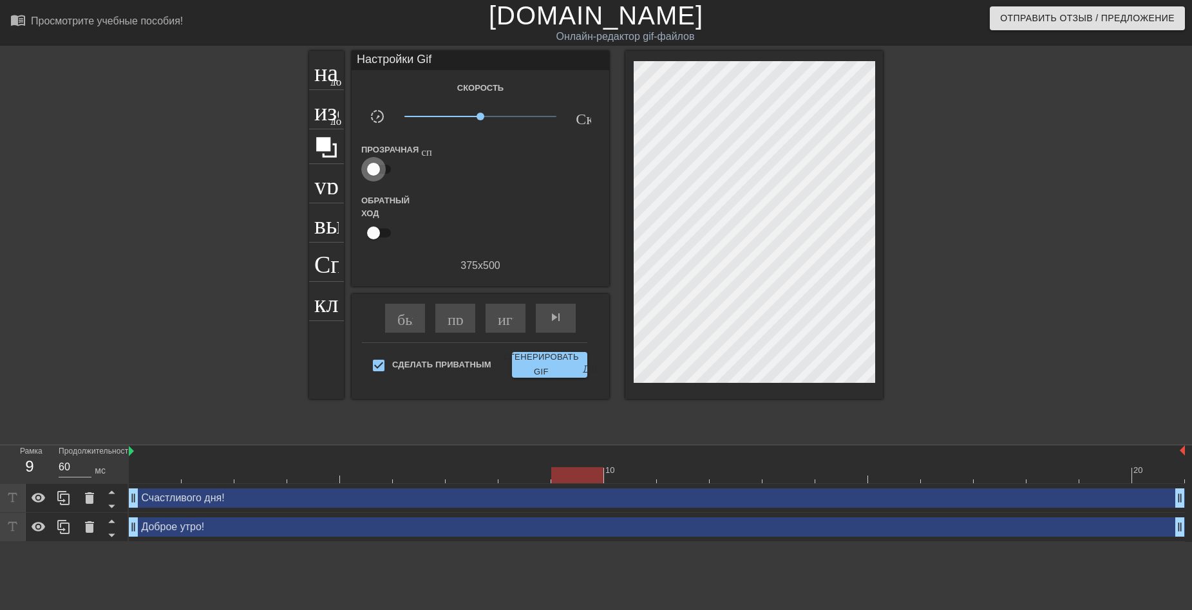
click at [374, 169] on input "checkbox" at bounding box center [373, 169] width 73 height 24
checkbox input "true"
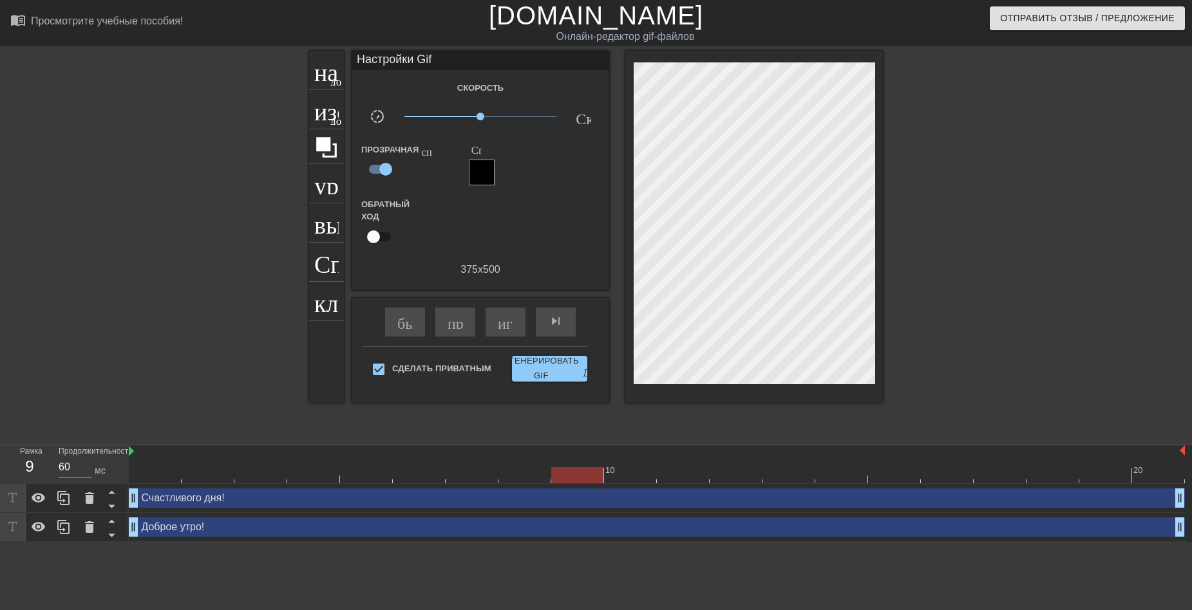
click at [484, 169] on div at bounding box center [482, 173] width 26 height 26
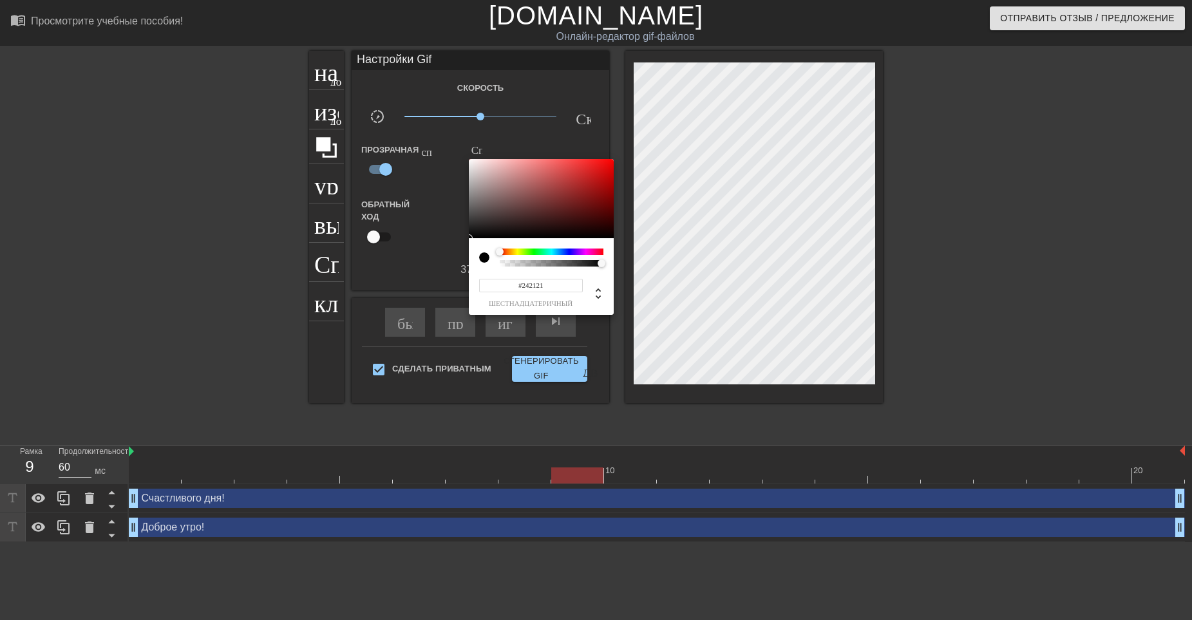
click at [478, 227] on div at bounding box center [541, 199] width 145 height 80
click at [473, 164] on div at bounding box center [541, 199] width 145 height 80
type input "#EDE5E5"
click at [474, 164] on div at bounding box center [473, 164] width 8 height 8
drag, startPoint x: 547, startPoint y: 285, endPoint x: 512, endPoint y: 286, distance: 35.4
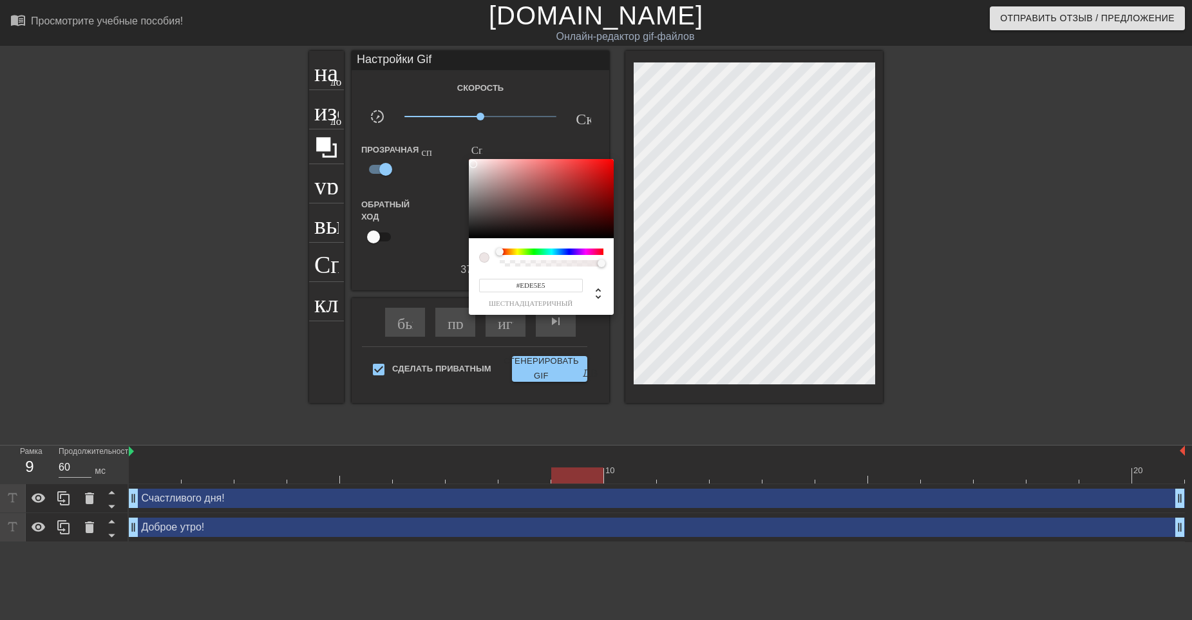
click at [512, 286] on input "#EDE5E5" at bounding box center [531, 286] width 104 height 14
click at [656, 263] on div at bounding box center [596, 310] width 1192 height 620
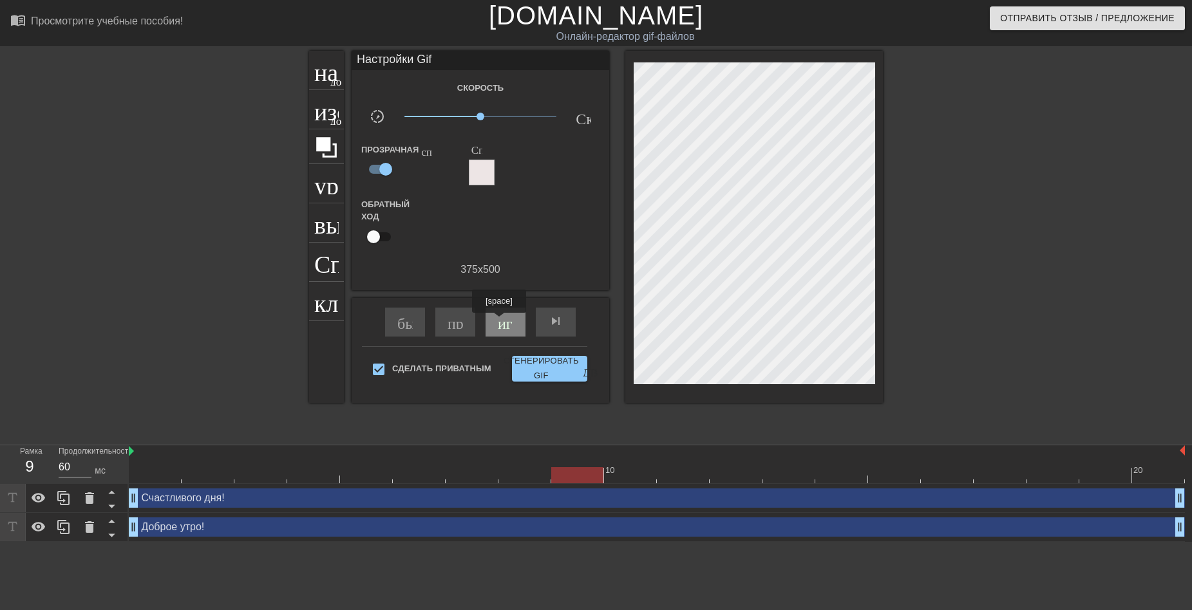
click at [500, 322] on ya-tr-span "играй_арроу" at bounding box center [543, 321] width 90 height 15
drag, startPoint x: 482, startPoint y: 116, endPoint x: 458, endPoint y: 117, distance: 23.8
click at [458, 117] on span "x0.519" at bounding box center [459, 117] width 8 height 8
drag, startPoint x: 461, startPoint y: 117, endPoint x: 518, endPoint y: 120, distance: 57.4
click at [518, 120] on span "x3.16" at bounding box center [519, 117] width 8 height 8
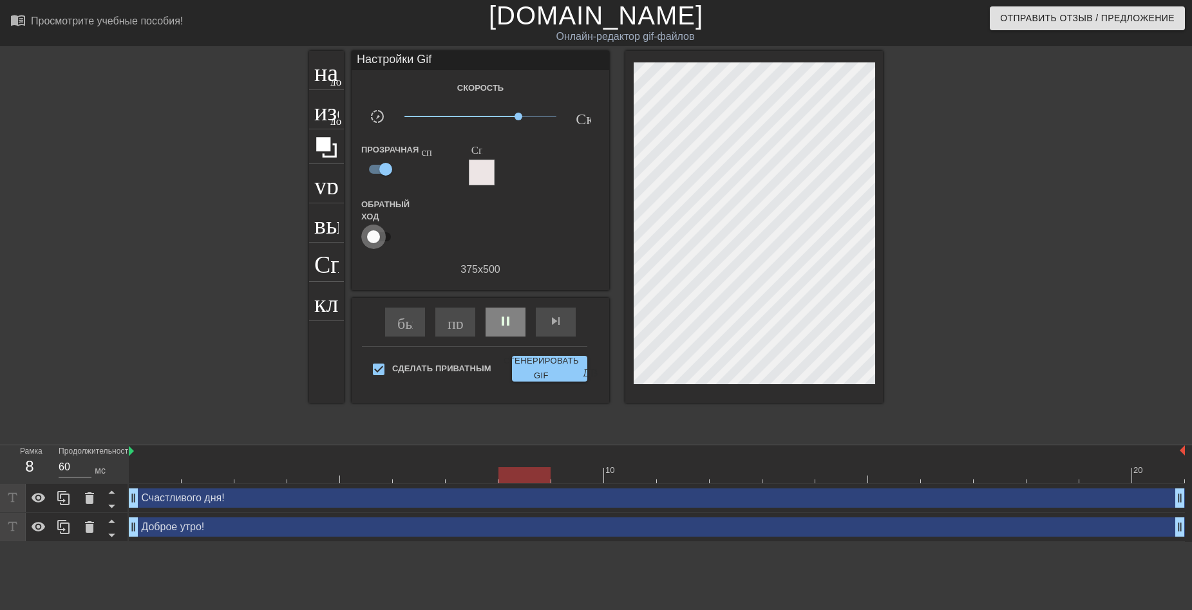
click at [373, 235] on input "checkbox" at bounding box center [373, 237] width 73 height 24
click at [381, 234] on input "checkbox" at bounding box center [385, 237] width 73 height 24
checkbox input "false"
click at [384, 165] on input "checkbox" at bounding box center [385, 169] width 73 height 24
checkbox input "false"
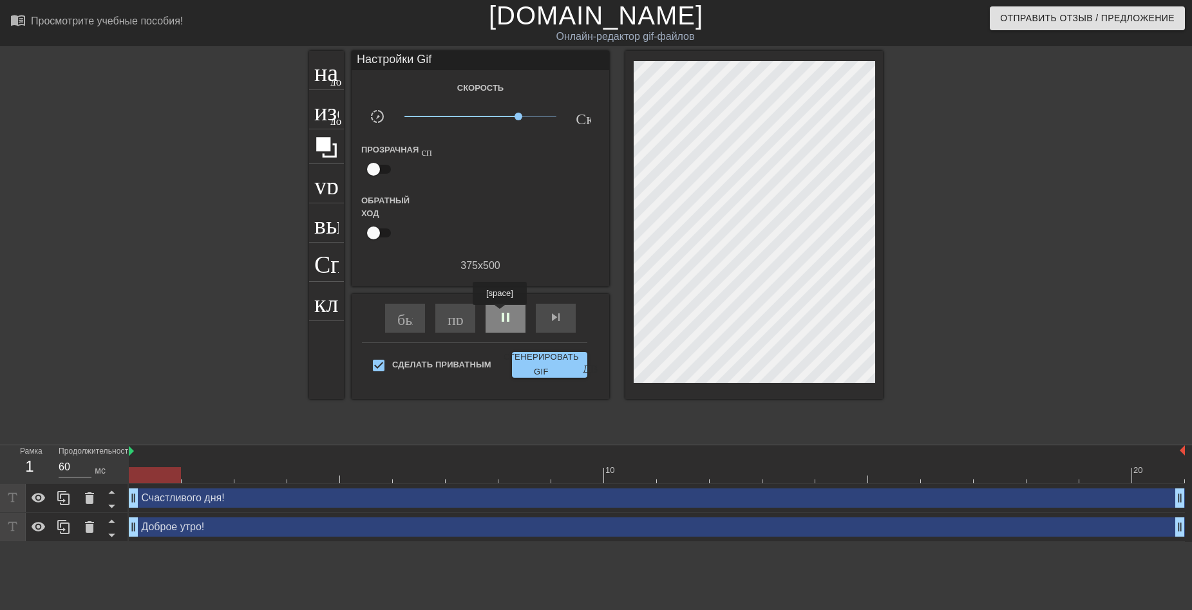
click at [501, 316] on span "pause" at bounding box center [505, 317] width 15 height 15
click at [538, 363] on ya-tr-span "Сгенерировать GIF" at bounding box center [541, 365] width 75 height 30
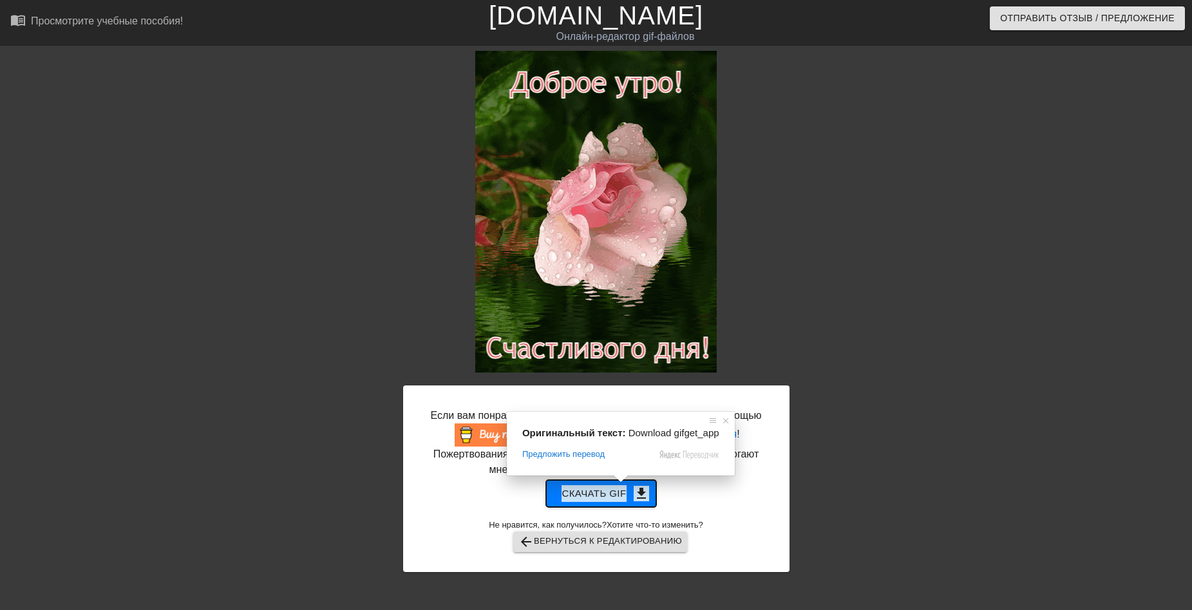
click at [641, 487] on ya-tr-span "get_app" at bounding box center [641, 493] width 15 height 15
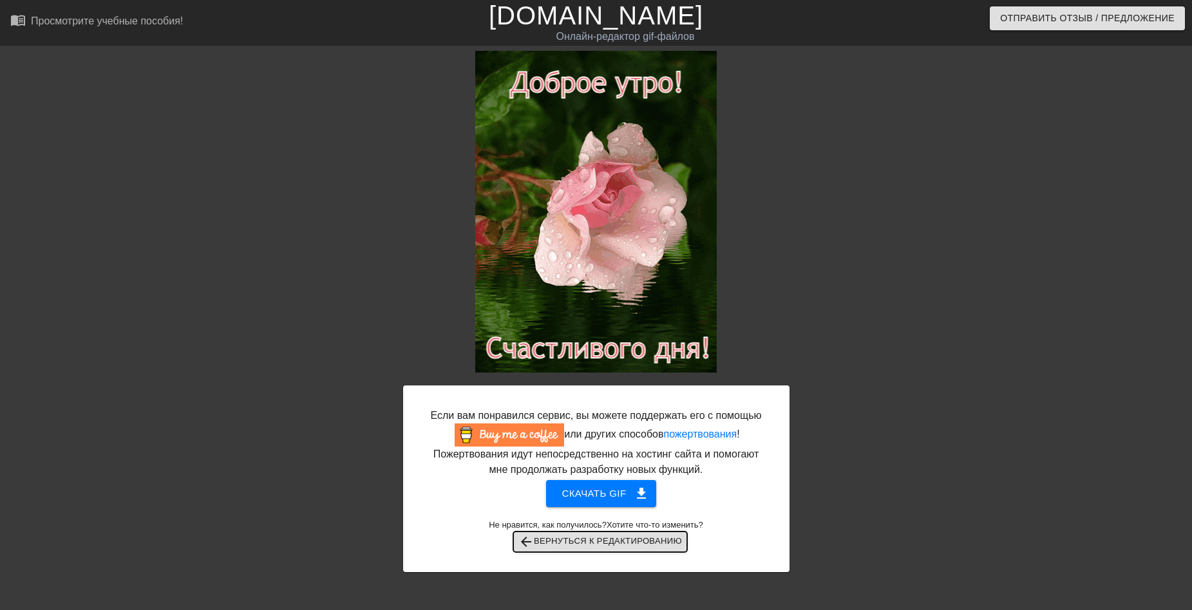
click at [558, 534] on ya-tr-span "Вернуться к редактированию" at bounding box center [608, 541] width 148 height 15
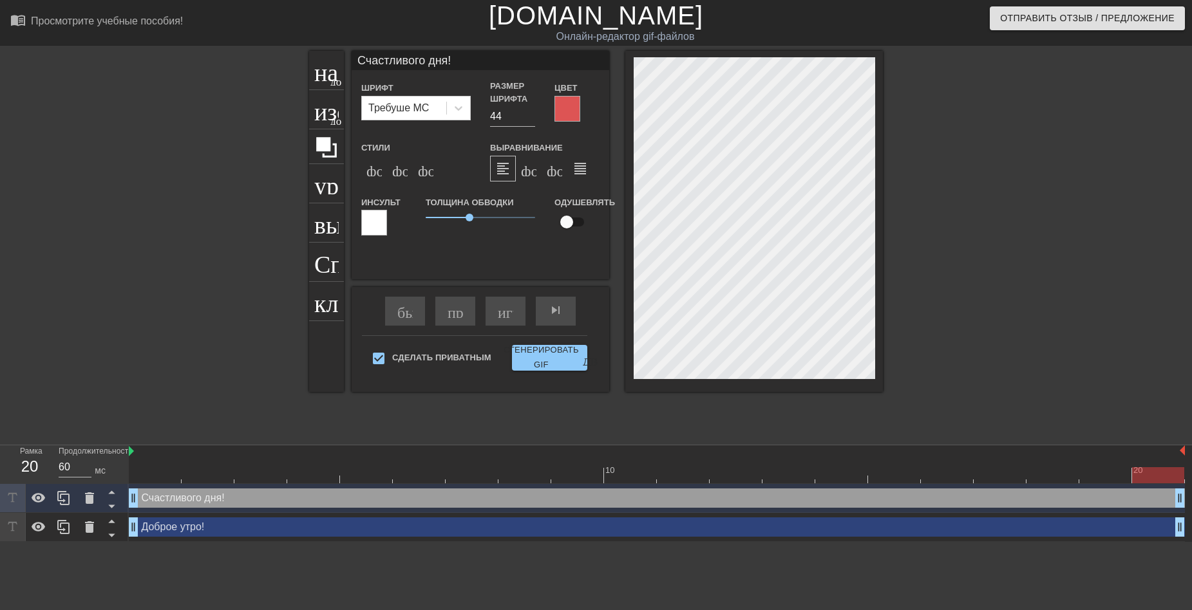
scroll to position [2, 2]
type input "Счастливого дн!"
type textarea "Счастливого дн!"
type input "Счастливого д!"
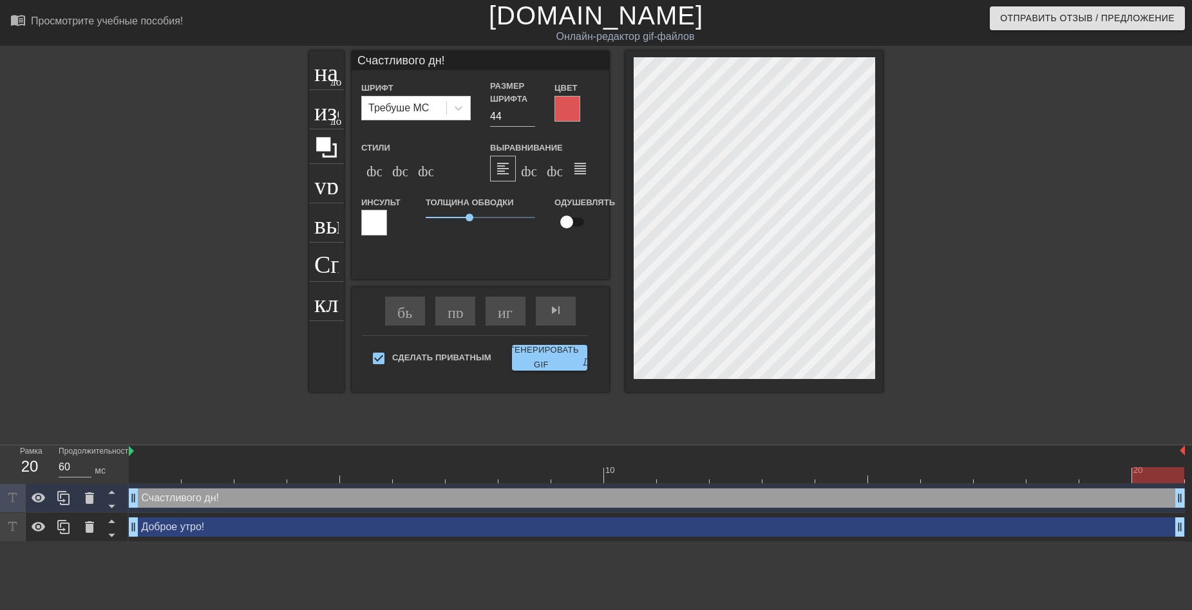
type textarea "Счастливого д!"
type input "Счастливого !"
type textarea "Счастливого !"
type input "Счастливого!"
type textarea "Счастливого!"
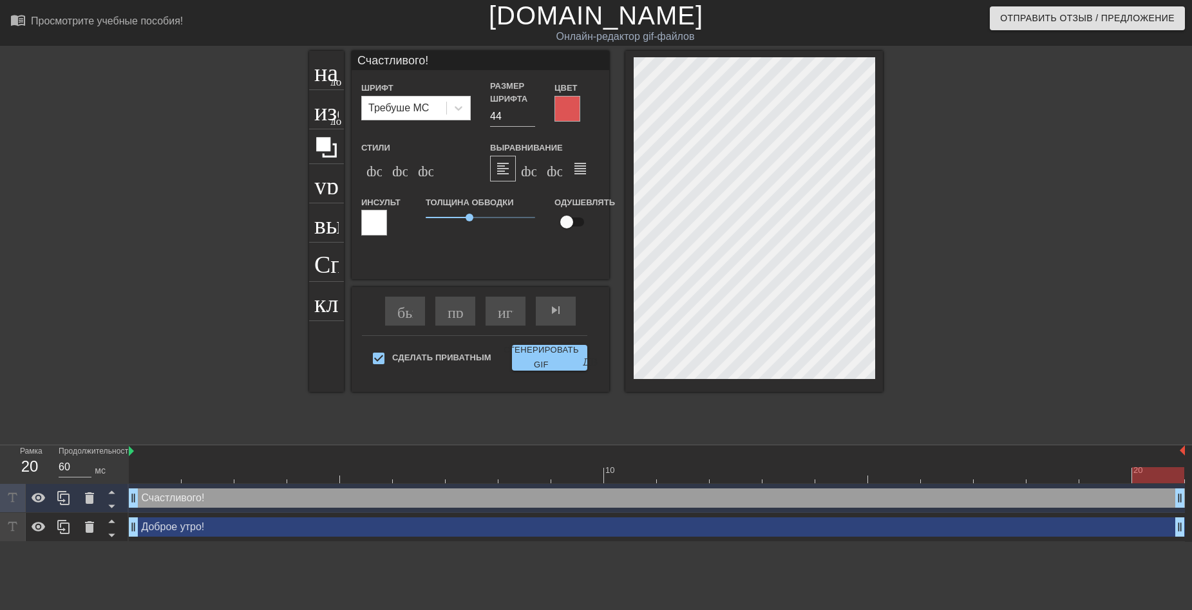
type input "Счастливог!"
type textarea "Счастливог!"
type input "Счастливо!"
type textarea "Счастливо!"
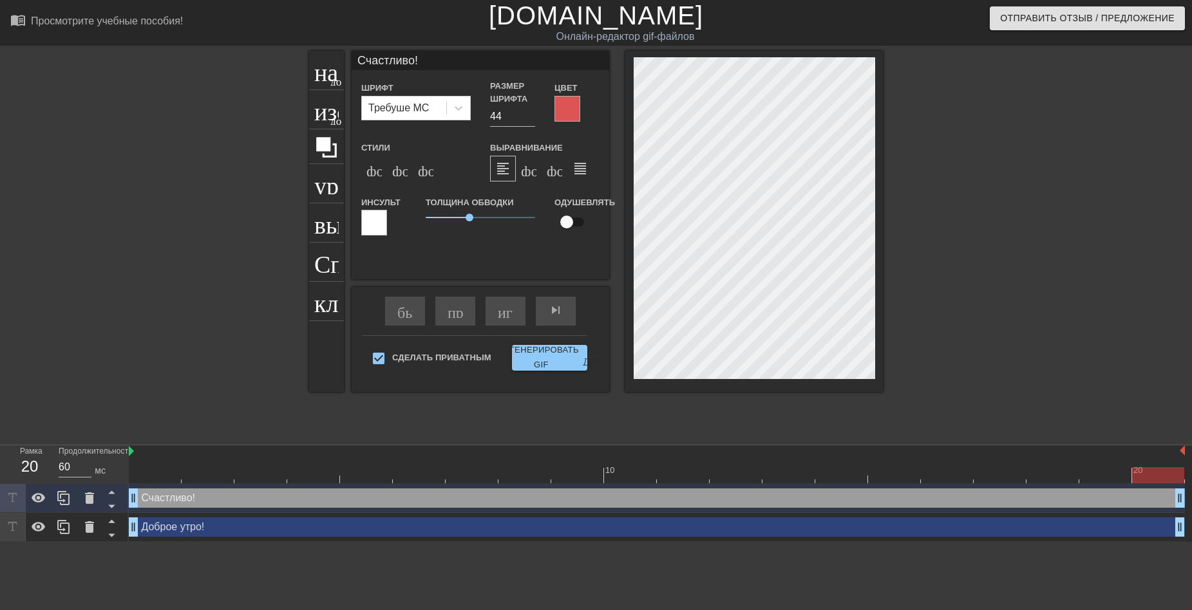
type input "Счастливой!"
type textarea "Счастливой!"
type input "Счастливой!"
type textarea "Счастливой !"
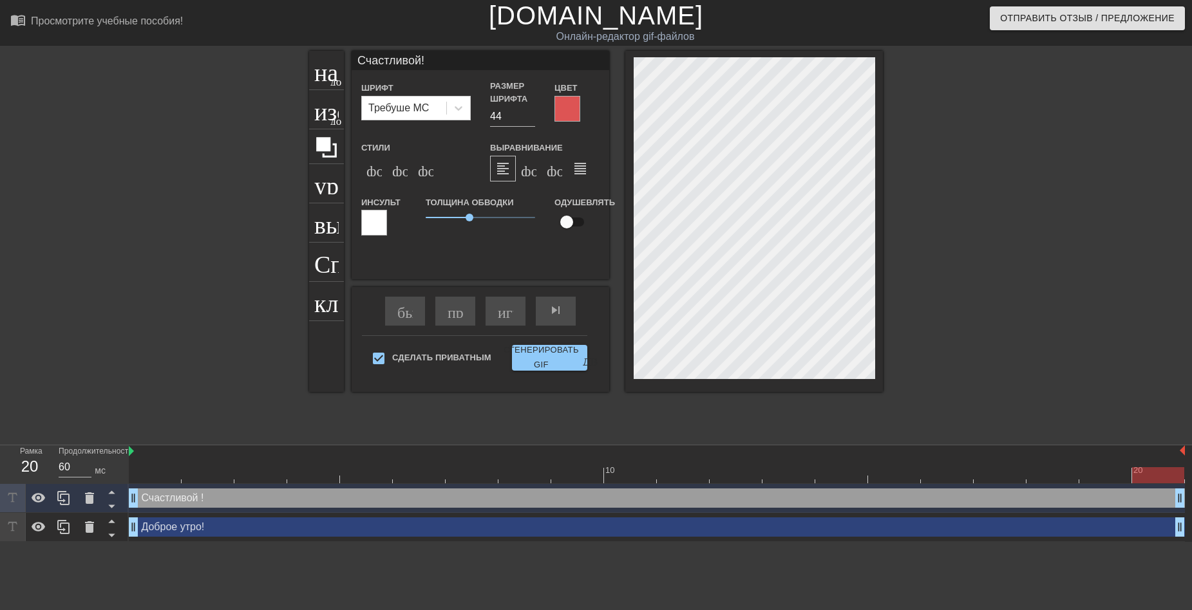
type input "Счастливойс!"
type textarea "Счастливой с!"
type input "Счастливойсу!"
type textarea "Счастливой су!"
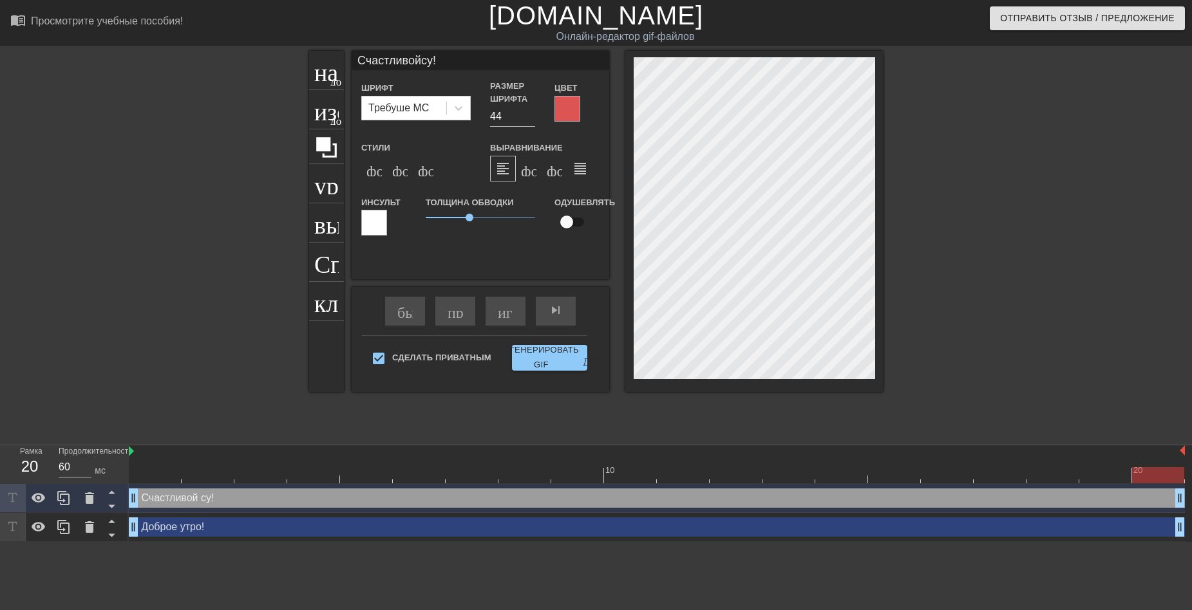
type input "Счастливойсуб!"
type textarea "Счастливой суб!"
type input "Счастливойсубб!"
type textarea "Счастливой субб!"
type input "Счастливойсуббо!"
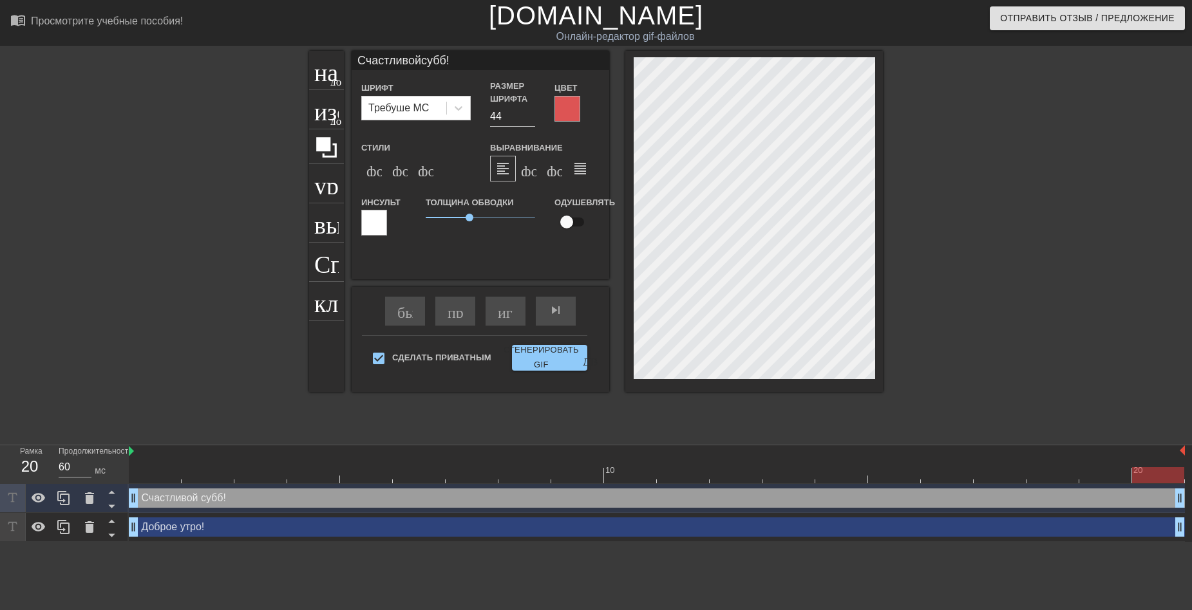
type textarea "Счастливой суббо!"
type input "Счастливойсуббот!"
type textarea "Счастливой [DATE]!"
type input "Счастливойсубботы!"
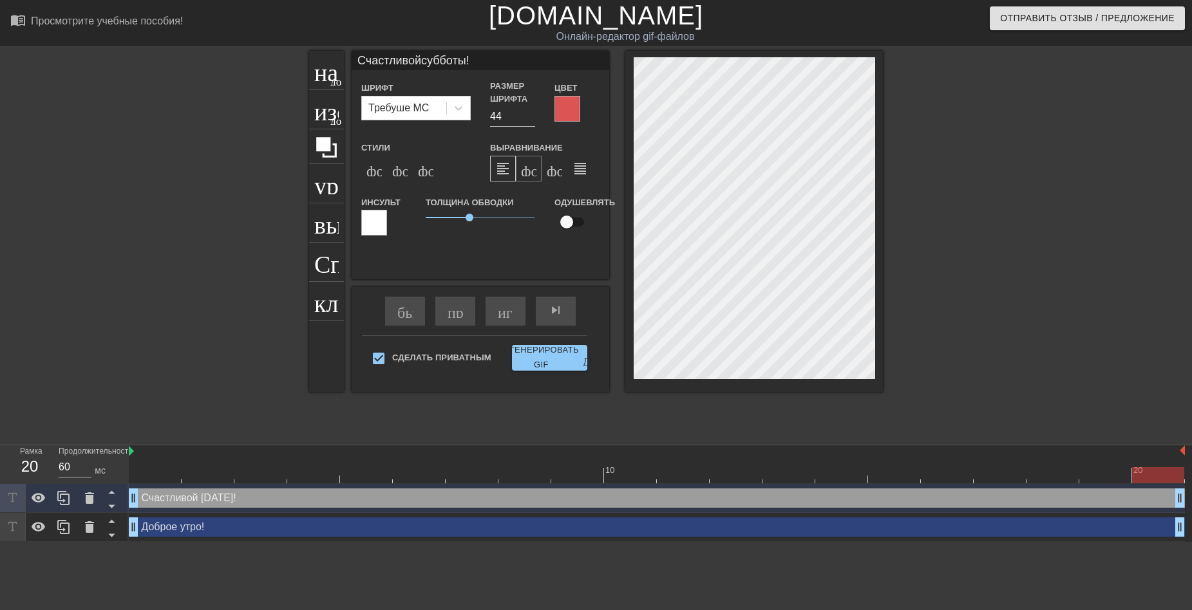
type textarea "Счастливой [DATE]!"
click at [526, 174] on ya-tr-span "формат_align_center" at bounding box center [645, 168] width 249 height 15
click at [874, 314] on div at bounding box center [754, 221] width 258 height 341
click at [896, 260] on div "название добавить_круг изображение добавить_круг урожай выбор_размера_фото_боль…" at bounding box center [596, 244] width 1192 height 386
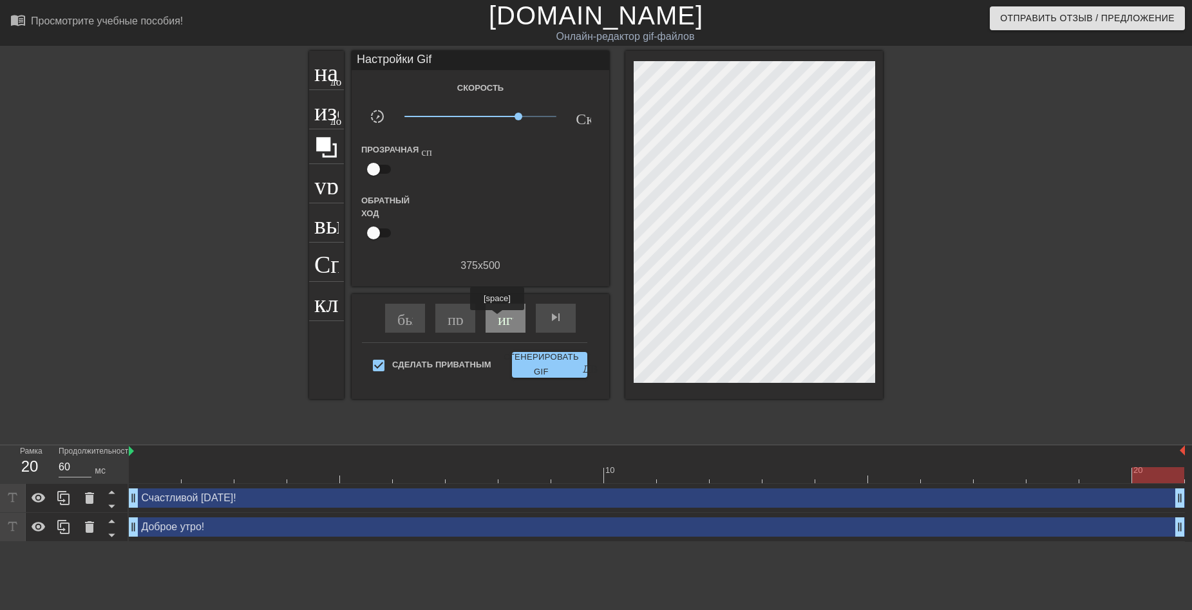
click at [498, 319] on ya-tr-span "играй_арроу" at bounding box center [543, 317] width 90 height 15
click at [495, 314] on div "pause" at bounding box center [506, 318] width 40 height 29
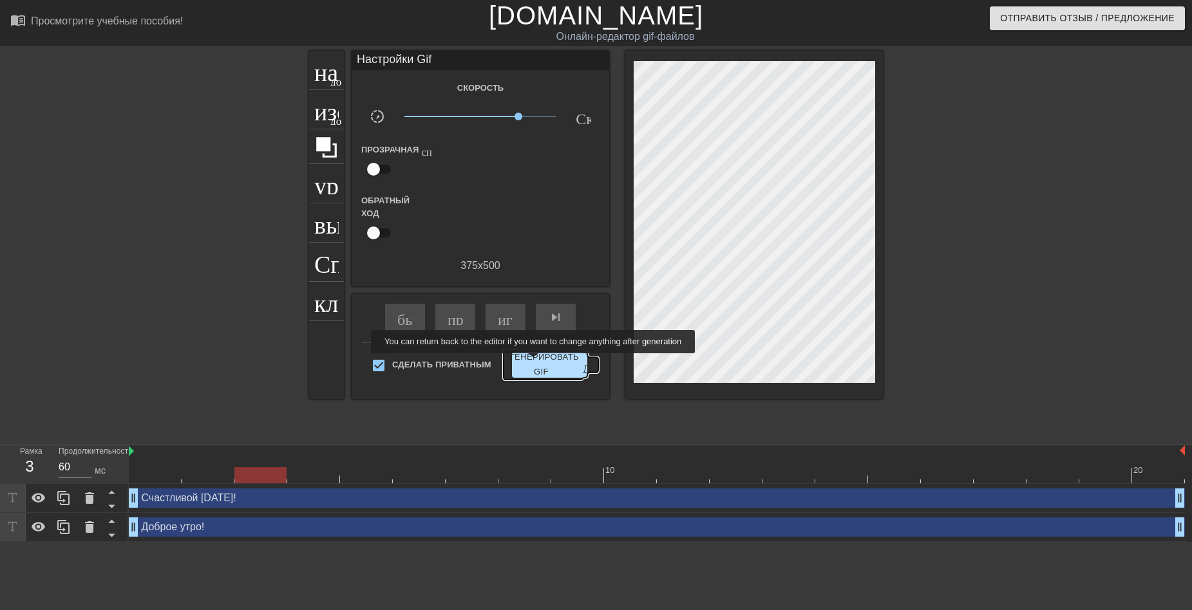
click at [542, 363] on ya-tr-span "Сгенерировать GIF" at bounding box center [541, 365] width 75 height 30
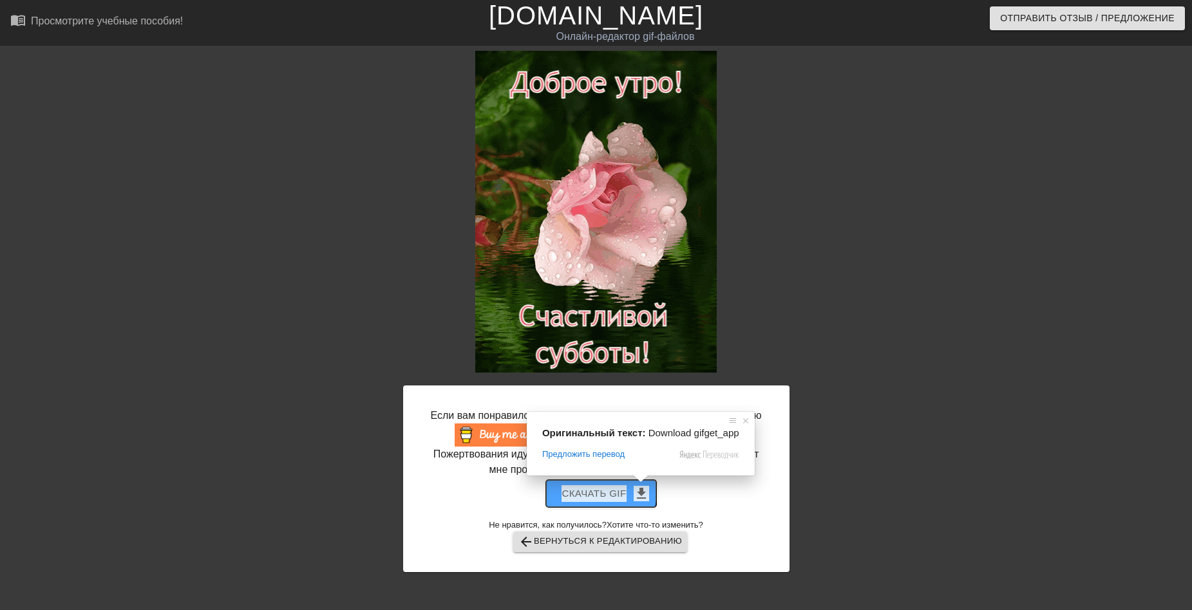
click at [578, 486] on ya-tr-span "Скачать gif" at bounding box center [594, 494] width 64 height 17
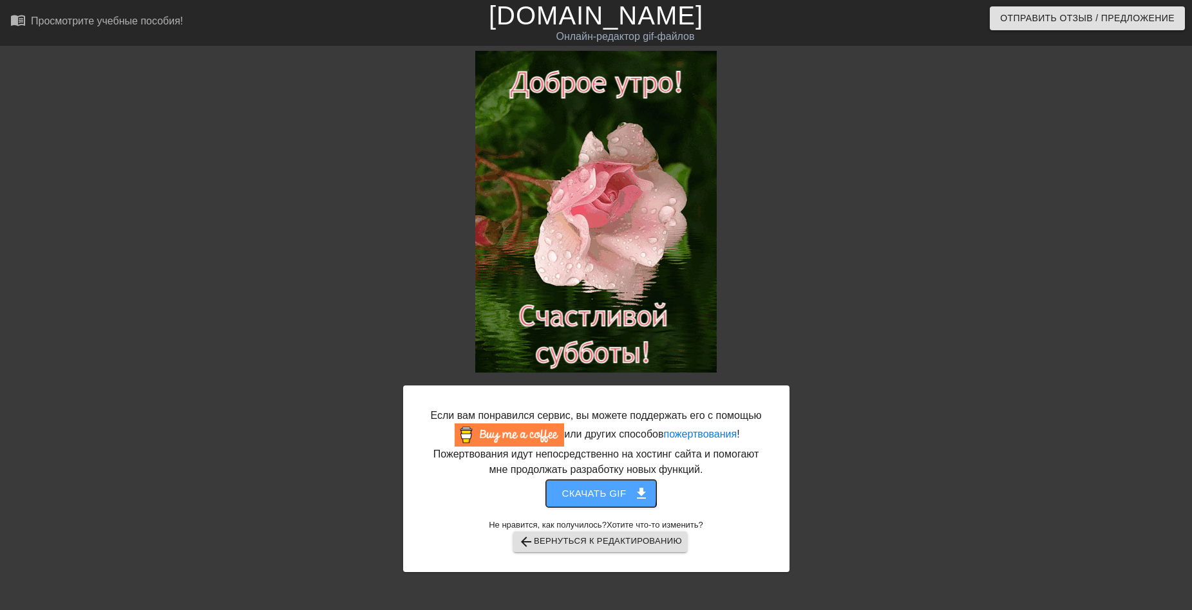
click at [578, 486] on ya-tr-span "Скачать gif" at bounding box center [594, 494] width 64 height 17
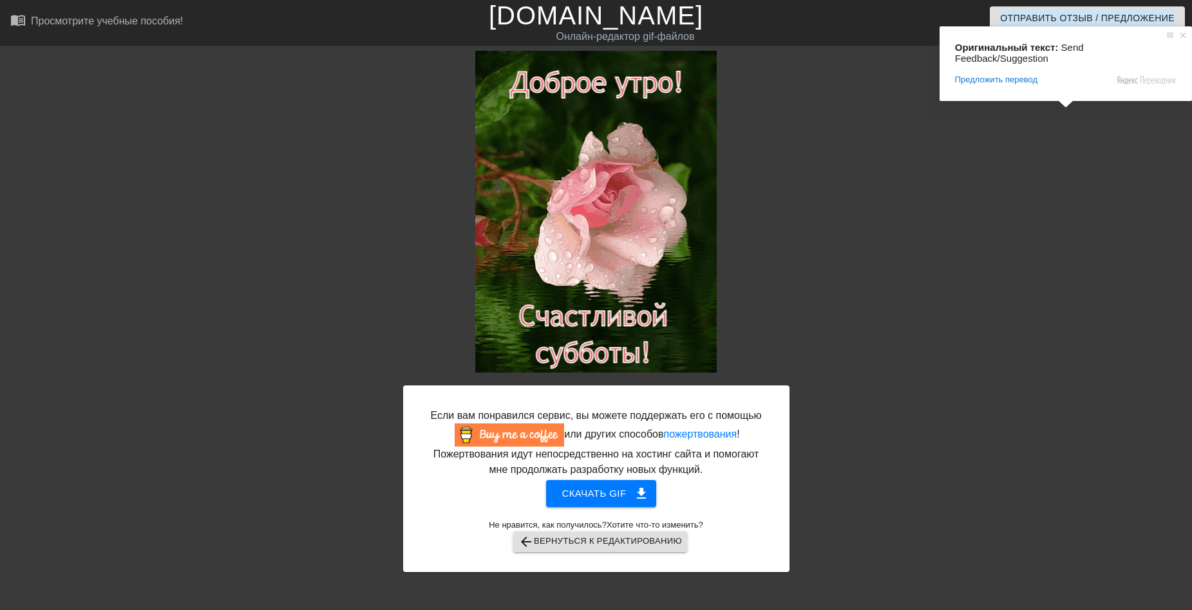
click at [947, 142] on div at bounding box center [901, 244] width 193 height 386
